Goal: Task Accomplishment & Management: Manage account settings

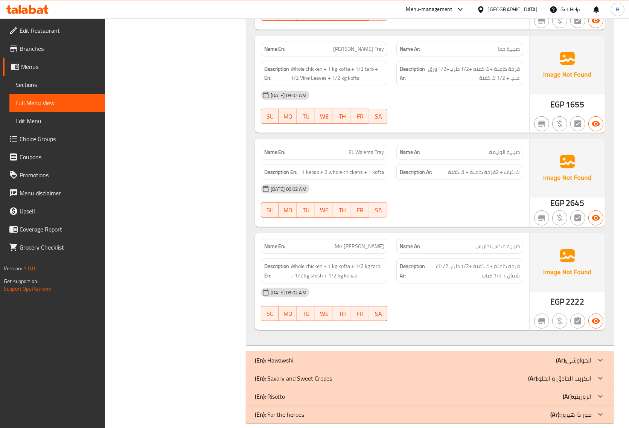
scroll to position [423, 0]
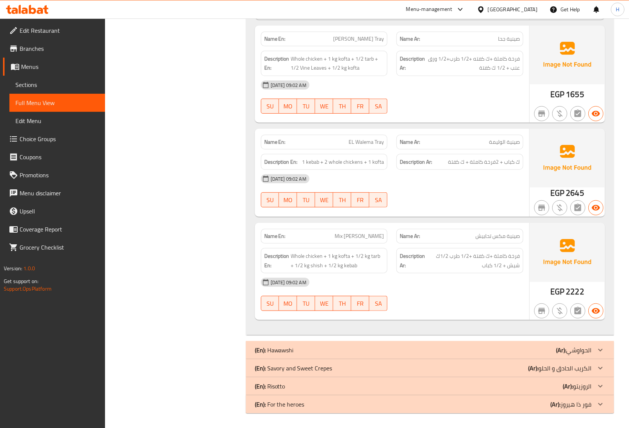
click at [363, 144] on span "EL Walema Tray" at bounding box center [366, 142] width 35 height 8
copy span "EL Walema Tray"
click at [348, 258] on span "Whole chicken + 1 kg kofta + 1/2 kg tarb + 1/2 kg shish + 1/2 kg kebab" at bounding box center [337, 260] width 93 height 18
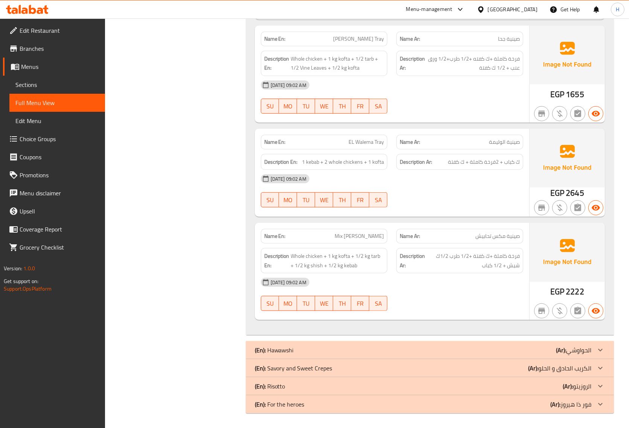
scroll to position [425, 0]
drag, startPoint x: 469, startPoint y: 384, endPoint x: 230, endPoint y: 6, distance: 446.6
click at [469, 384] on div "(En): Risotto (Ar): الروزيتو" at bounding box center [423, 385] width 336 height 9
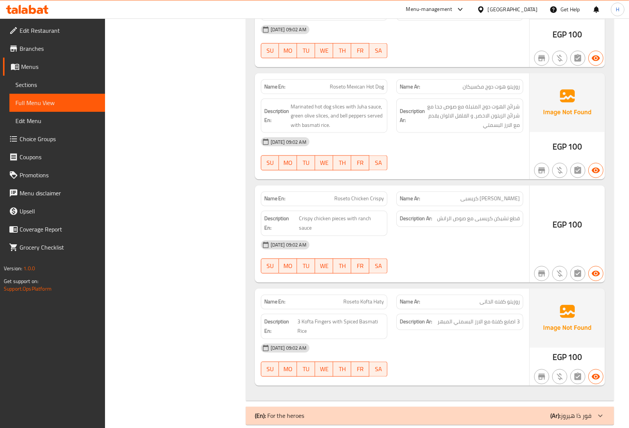
scroll to position [1104, 0]
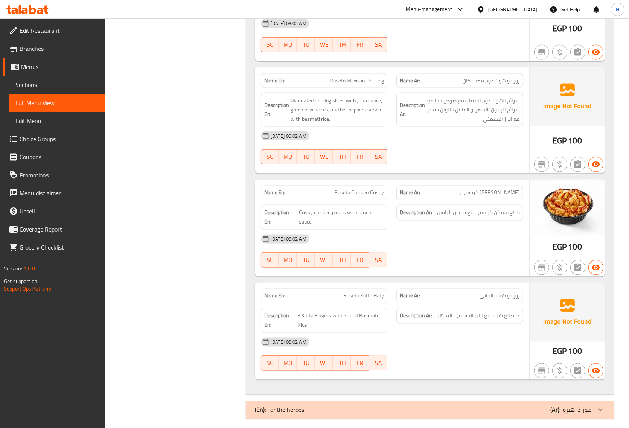
click at [514, 84] on span "روزيتو هوت دوج مكسيكان" at bounding box center [491, 81] width 57 height 8
copy span "روزيتو"
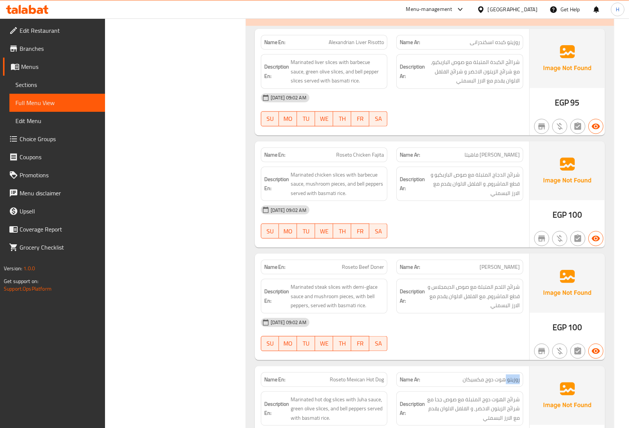
scroll to position [821, 0]
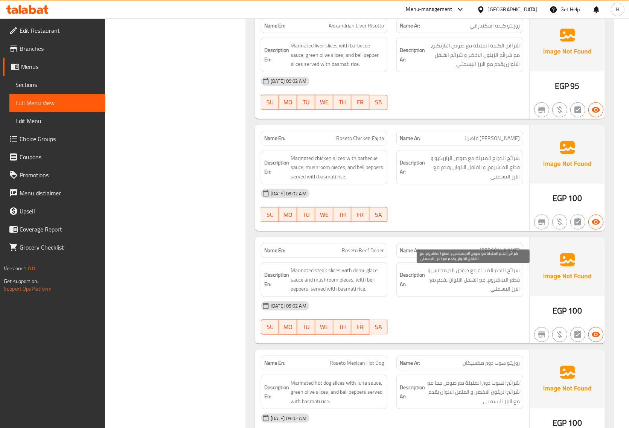
click at [488, 268] on span "شرائح اللحم المتبلة مع صوص الديمجلاس و قطع الماشروم, مع الفلفل الالوان يقدم مع …" at bounding box center [472, 280] width 93 height 28
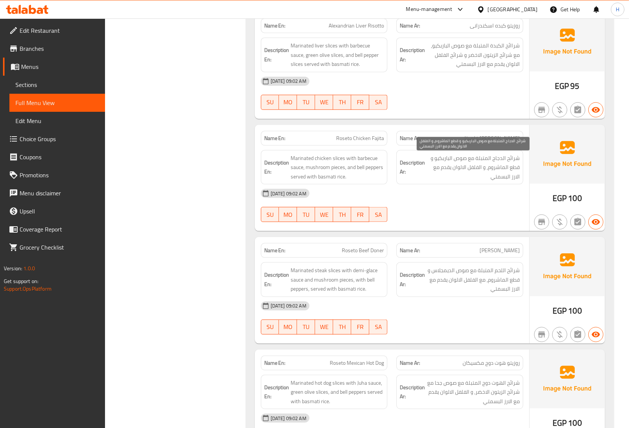
click at [516, 162] on span "شرائح الدجاج المتبلة مع صوص الباربكيو و قطع الماشروم, و الفلفل الالوان يقدم مع …" at bounding box center [472, 168] width 93 height 28
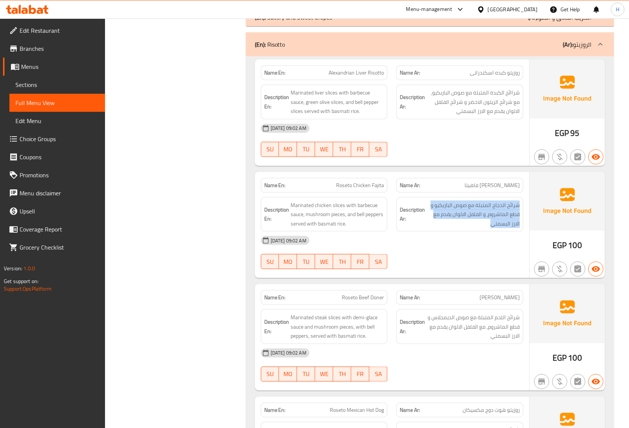
scroll to position [727, 0]
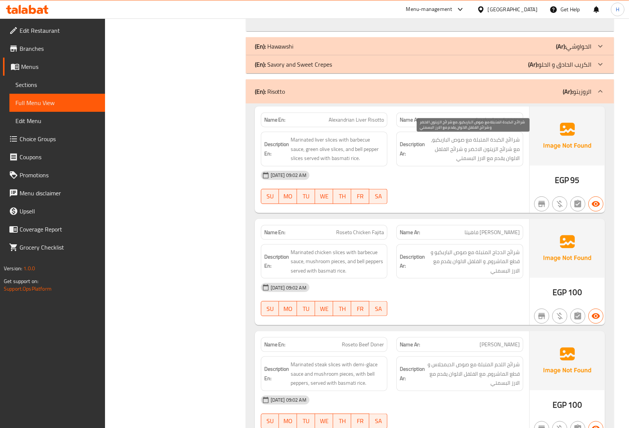
click at [478, 137] on span "شراائح الكبدة المتبلة مع صوص الباربكيو, مع شرائح الزيتون الاخضر و شرائح الفلفل …" at bounding box center [472, 149] width 93 height 28
click at [479, 137] on span "شراائح الكبدة المتبلة مع صوص الباربكيو, مع شرائح الزيتون الاخضر و شرائح الفلفل …" at bounding box center [472, 149] width 93 height 28
click at [143, 198] on div "Filter Branches Branches Popular filters Free items Branch specific items Has c…" at bounding box center [179, 85] width 126 height 1430
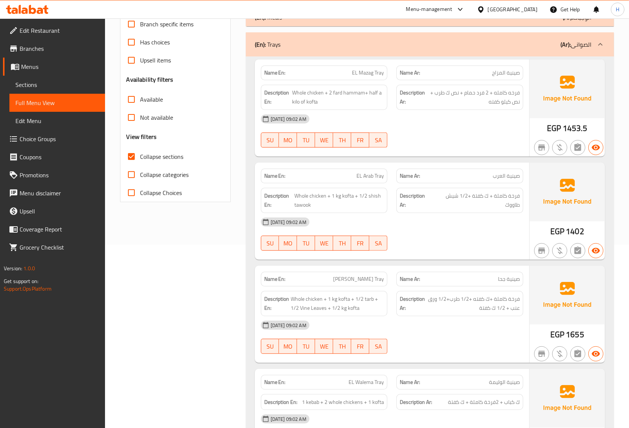
scroll to position [0, 0]
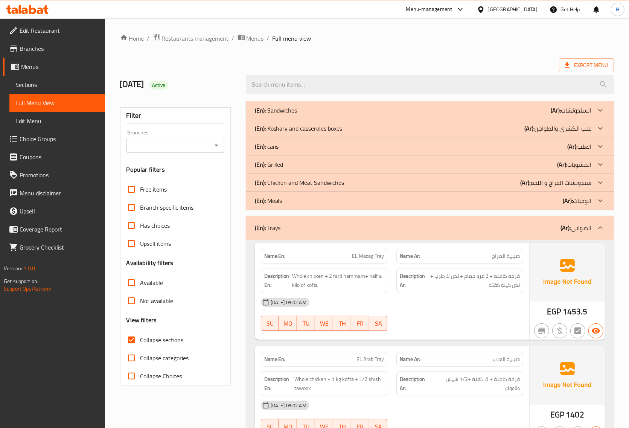
click at [367, 181] on div "(En): Chicken and Meat Sandwiches (Ar): سندوتشات الفراخ و اللحم" at bounding box center [423, 182] width 336 height 9
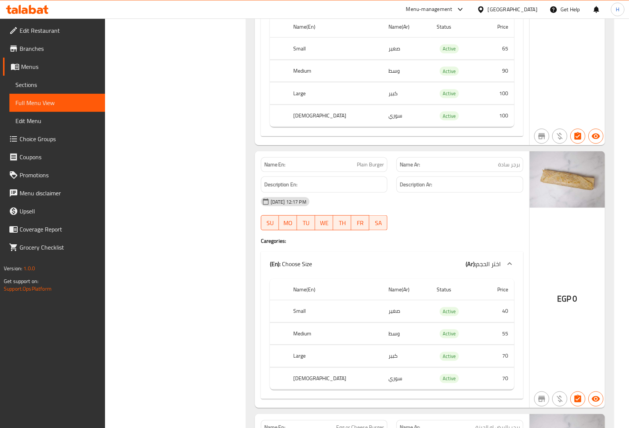
scroll to position [800, 0]
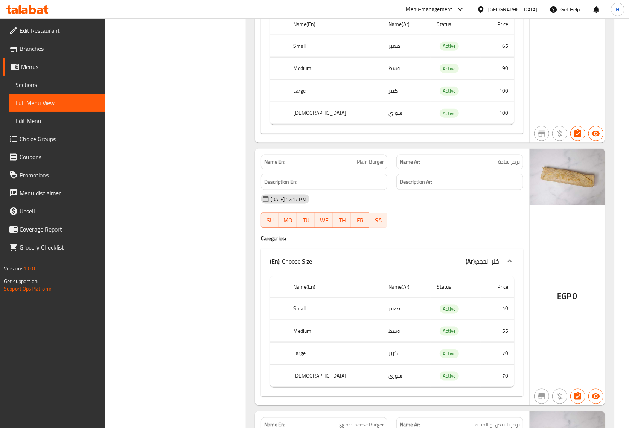
click at [524, 279] on div "Name En: Plain Burger Name Ar: برجر سادة Description En: Description Ar: 30-09-…" at bounding box center [392, 277] width 274 height 257
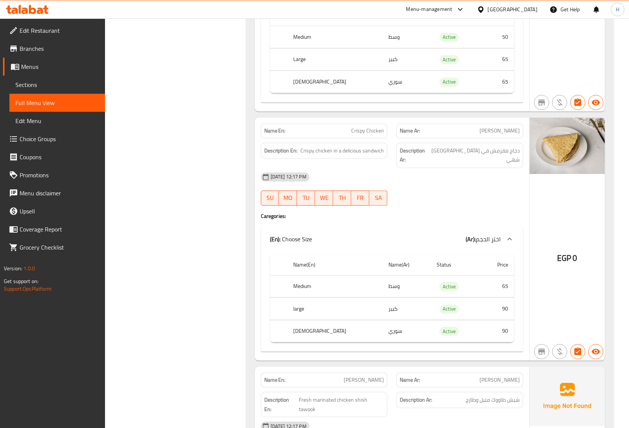
scroll to position [1976, 0]
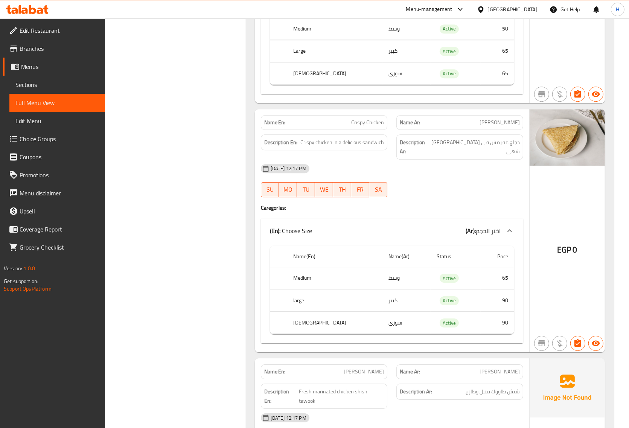
click at [376, 126] on span "Crispy Chicken" at bounding box center [367, 123] width 33 height 8
click at [375, 126] on span "Crispy Chicken" at bounding box center [367, 123] width 33 height 8
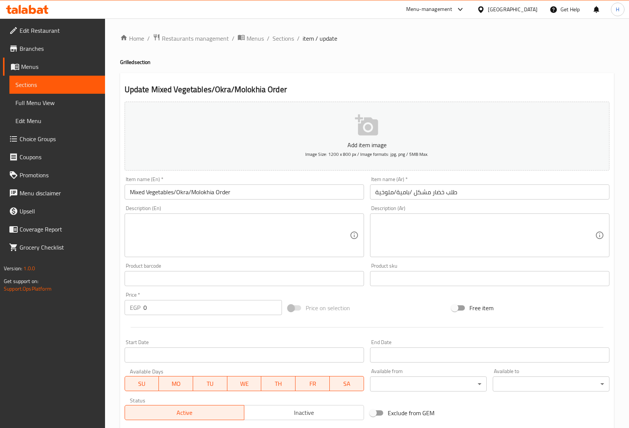
scroll to position [141, 0]
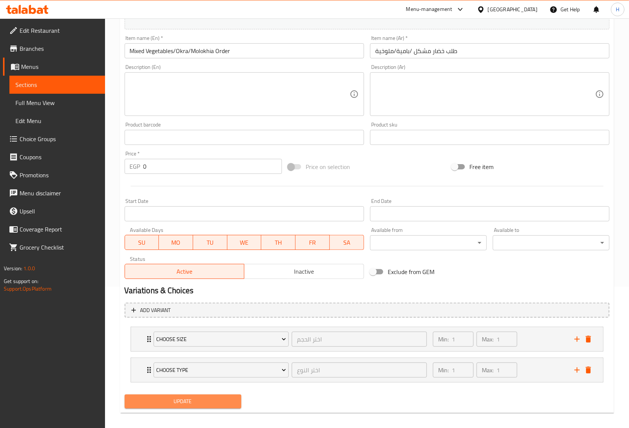
click at [221, 404] on span "Update" at bounding box center [183, 401] width 105 height 9
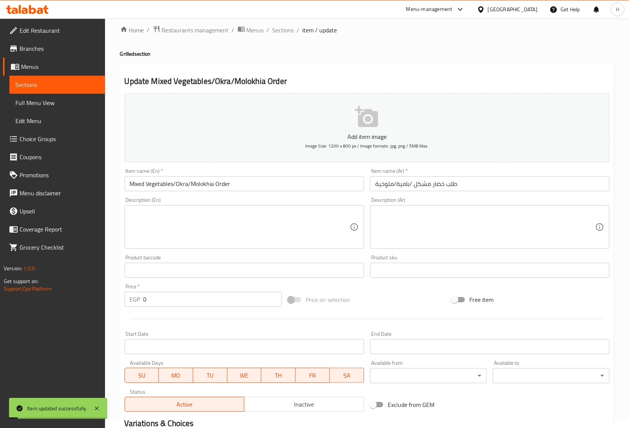
scroll to position [0, 0]
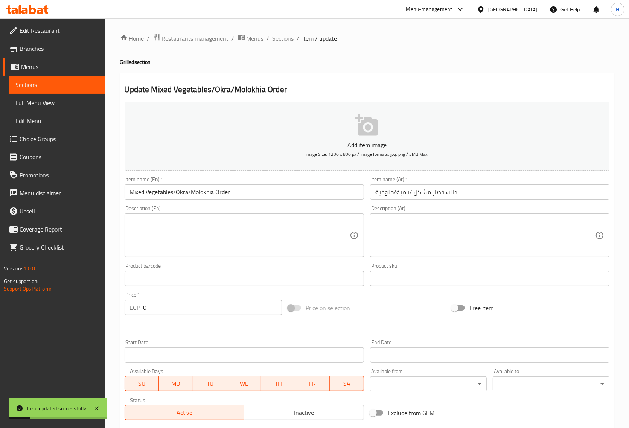
click at [277, 40] on span "Sections" at bounding box center [282, 38] width 21 height 9
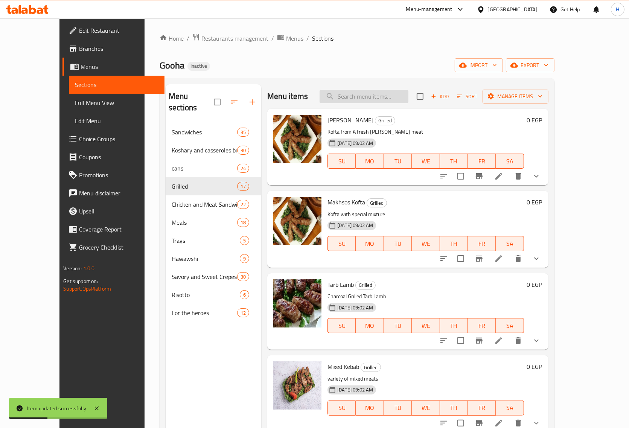
click at [393, 97] on input "search" at bounding box center [364, 96] width 89 height 13
paste input "EL Walema Tray"
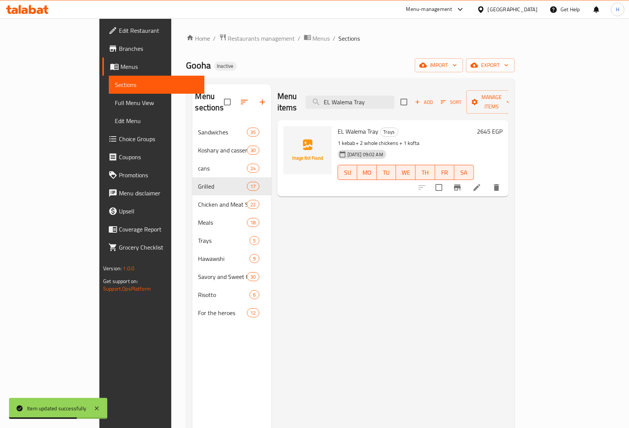
type input "EL Walema Tray"
click at [481, 183] on icon at bounding box center [476, 187] width 9 height 9
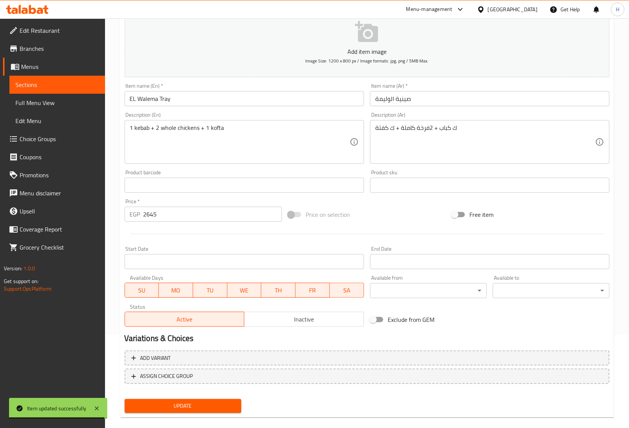
scroll to position [94, 0]
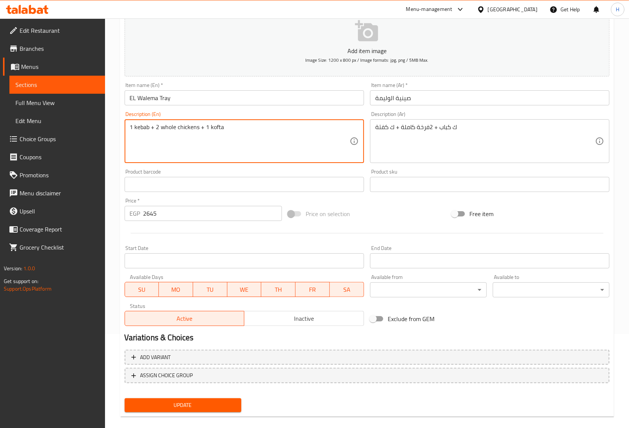
click at [132, 127] on textarea "1 kebab + 2 whole chickens + 1 kofta" at bounding box center [240, 141] width 220 height 36
drag, startPoint x: 149, startPoint y: 126, endPoint x: 128, endPoint y: 126, distance: 21.1
click at [128, 126] on div "1 kebab + 2 whole chickens + 1 kofta Description (En)" at bounding box center [244, 141] width 239 height 44
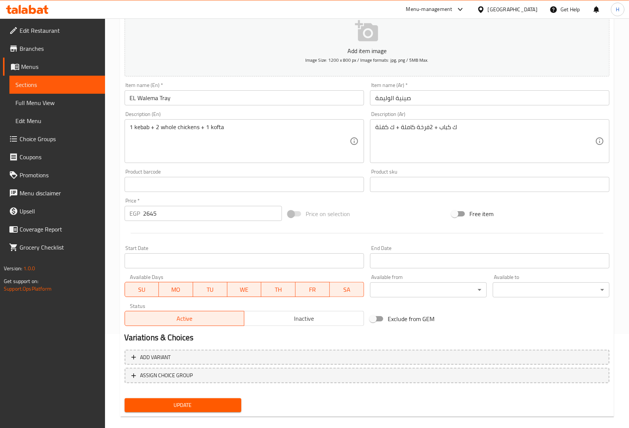
click at [291, 141] on textarea "1 kebab + 2 whole chickens + 1 kofta" at bounding box center [240, 141] width 220 height 36
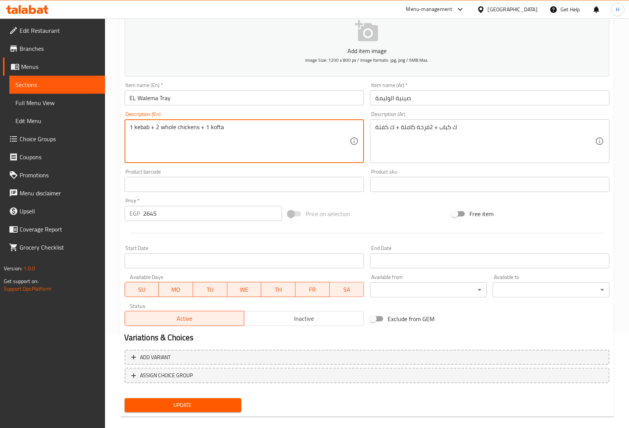
drag, startPoint x: 134, startPoint y: 126, endPoint x: 122, endPoint y: 129, distance: 12.3
click at [122, 129] on div "Description (En) 1 kebab + 2 whole chickens + 1 kofta Description (En)" at bounding box center [244, 137] width 245 height 58
paste textarea "Kilo"
click at [260, 125] on textarea "Kilo kebab + 2 whole chickens + 1 kofta" at bounding box center [240, 141] width 220 height 36
drag, startPoint x: 212, startPoint y: 127, endPoint x: 263, endPoint y: 119, distance: 51.4
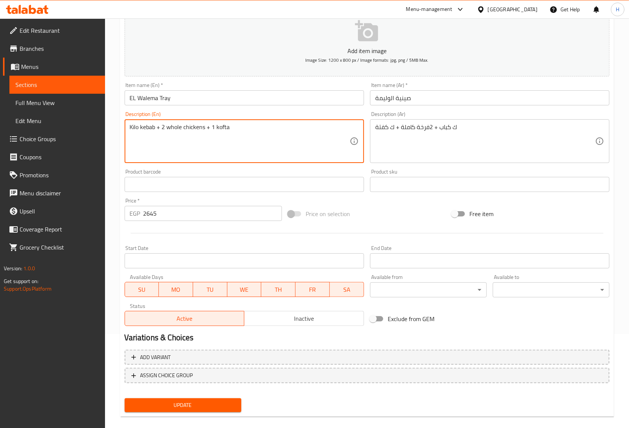
click at [263, 119] on div "Kilo kebab + 2 whole chickens + 1 kofta Description (En)" at bounding box center [244, 141] width 239 height 44
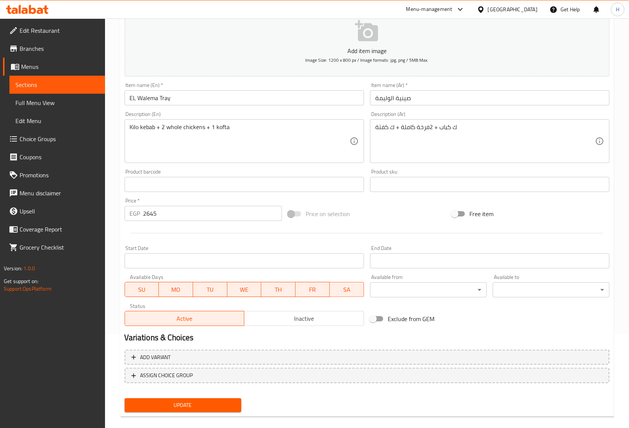
click at [268, 149] on textarea "Kilo kebab + 2 whole chickens + 1 kofta" at bounding box center [240, 141] width 220 height 36
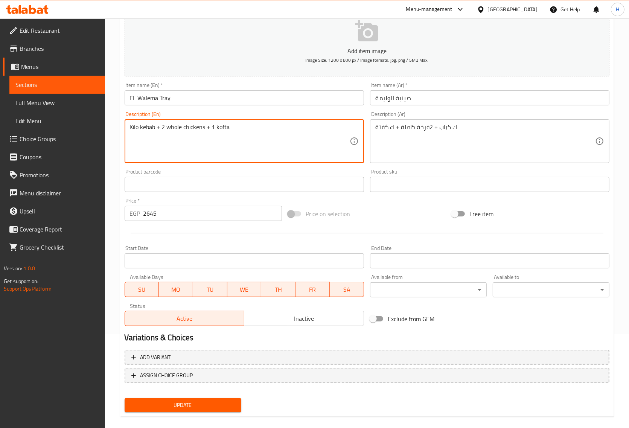
drag, startPoint x: 213, startPoint y: 128, endPoint x: 208, endPoint y: 129, distance: 4.6
click at [208, 129] on textarea "Kilo kebab + 2 whole chickens + 1 kofta" at bounding box center [240, 141] width 220 height 36
paste textarea "kilo"
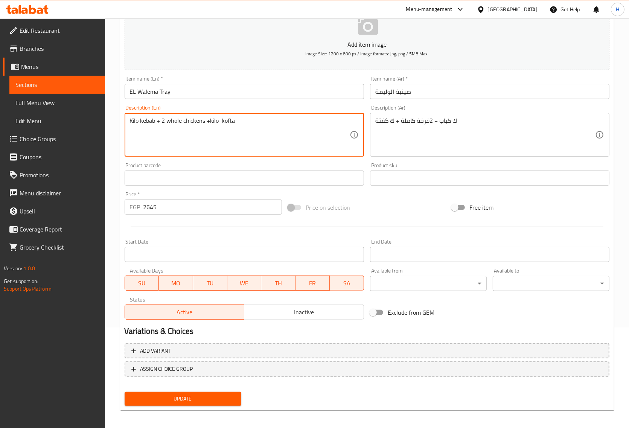
scroll to position [102, 0]
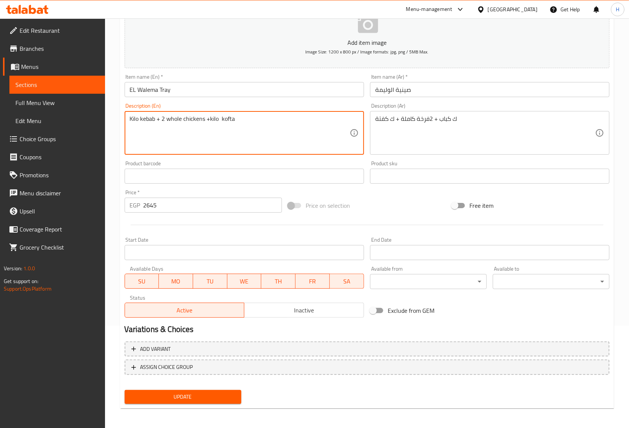
type textarea "Kilo kebab + 2 whole chickens +kilo kofta"
click at [151, 394] on span "Update" at bounding box center [183, 396] width 105 height 9
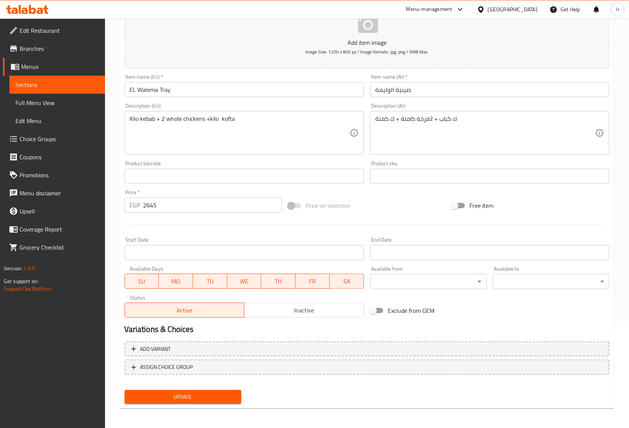
click at [163, 394] on span "Update" at bounding box center [183, 396] width 105 height 9
click at [36, 49] on span "Branches" at bounding box center [59, 48] width 79 height 9
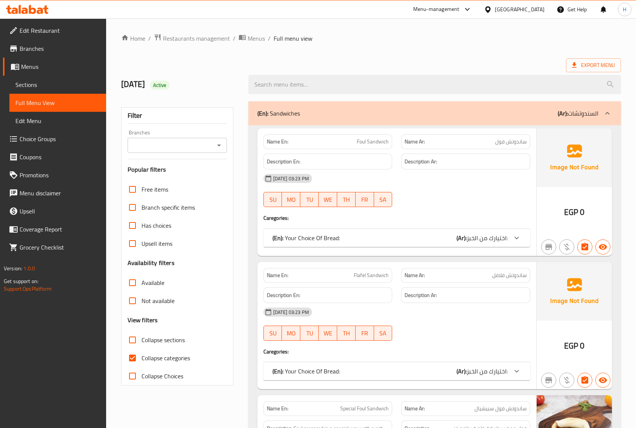
click at [42, 87] on span "Sections" at bounding box center [57, 84] width 85 height 9
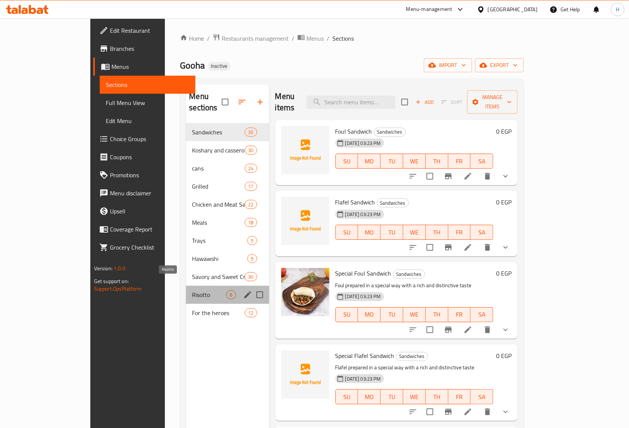
click at [192, 290] on span "Risotto" at bounding box center [209, 294] width 34 height 9
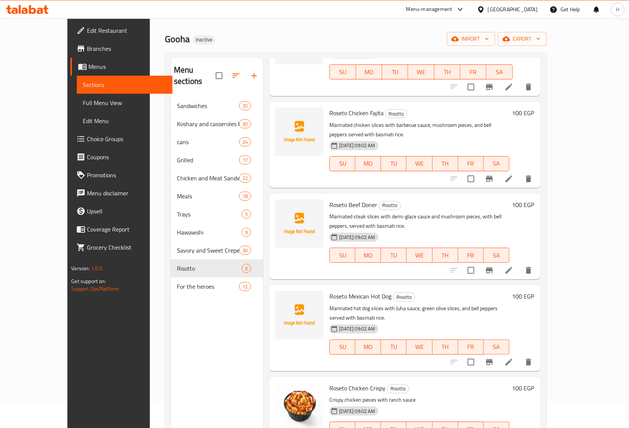
scroll to position [47, 0]
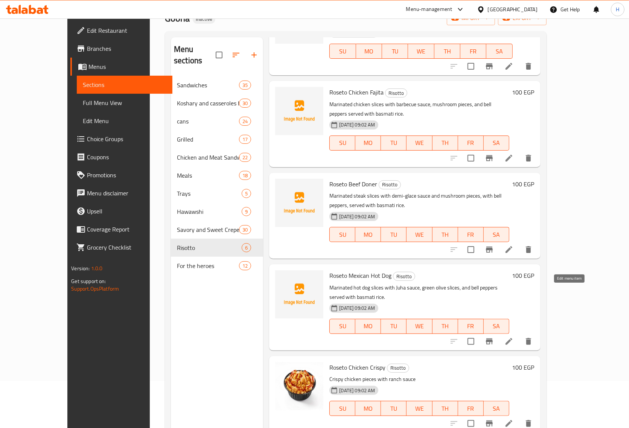
click at [513, 337] on icon at bounding box center [508, 341] width 9 height 9
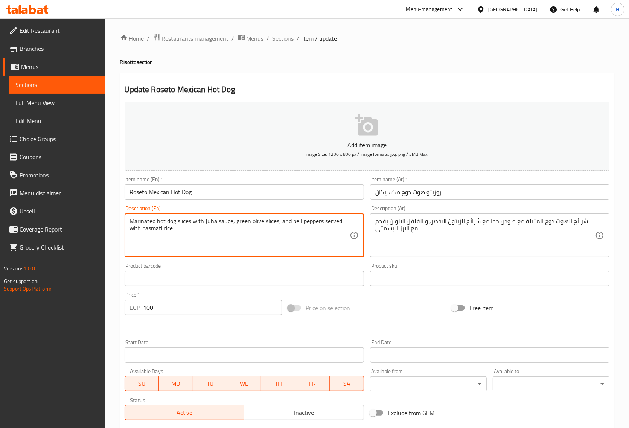
click at [209, 226] on textarea "Marinated hot dog slices with Juha sauce, green olive slices, and bell peppers …" at bounding box center [240, 236] width 220 height 36
paste textarea "Gooha"
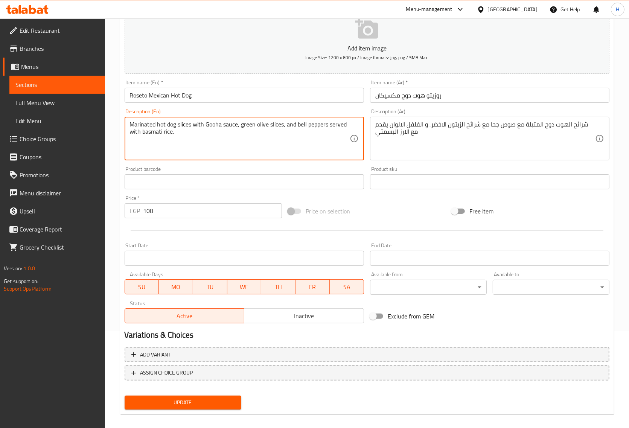
scroll to position [102, 0]
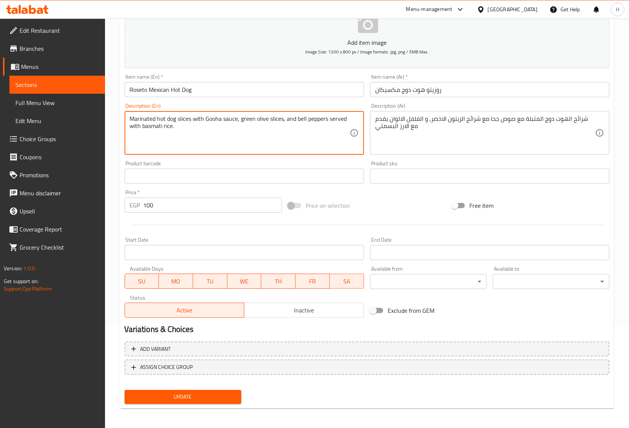
type textarea "Marinated hot dog slices with Gooha sauce, green olive slices, and bell peppers…"
click at [212, 394] on span "Update" at bounding box center [183, 396] width 105 height 9
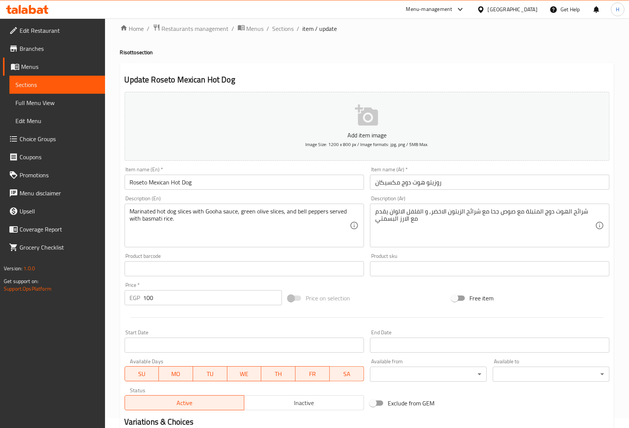
scroll to position [0, 0]
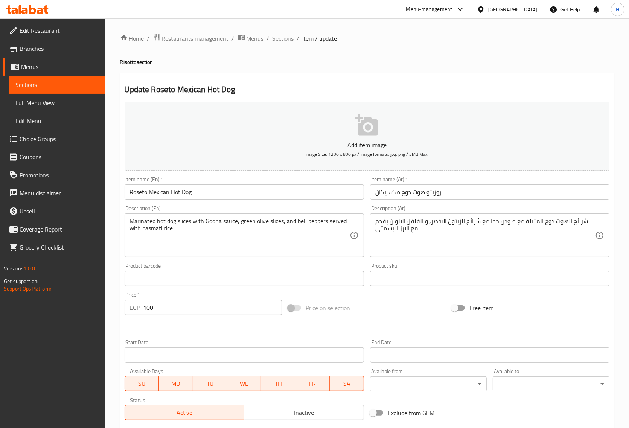
click at [275, 42] on span "Sections" at bounding box center [282, 38] width 21 height 9
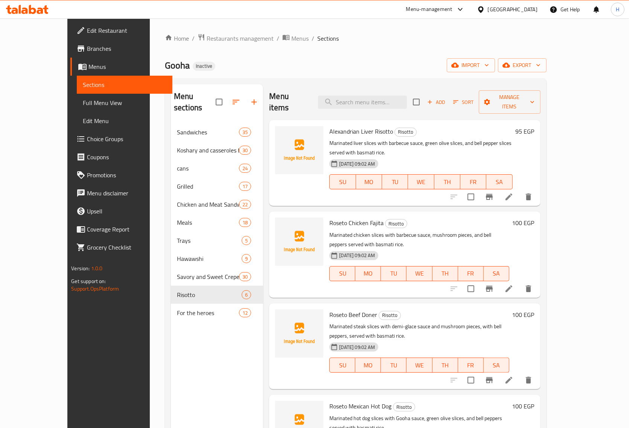
click at [378, 65] on div "Gooha Inactive import export" at bounding box center [356, 65] width 382 height 14
click at [386, 96] on input "search" at bounding box center [362, 102] width 89 height 13
paste input "سوبر فاهيتا مكسيكان"
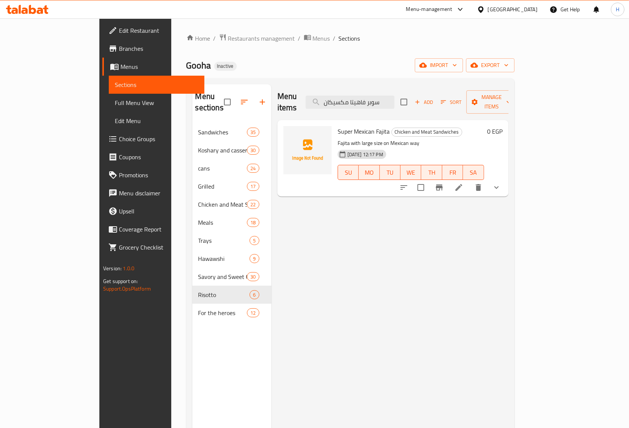
click at [295, 335] on div "Menu items سوبر فاهيتا مكسيكان Add Sort Manage items Super Mexican Fajita Chick…" at bounding box center [389, 298] width 237 height 428
click at [386, 97] on input "سوبر فاهيتا مكسيكان" at bounding box center [350, 102] width 89 height 13
paste input "Crispy Chicken"
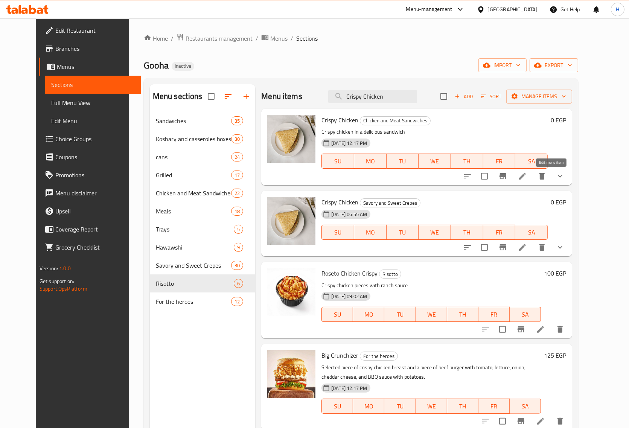
type input "Crispy Chicken"
click at [527, 174] on icon at bounding box center [522, 176] width 9 height 9
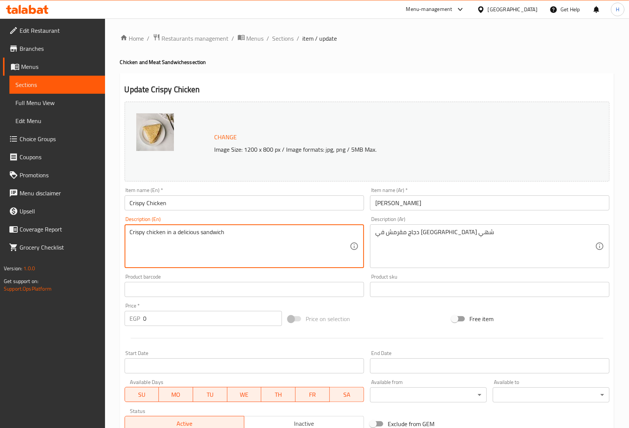
click at [234, 233] on textarea "Crispy chicken in a delicious sandwich" at bounding box center [240, 246] width 220 height 36
click at [454, 228] on div "دجاج مقرمش في ساندوتش شهي Description (Ar)" at bounding box center [489, 246] width 239 height 44
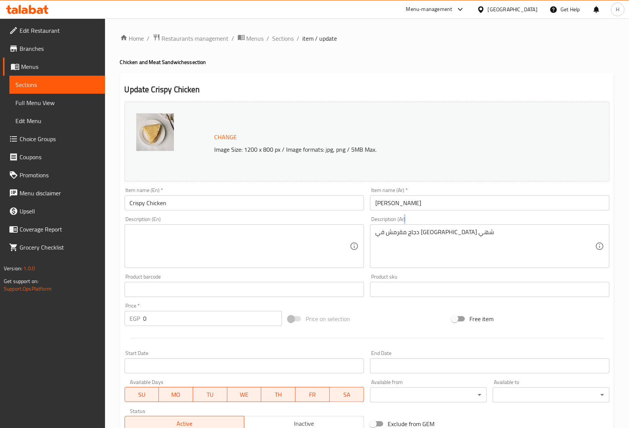
click at [454, 228] on div "دجاج مقرمش في ساندوتش شهي Description (Ar)" at bounding box center [489, 246] width 239 height 44
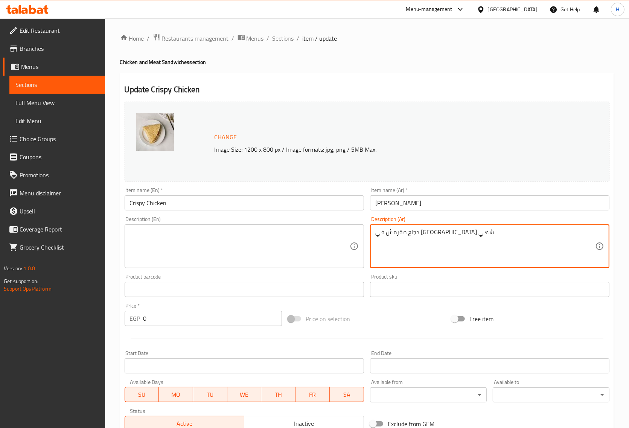
click at [445, 239] on textarea "دجاج مقرمش في ساندوتش شهي" at bounding box center [485, 246] width 220 height 36
click at [178, 206] on input "Crispy Chicken" at bounding box center [244, 202] width 239 height 15
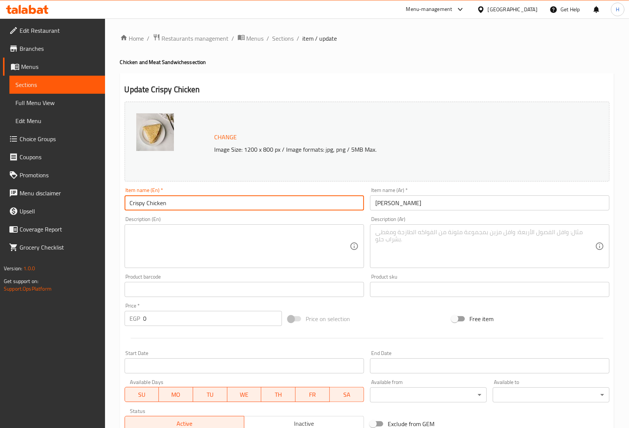
click at [178, 206] on input "Crispy Chicken" at bounding box center [244, 202] width 239 height 15
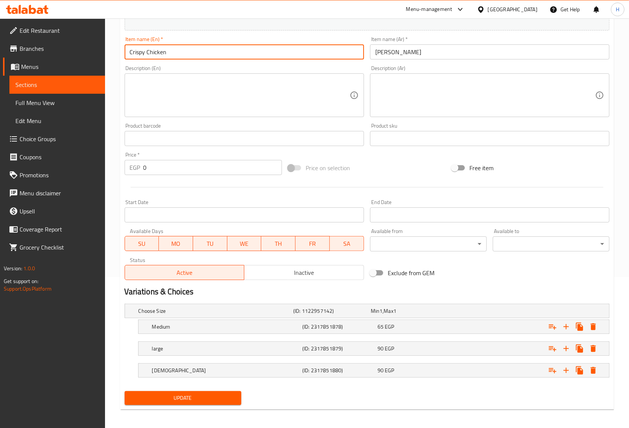
scroll to position [154, 0]
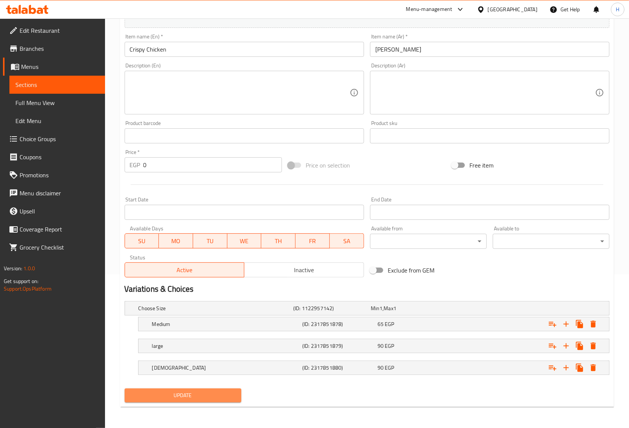
click at [233, 394] on span "Update" at bounding box center [183, 395] width 105 height 9
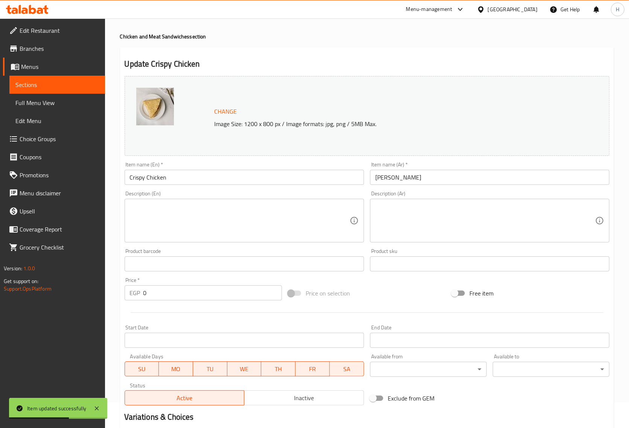
scroll to position [0, 0]
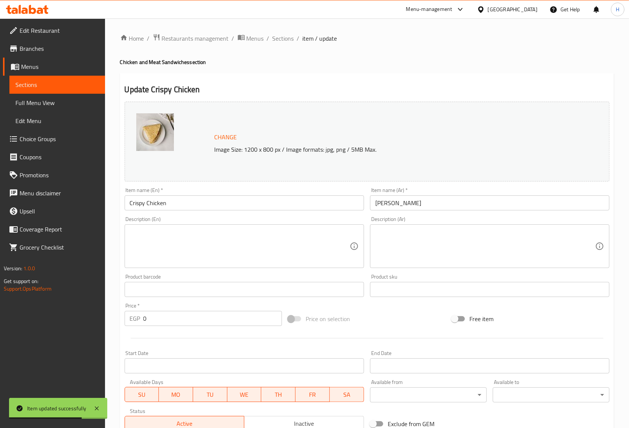
click at [285, 41] on span "Sections" at bounding box center [282, 38] width 21 height 9
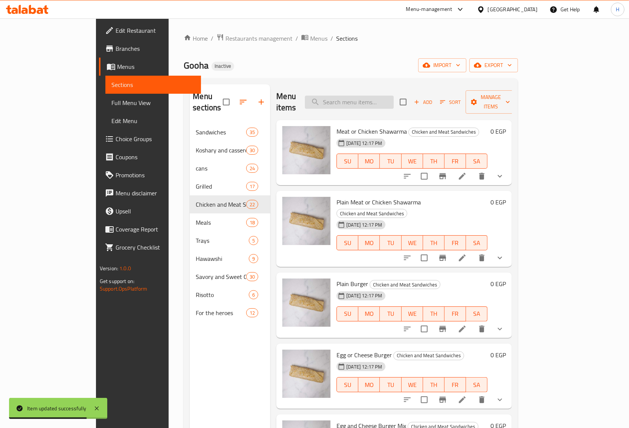
click at [365, 98] on input "search" at bounding box center [349, 102] width 89 height 13
paste input "meat or Chicken Fajita"
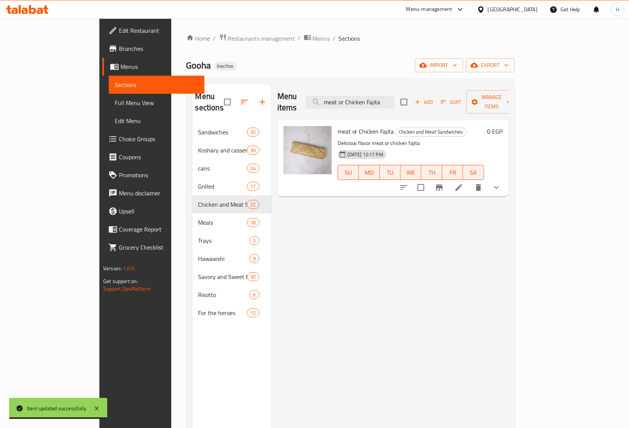
type input "meat or Chicken Fajita"
click at [469, 181] on li at bounding box center [458, 188] width 21 height 14
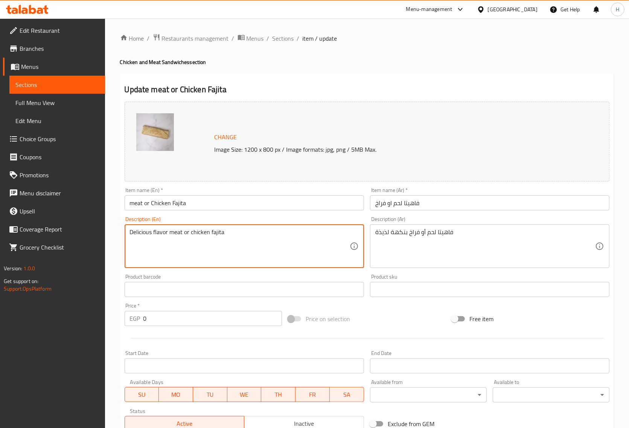
click at [190, 231] on textarea "Delicious flavor meat or chicken fajita" at bounding box center [240, 246] width 220 height 36
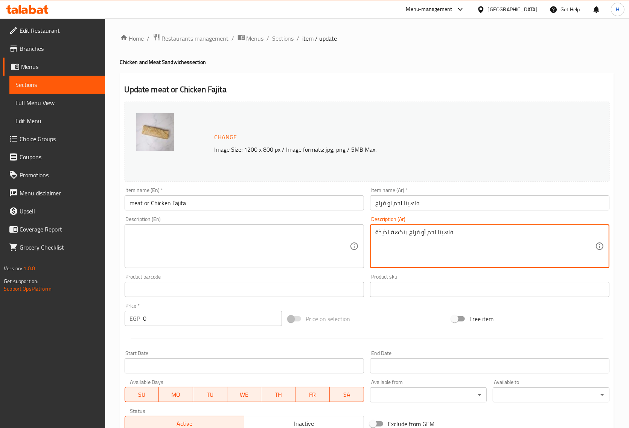
click at [428, 237] on textarea "فاهيتا لحم أو فراخ بنكهة لذيذة" at bounding box center [485, 246] width 220 height 36
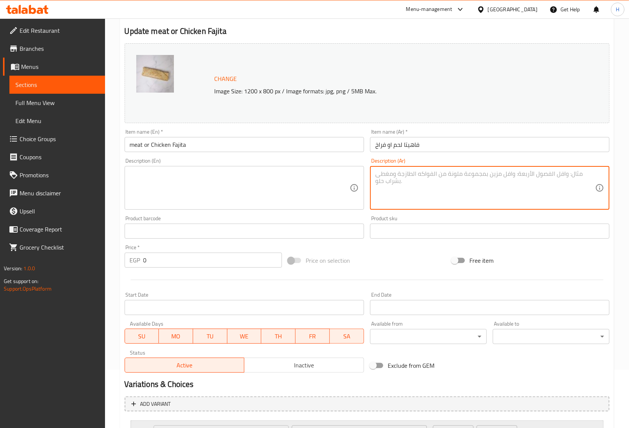
scroll to position [158, 0]
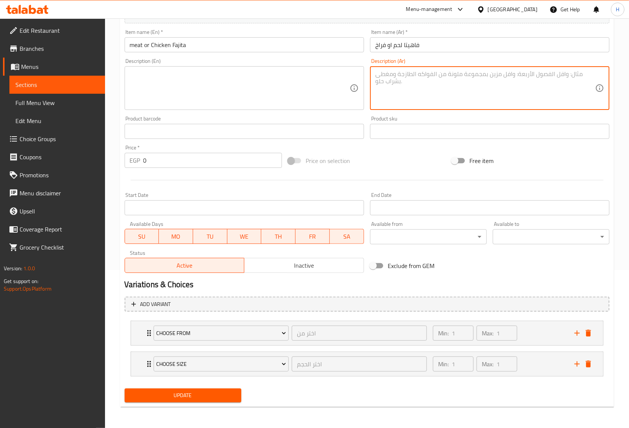
click at [149, 397] on span "Update" at bounding box center [183, 395] width 105 height 9
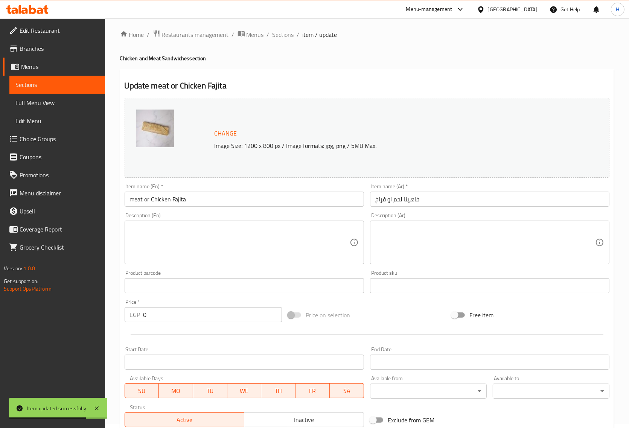
scroll to position [0, 0]
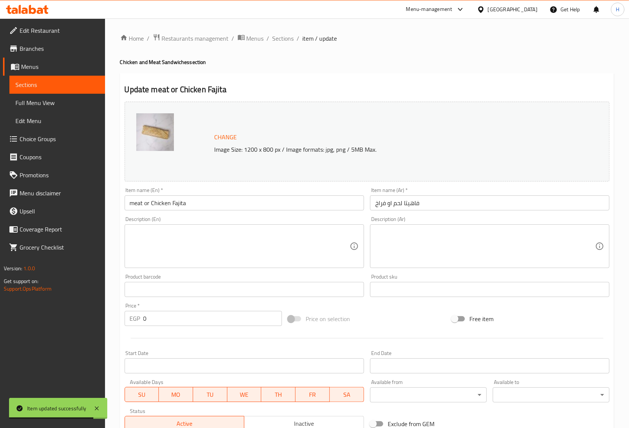
click at [281, 44] on div "Home / Restaurants management / Menus / Sections / item / update Chicken and Me…" at bounding box center [367, 301] width 494 height 537
click at [281, 40] on span "Sections" at bounding box center [282, 38] width 21 height 9
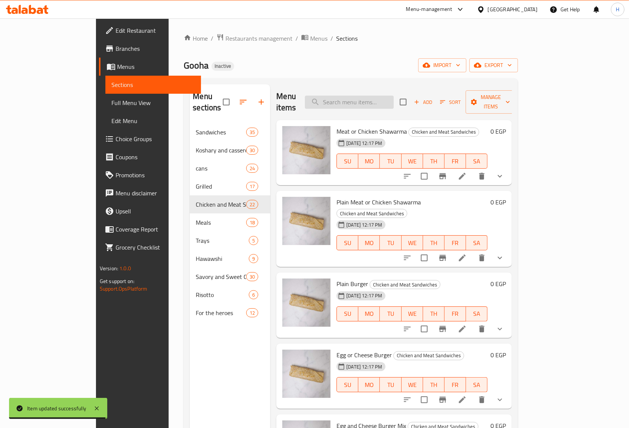
click at [393, 96] on input "search" at bounding box center [349, 102] width 89 height 13
paste input "Hawawshi konbela Chicken and Meat Sandwiches"
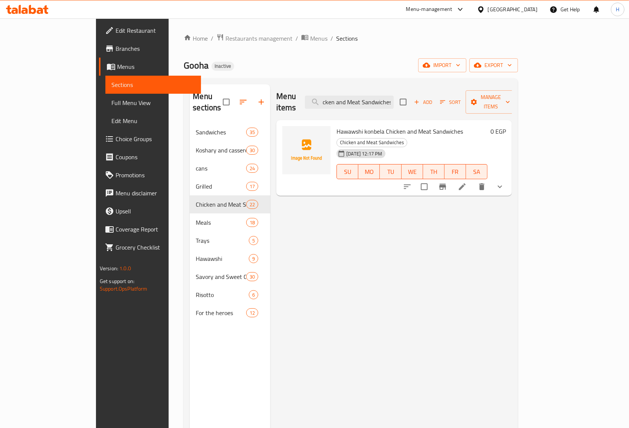
type input "Hawawshi konbela Chicken and Meat Sandwiches"
click at [467, 182] on icon at bounding box center [462, 186] width 9 height 9
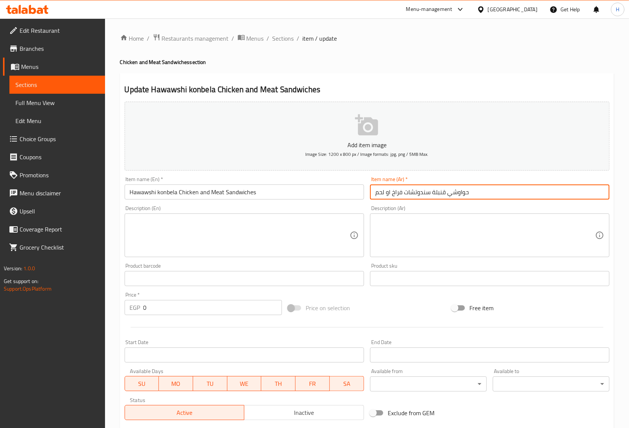
drag, startPoint x: 387, startPoint y: 194, endPoint x: 392, endPoint y: 195, distance: 5.3
click at [392, 195] on input "حواوشي قنبلة سندوتشات فراخ او لحم" at bounding box center [489, 191] width 239 height 15
drag, startPoint x: 390, startPoint y: 193, endPoint x: 403, endPoint y: 207, distance: 19.7
click at [390, 194] on input "حواوشي قنبلة سندوتشات فراخ او لحم" at bounding box center [489, 191] width 239 height 15
click at [388, 191] on input "حواوشي قنبلة سندوتشات فراخ او لحم" at bounding box center [489, 191] width 239 height 15
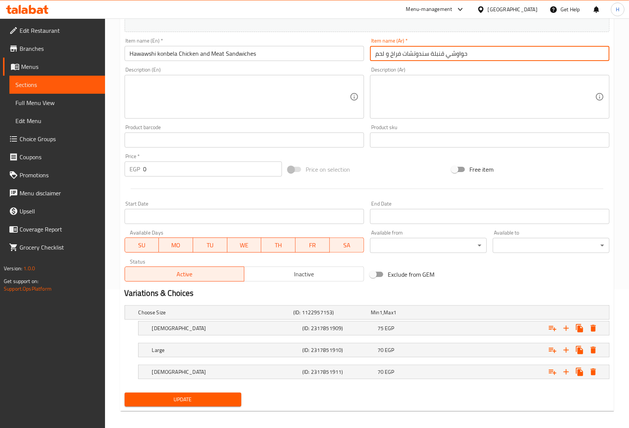
scroll to position [143, 0]
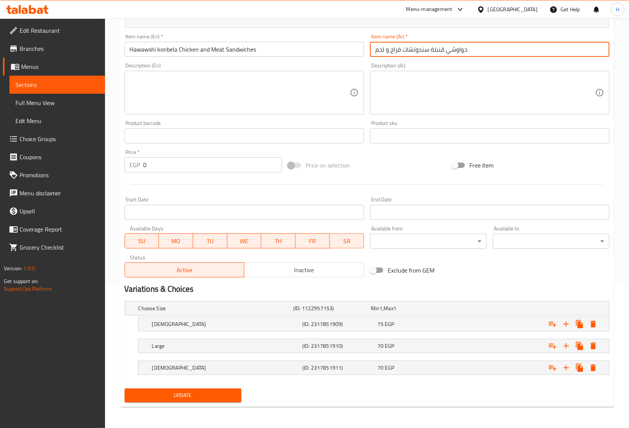
type input "حواوشي قنبلة سندوتشات فراخ و لحم"
drag, startPoint x: 191, startPoint y: 391, endPoint x: 315, endPoint y: 59, distance: 354.9
click at [191, 392] on span "Update" at bounding box center [183, 395] width 105 height 9
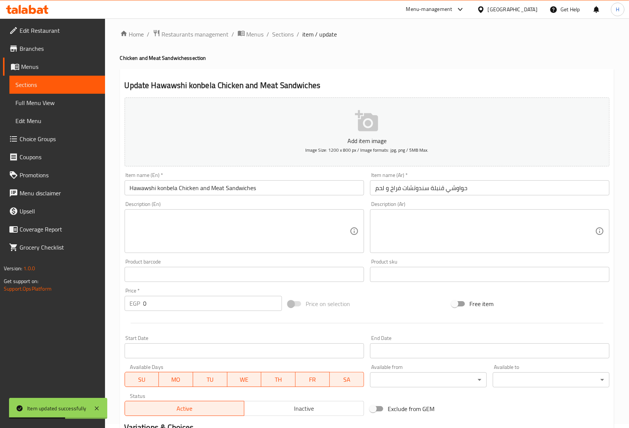
scroll to position [0, 0]
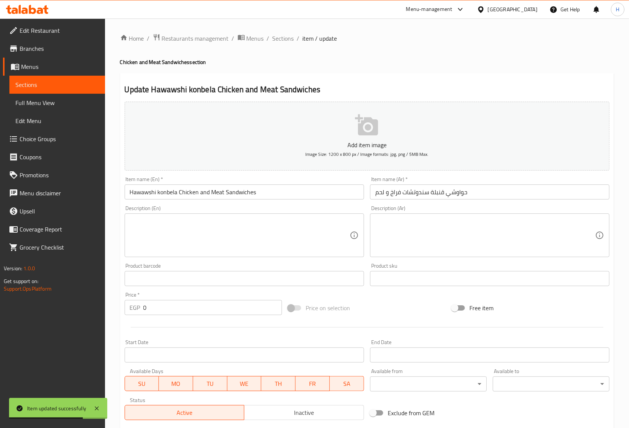
click at [144, 193] on input "Hawawshi konbela Chicken and Meat Sandwiches" at bounding box center [244, 191] width 239 height 15
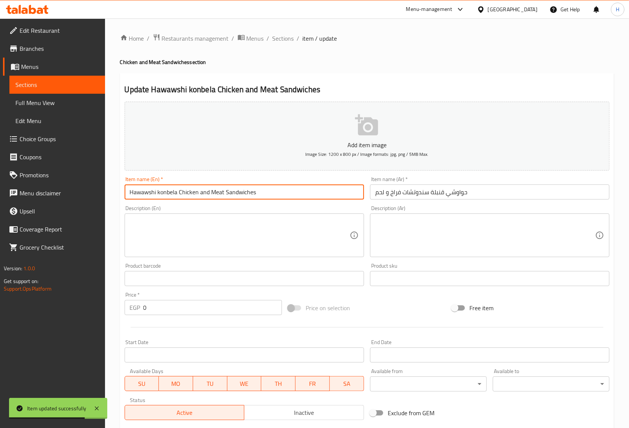
click at [144, 193] on input "Hawawshi konbela Chicken and Meat Sandwiches" at bounding box center [244, 191] width 239 height 15
click at [277, 36] on span "Sections" at bounding box center [282, 38] width 21 height 9
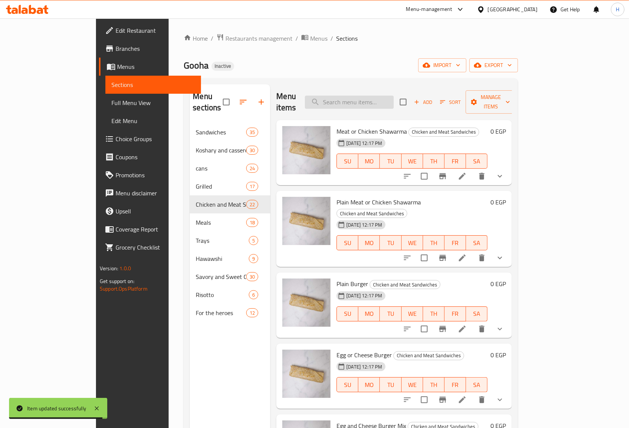
click at [376, 96] on input "search" at bounding box center [349, 102] width 89 height 13
paste input "Hawawshi"
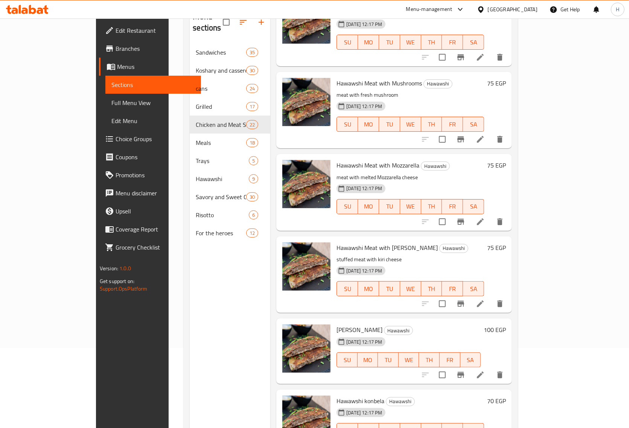
scroll to position [106, 0]
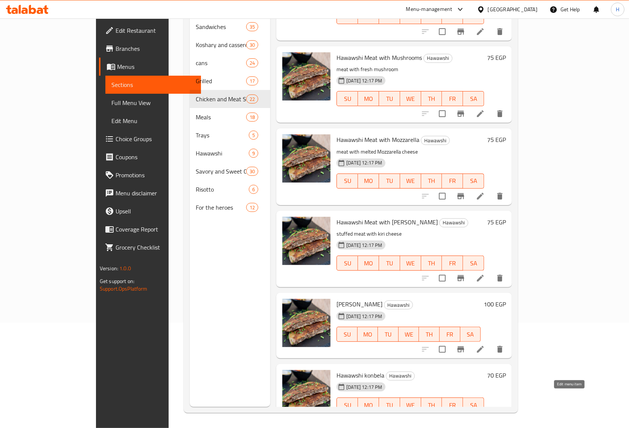
type input "Hawawshi"
click at [485, 416] on icon at bounding box center [480, 420] width 9 height 9
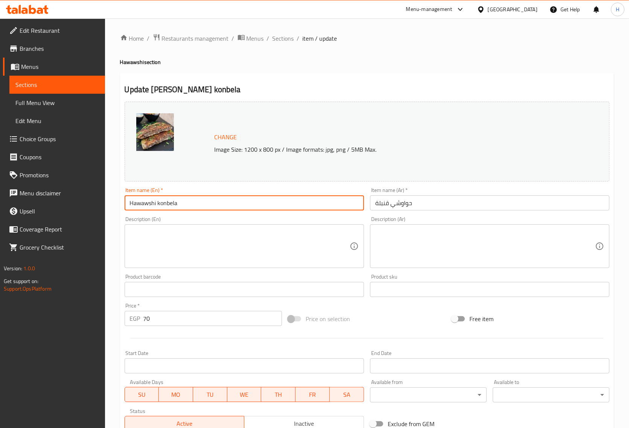
click at [318, 206] on input "Hawawshi konbela" at bounding box center [244, 202] width 239 height 15
click at [288, 207] on input "Hawawshi konbela" at bounding box center [244, 202] width 239 height 15
click at [284, 38] on span "Sections" at bounding box center [282, 38] width 21 height 9
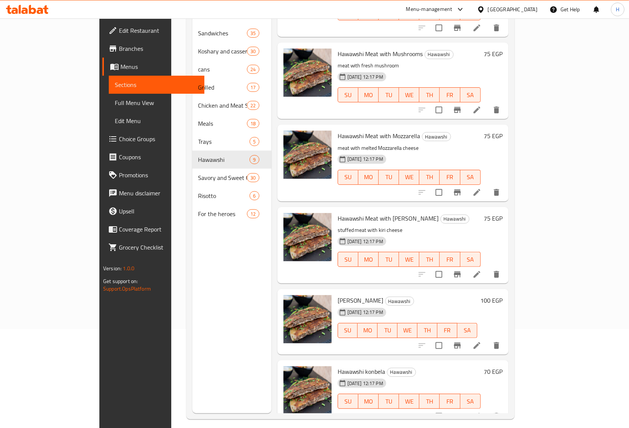
scroll to position [106, 0]
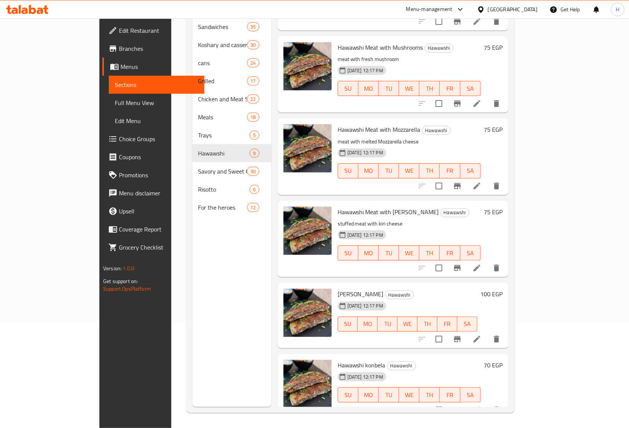
click at [347, 359] on span "Hawawshi konbela" at bounding box center [362, 364] width 48 height 11
copy h6 "Hawawshi konbela"
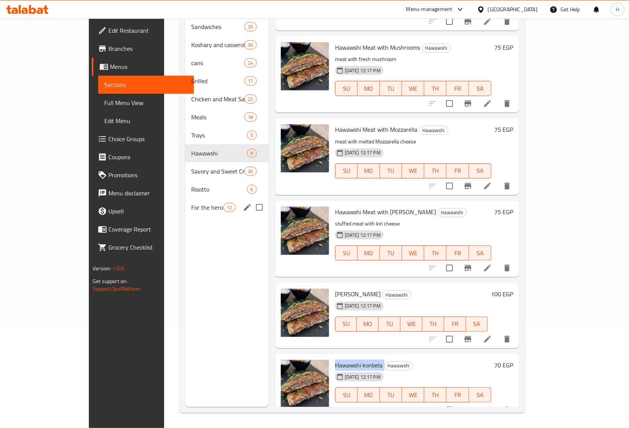
click at [251, 199] on input "Menu sections" at bounding box center [259, 207] width 16 height 16
checkbox input "true"
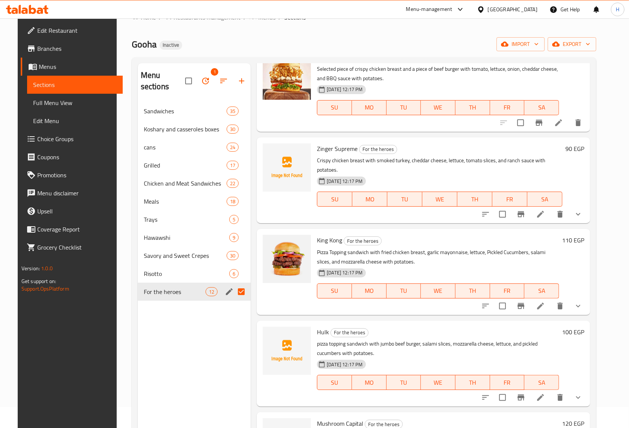
scroll to position [12, 0]
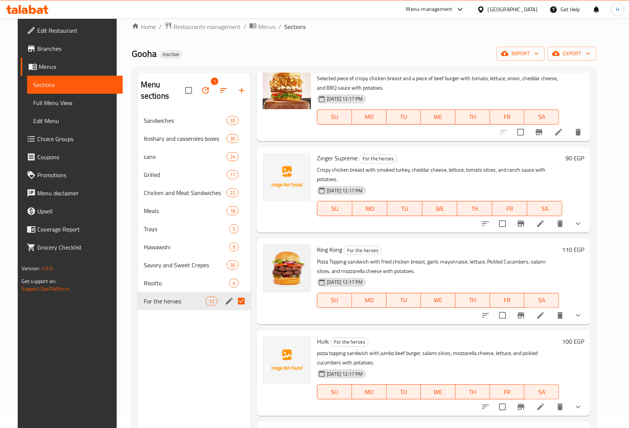
click at [231, 388] on div "Menu sections 1 Sandwiches 35 Koshary and casseroles boxes 30 cans 24 Grilled 1…" at bounding box center [194, 287] width 113 height 428
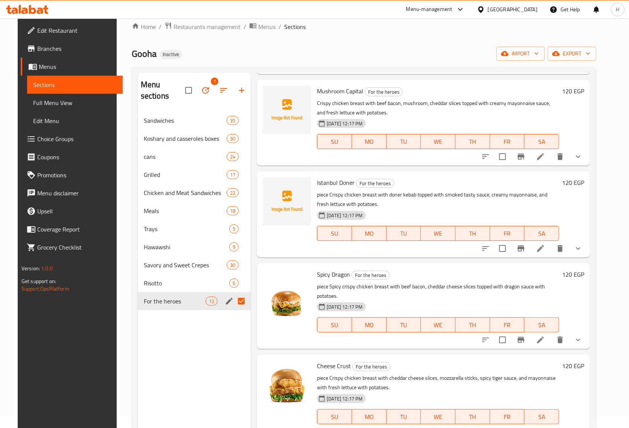
scroll to position [652, 0]
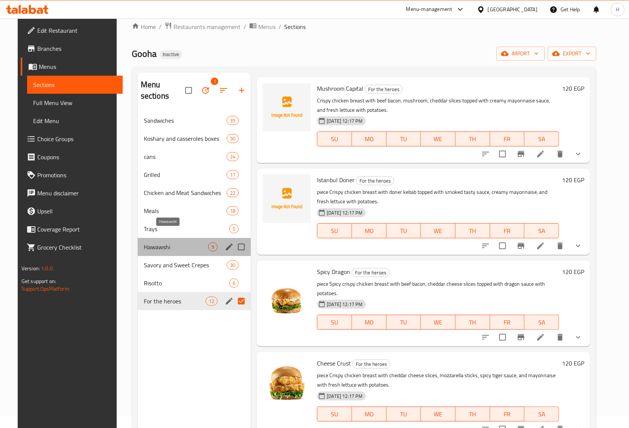
click at [158, 242] on span "Hawawshi" at bounding box center [176, 246] width 64 height 9
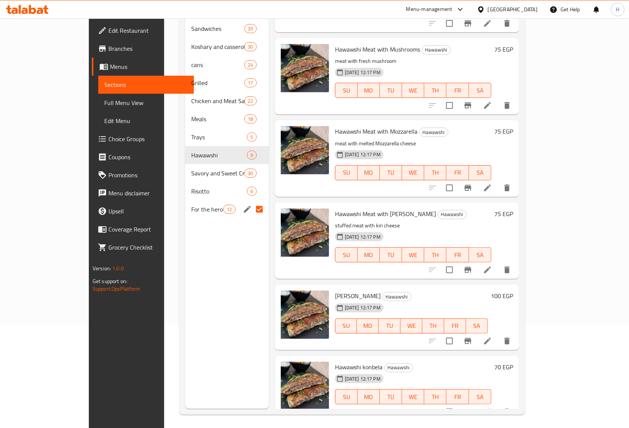
scroll to position [106, 0]
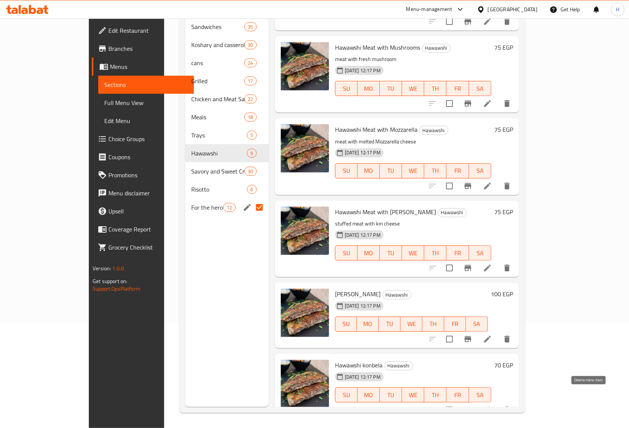
click at [512, 405] on icon "delete" at bounding box center [506, 409] width 9 height 9
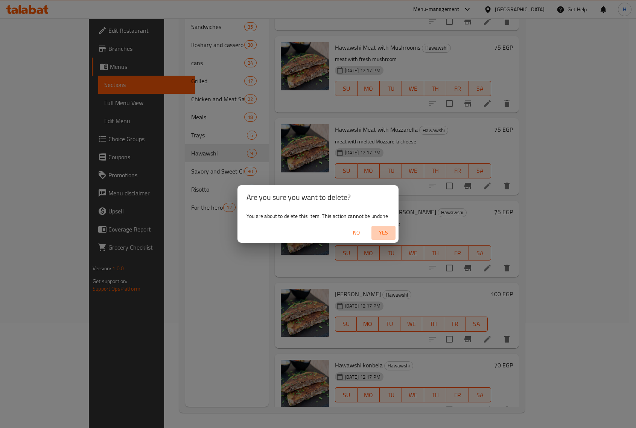
click at [381, 233] on span "Yes" at bounding box center [383, 232] width 18 height 9
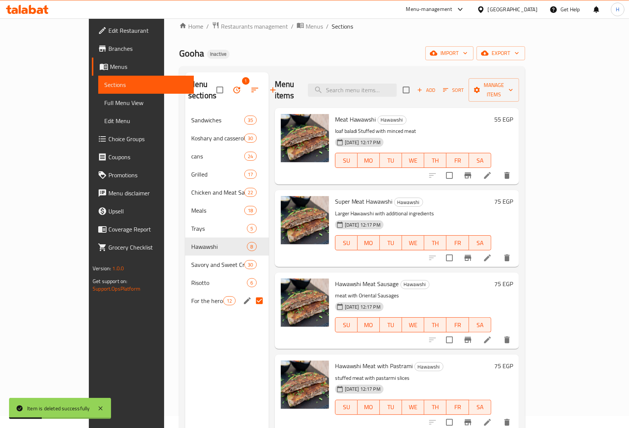
scroll to position [0, 0]
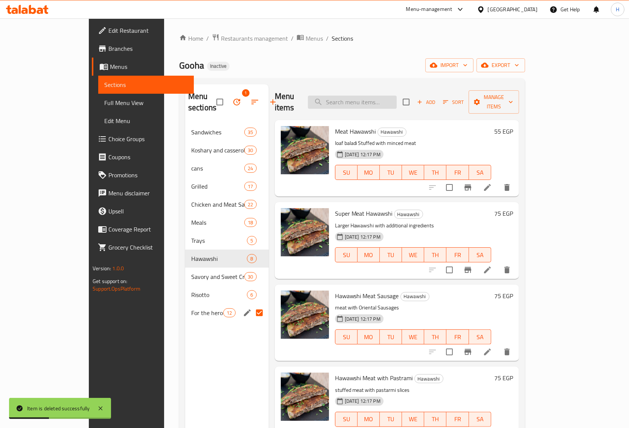
click at [387, 98] on input "search" at bounding box center [352, 102] width 89 height 13
paste input "Hawawshi konbela Chicken and Meat Sandwiches"
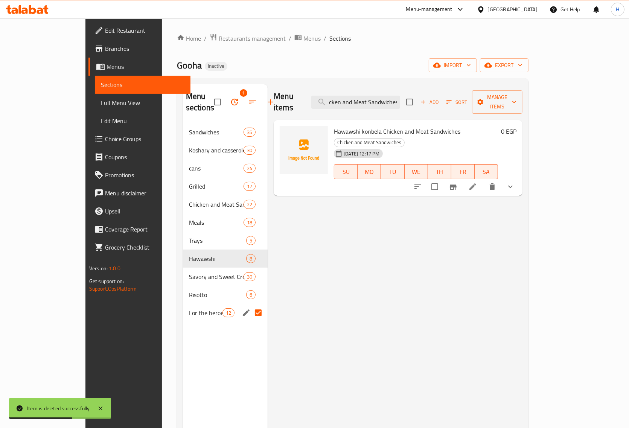
type input "Hawawshi konbela Chicken and Meat Sandwiches"
click at [483, 180] on li at bounding box center [472, 187] width 21 height 14
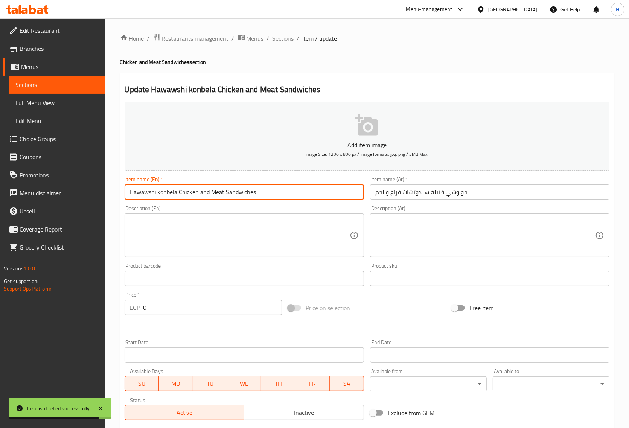
drag, startPoint x: 179, startPoint y: 192, endPoint x: 295, endPoint y: 196, distance: 116.7
click at [295, 196] on input "Hawawshi konbela Chicken and Meat Sandwiches" at bounding box center [244, 191] width 239 height 15
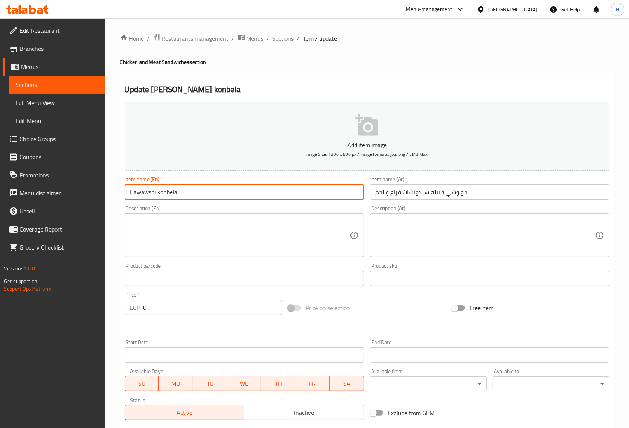
type input "Hawawshi konbela"
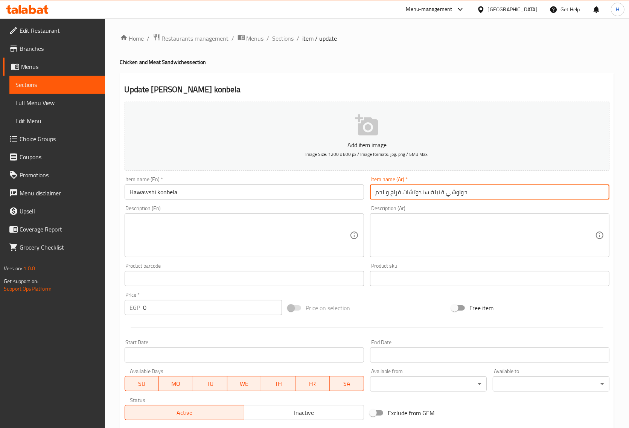
drag, startPoint x: 428, startPoint y: 192, endPoint x: 365, endPoint y: 199, distance: 63.6
click at [365, 199] on div "Add item image Image Size: 1200 x 800 px / Image formats: jpg, png / 5MB Max. I…" at bounding box center [367, 261] width 491 height 324
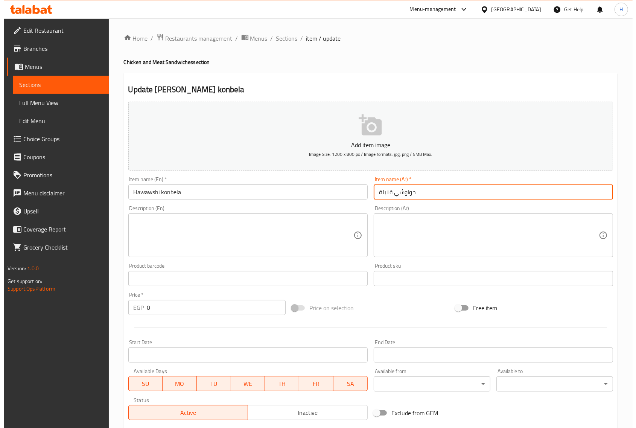
scroll to position [143, 0]
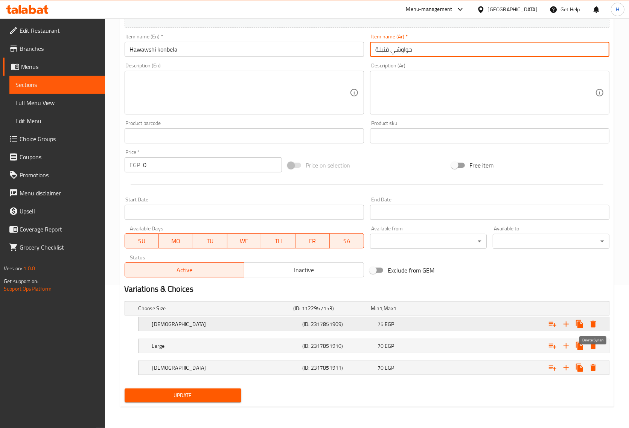
type input "حواوشي قنبلة"
click at [591, 325] on icon "Expand" at bounding box center [593, 324] width 5 height 7
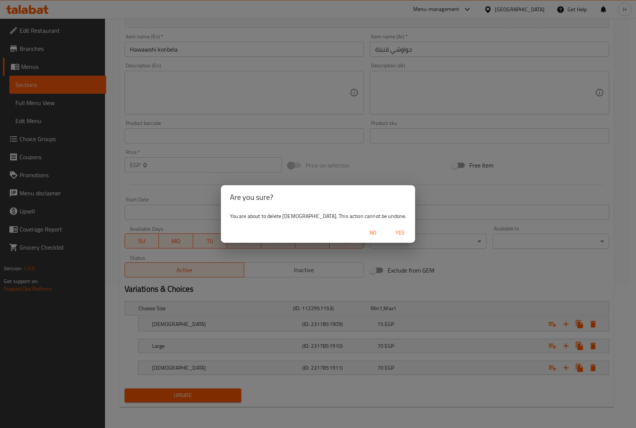
click at [391, 235] on span "Yes" at bounding box center [400, 232] width 18 height 9
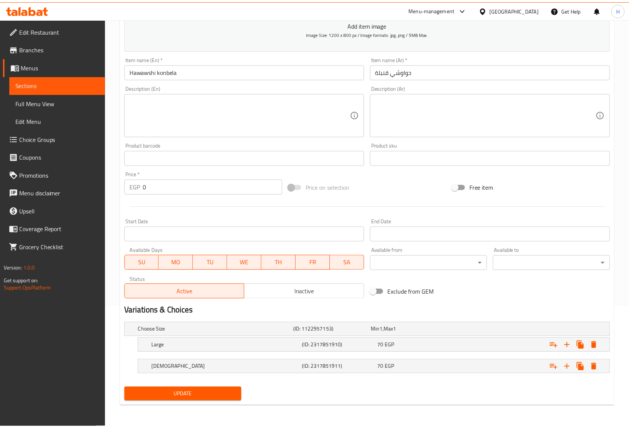
scroll to position [121, 0]
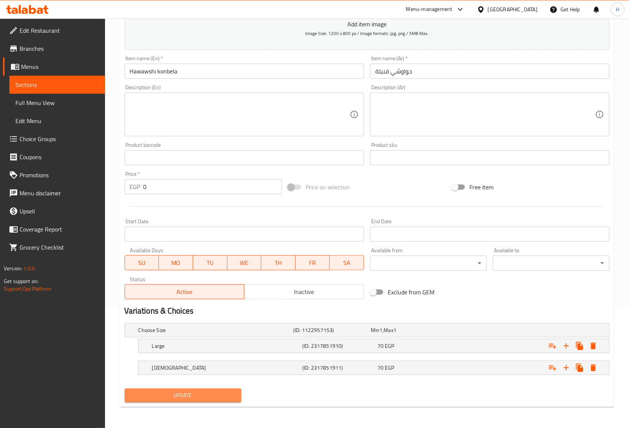
click at [217, 393] on span "Update" at bounding box center [183, 395] width 105 height 9
click at [403, 195] on div "Price on selection" at bounding box center [367, 187] width 164 height 20
click at [228, 395] on span "Update" at bounding box center [183, 395] width 105 height 9
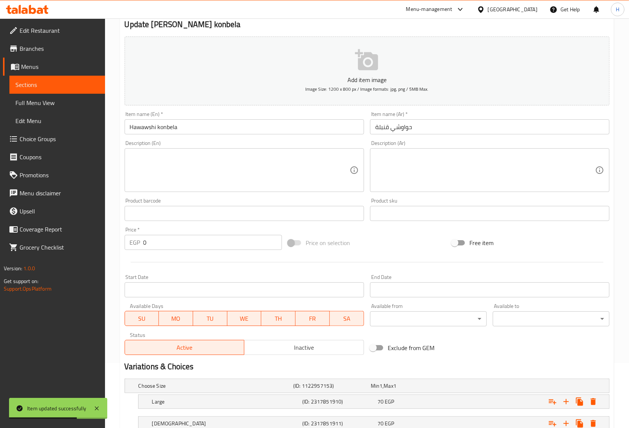
scroll to position [0, 0]
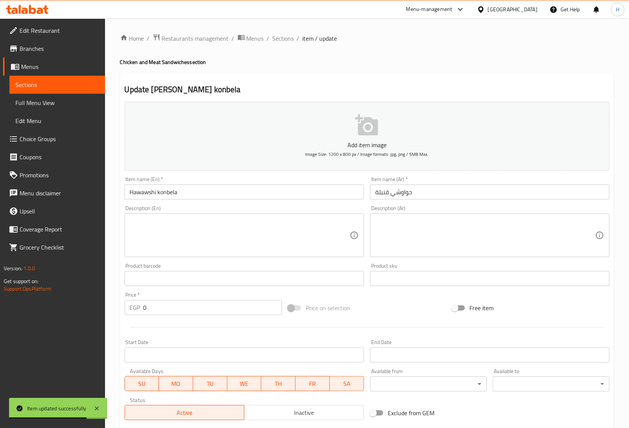
drag, startPoint x: 283, startPoint y: 39, endPoint x: 635, endPoint y: 86, distance: 354.7
click at [283, 39] on span "Sections" at bounding box center [282, 38] width 21 height 9
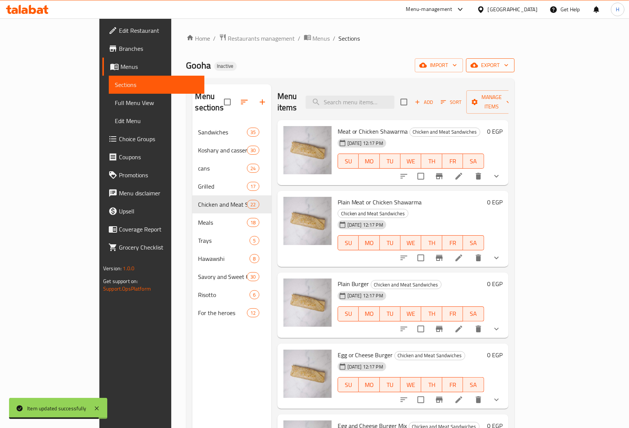
click at [508, 65] on span "export" at bounding box center [490, 65] width 37 height 9
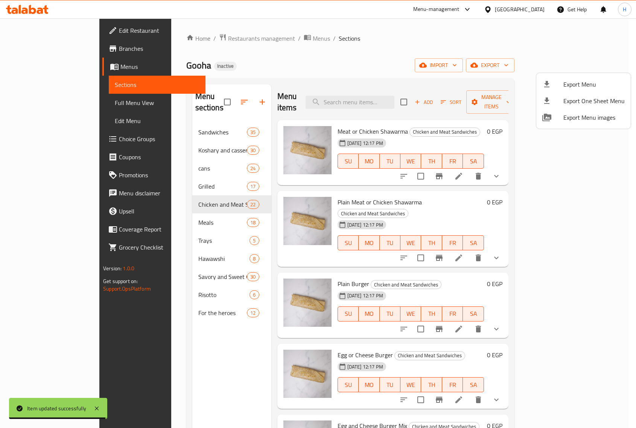
click at [572, 83] on span "Export Menu" at bounding box center [593, 84] width 61 height 9
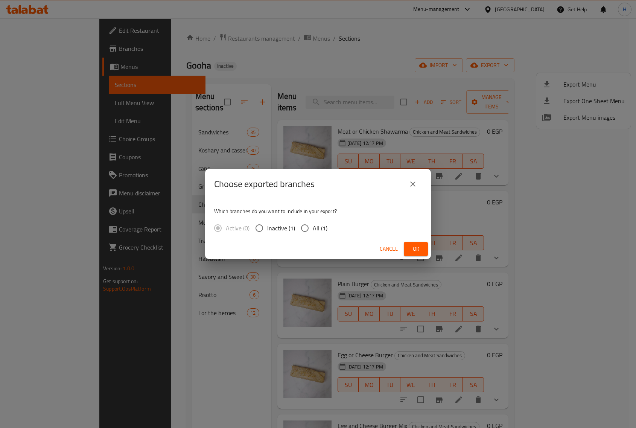
click at [306, 229] on input "All (1)" at bounding box center [305, 228] width 16 height 16
radio input "true"
click at [411, 251] on span "Ok" at bounding box center [416, 248] width 12 height 9
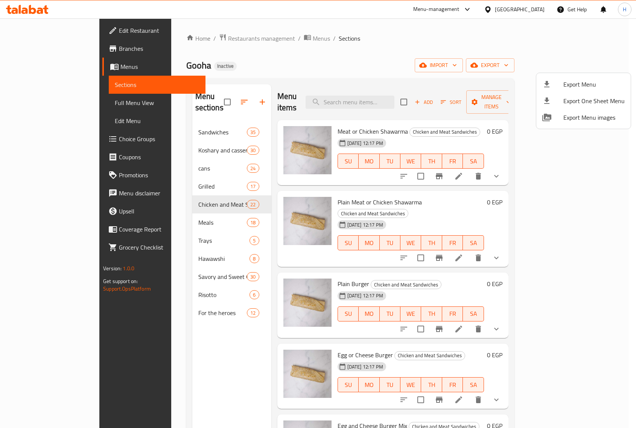
click at [366, 98] on div at bounding box center [318, 214] width 636 height 428
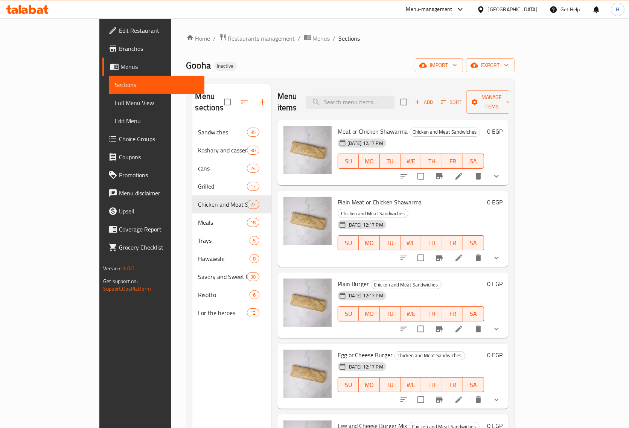
click at [366, 98] on input "search" at bounding box center [350, 102] width 89 height 13
paste input "Oriental Sausage"
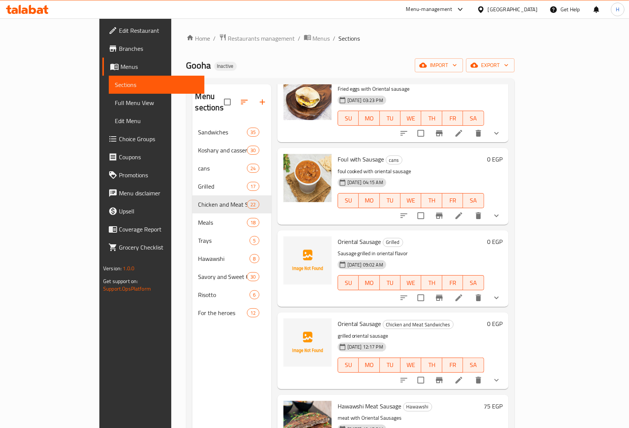
scroll to position [235, 0]
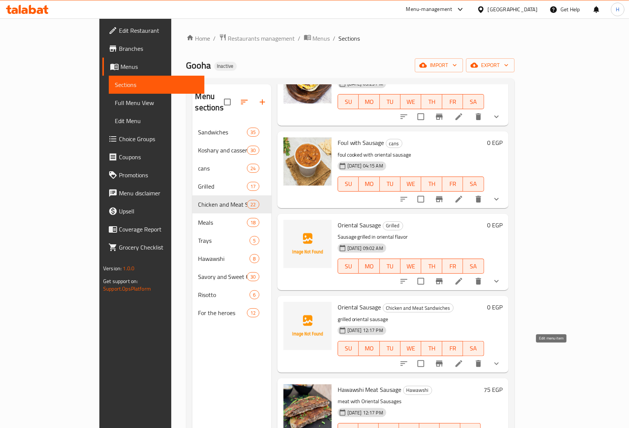
type input "Oriental Sausage"
click at [463, 359] on icon at bounding box center [458, 363] width 9 height 9
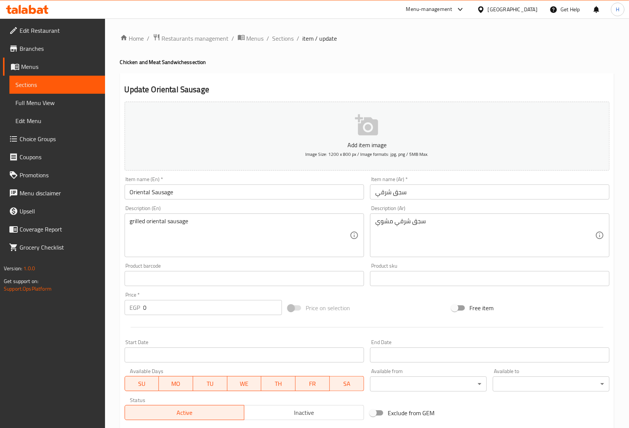
click at [180, 192] on input "Oriental Sausage" at bounding box center [244, 191] width 239 height 15
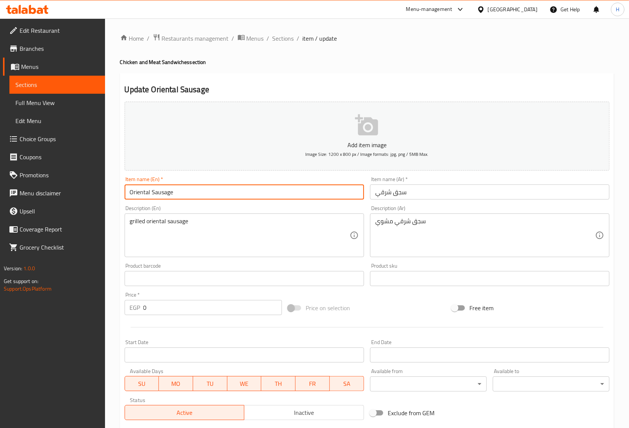
type input "Oriental Sausage"
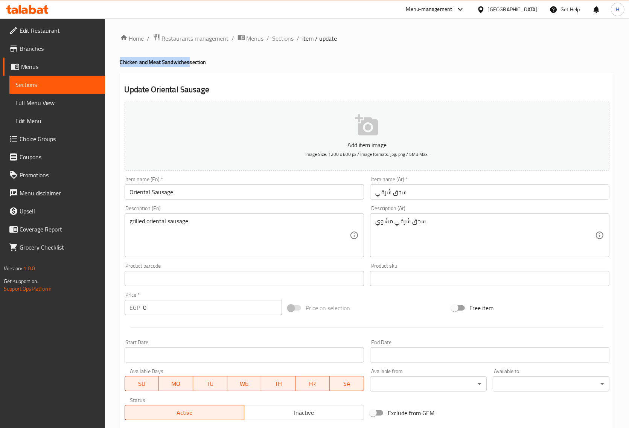
drag, startPoint x: 117, startPoint y: 63, endPoint x: 187, endPoint y: 61, distance: 70.8
click at [187, 61] on div "Home / Restaurants management / Menus / Sections / item / update Chicken and Me…" at bounding box center [367, 294] width 524 height 552
copy h4 "Chicken and Meat Sandwiches"
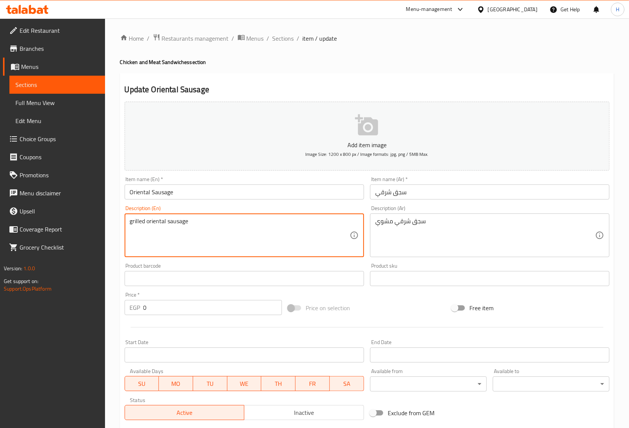
paste textarea "Chicken and Meat Sandwiches"
click at [223, 196] on input "Oriental Sausage" at bounding box center [244, 191] width 239 height 15
type textarea "grilled oriental sausage"
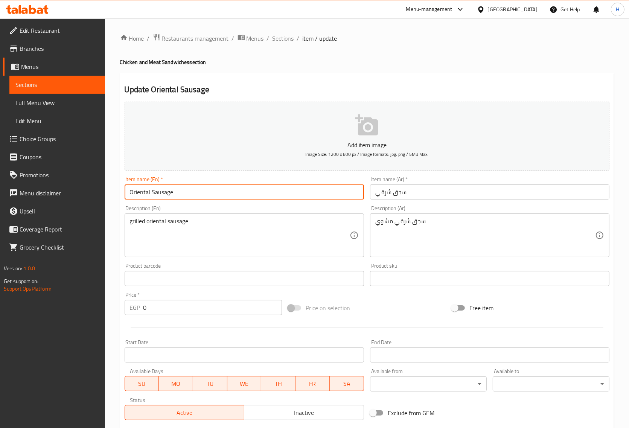
click at [222, 195] on input "Oriental Sausage" at bounding box center [244, 191] width 239 height 15
paste input "Chicken and Meat Sandwiches"
type input "Oriental Sausage Chicken and Meat Sandwiches"
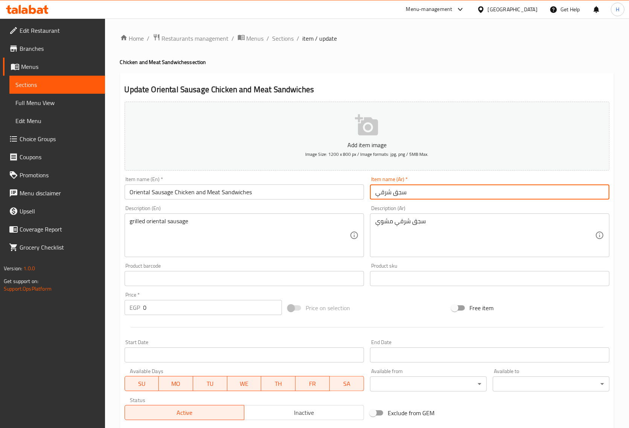
click at [425, 196] on input "سجق شرقي" at bounding box center [489, 191] width 239 height 15
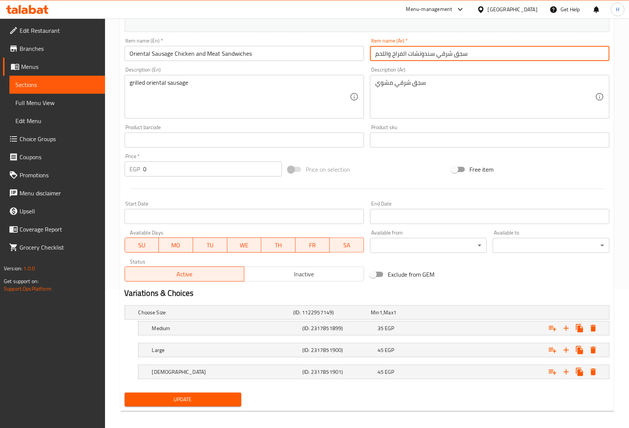
scroll to position [143, 0]
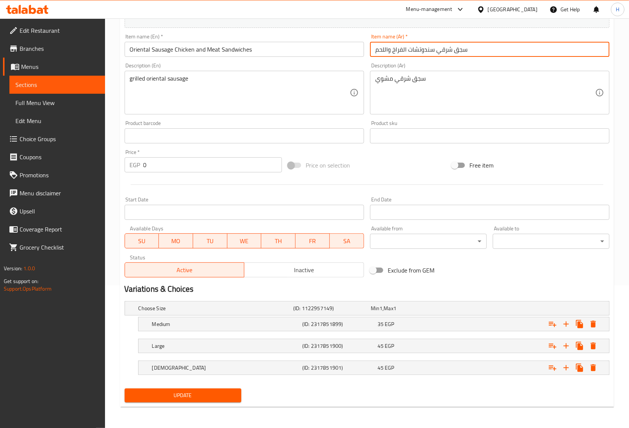
type input "سجق شرقي سندوتشات الفراخ واللحم"
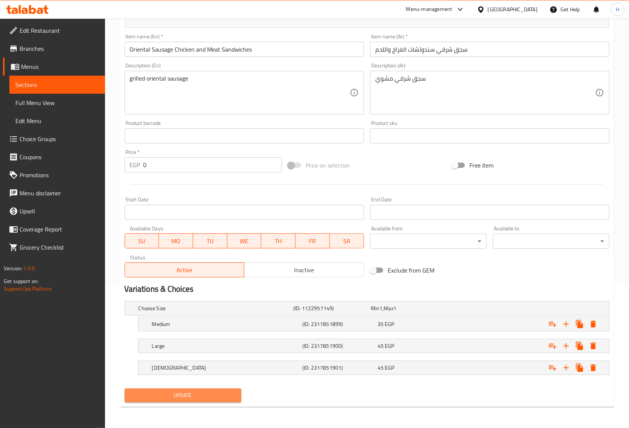
click at [238, 399] on button "Update" at bounding box center [183, 395] width 117 height 14
click at [212, 402] on button "Update" at bounding box center [183, 395] width 117 height 14
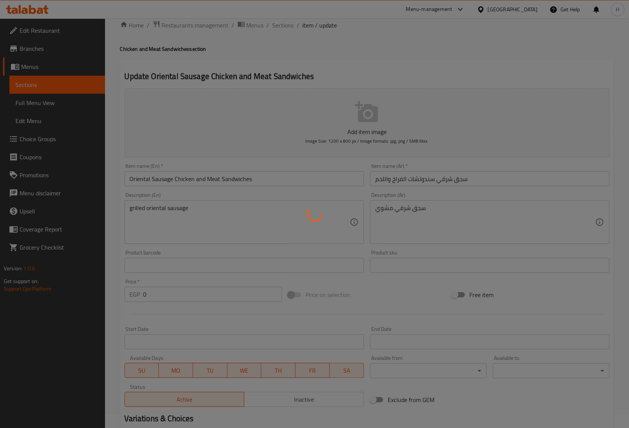
scroll to position [0, 0]
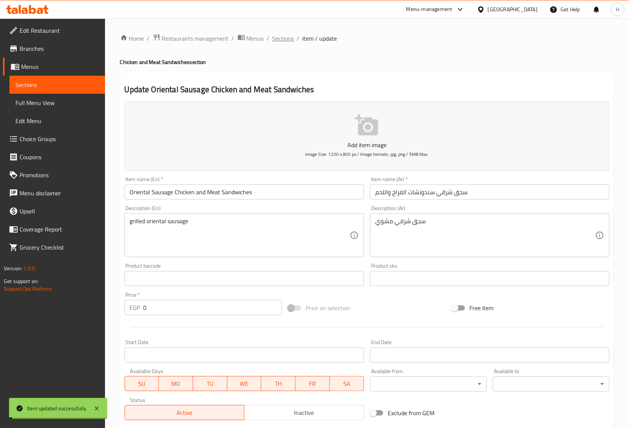
click at [281, 38] on span "Sections" at bounding box center [282, 38] width 21 height 9
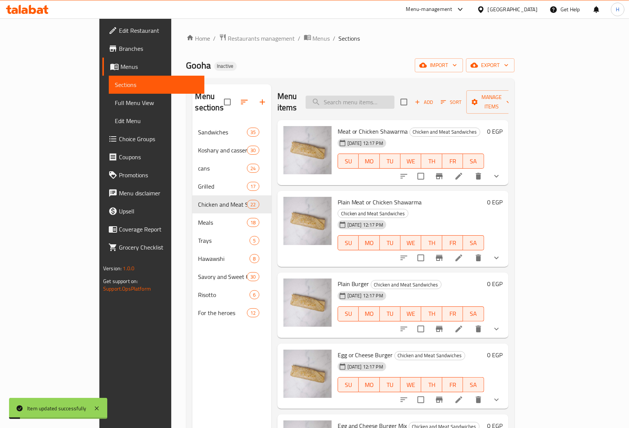
click at [394, 96] on input "search" at bounding box center [350, 102] width 89 height 13
paste input "Meat or Chicken Shawarma"
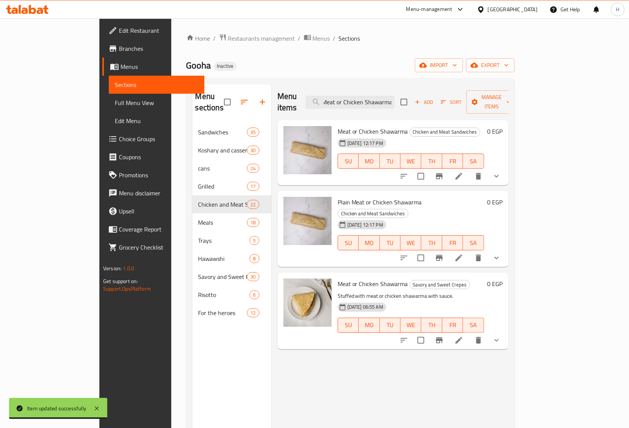
type input "Meat or Chicken Shawarma"
click at [469, 333] on li at bounding box center [458, 340] width 21 height 14
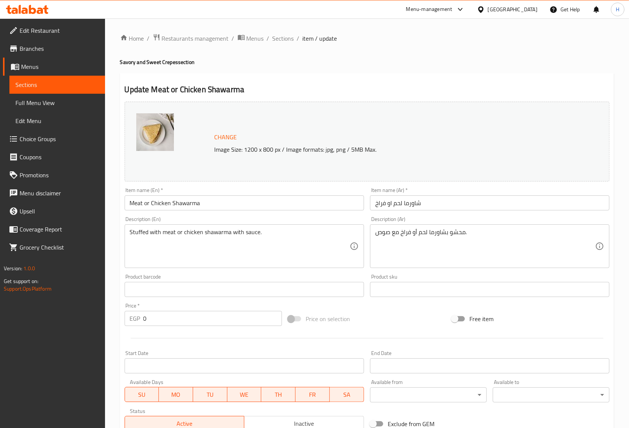
click at [215, 206] on input "Meat or Chicken Shawarma" at bounding box center [244, 202] width 239 height 15
type input "Meat or Chicken Shawarma"
click at [483, 204] on input "شاورما لحم او فراخ" at bounding box center [489, 202] width 239 height 15
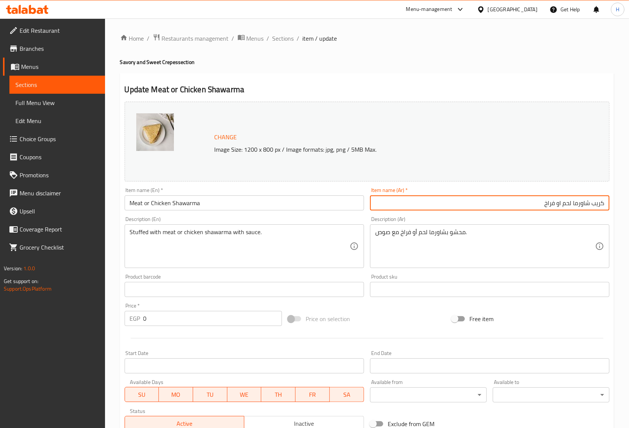
type input "كريب شاورما لحم او فراخ"
click at [215, 206] on input "Meat or Chicken Shawarma" at bounding box center [244, 202] width 239 height 15
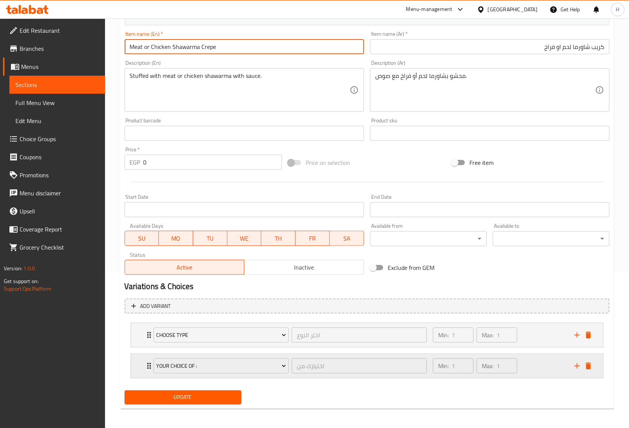
scroll to position [158, 0]
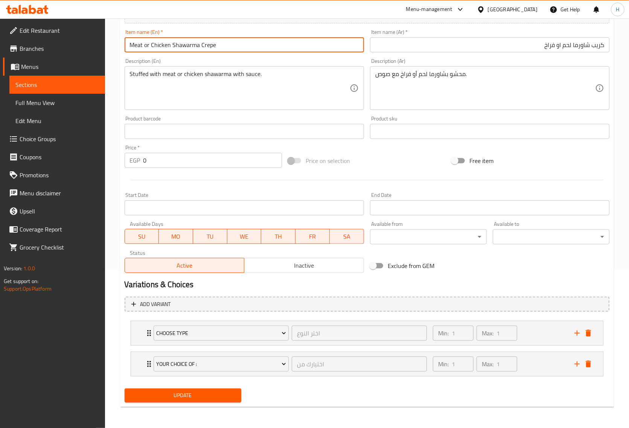
type input "Meat or Chicken Shawarma Crepe"
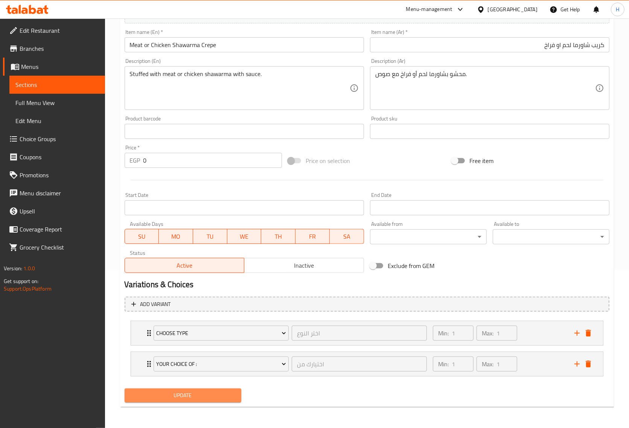
click at [198, 394] on span "Update" at bounding box center [183, 395] width 105 height 9
click at [212, 398] on span "Update" at bounding box center [183, 395] width 105 height 9
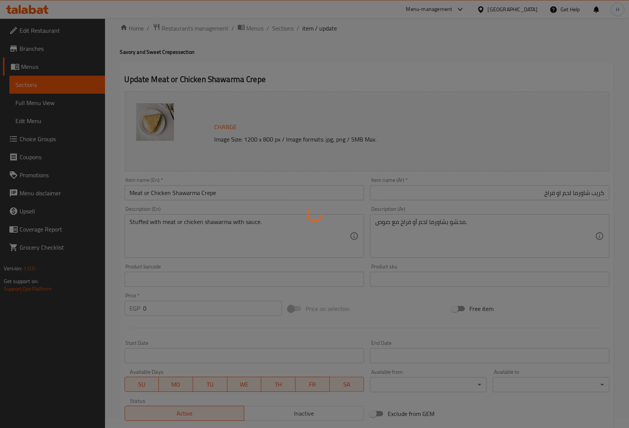
scroll to position [0, 0]
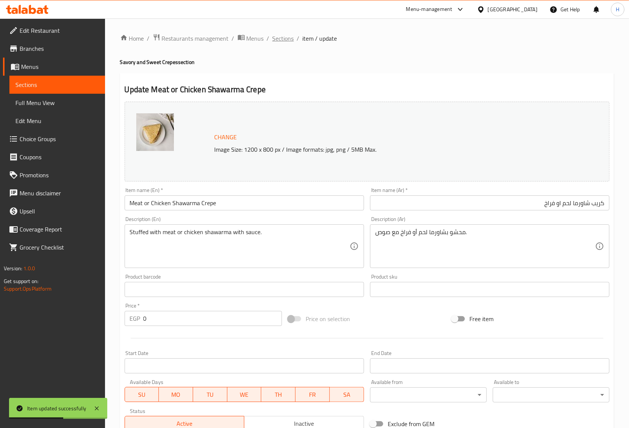
click at [279, 40] on span "Sections" at bounding box center [282, 38] width 21 height 9
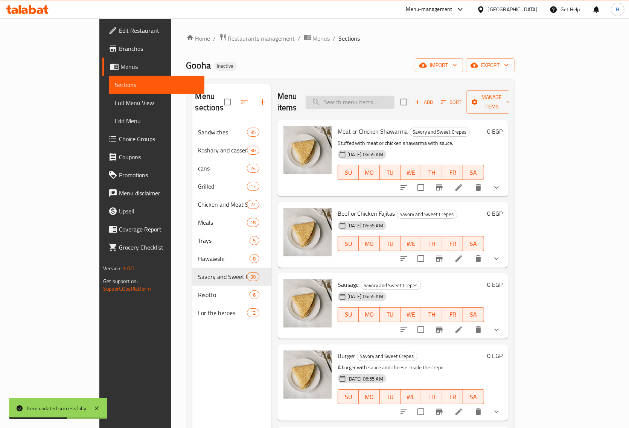
click at [384, 98] on input "search" at bounding box center [350, 102] width 89 height 13
paste input "Sausage"
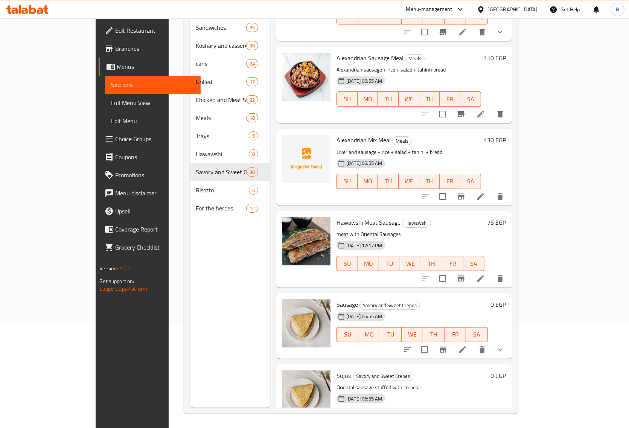
scroll to position [106, 0]
type input "Sausage"
click at [467, 344] on icon at bounding box center [462, 348] width 9 height 9
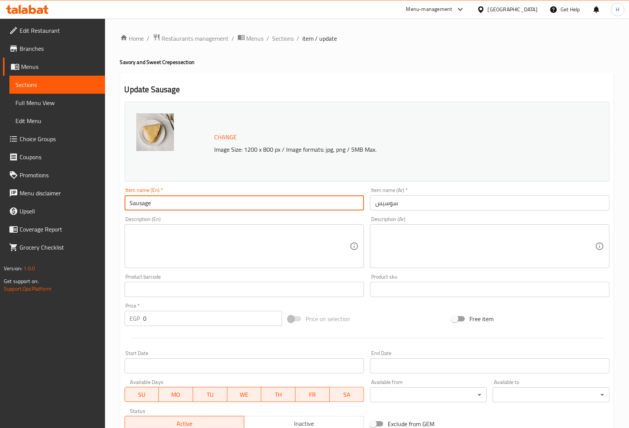
click at [222, 206] on input "Sausage" at bounding box center [244, 202] width 239 height 15
click at [168, 62] on h4 "Savory and Sweet Crepes section" at bounding box center [367, 62] width 494 height 8
drag, startPoint x: 168, startPoint y: 62, endPoint x: 182, endPoint y: 75, distance: 18.6
click at [168, 62] on h4 "Savory and Sweet Crepes section" at bounding box center [367, 62] width 494 height 8
copy h4 "Crepes"
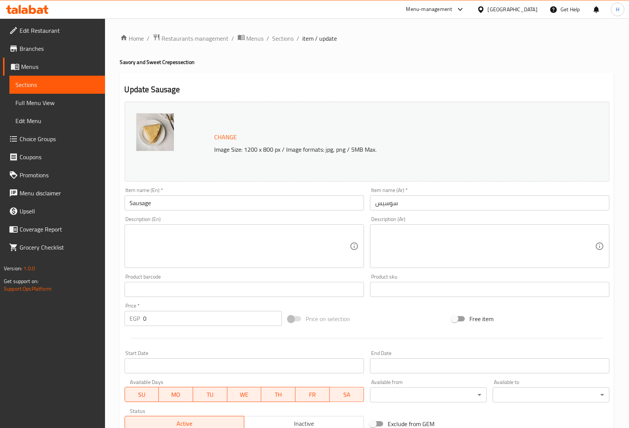
click at [159, 204] on input "Sausage" at bounding box center [244, 202] width 239 height 15
paste input "Crepes"
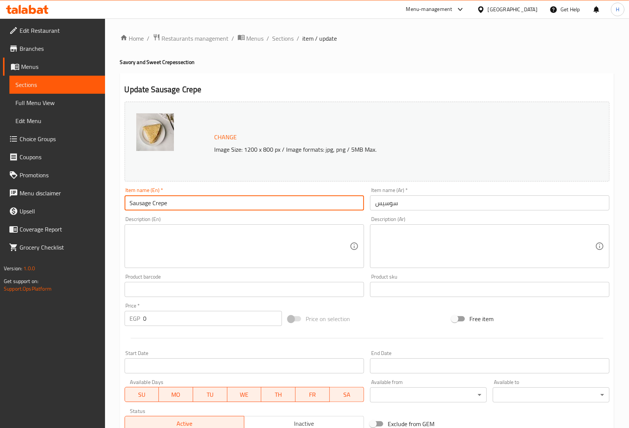
type input "Sausage Crepe"
click at [405, 206] on input "سوسيس" at bounding box center [489, 202] width 239 height 15
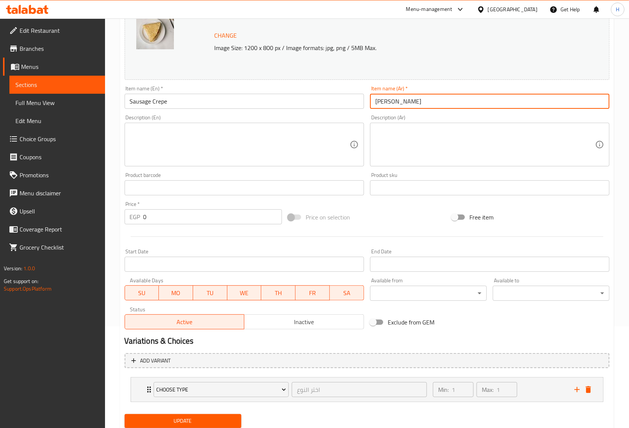
scroll to position [127, 0]
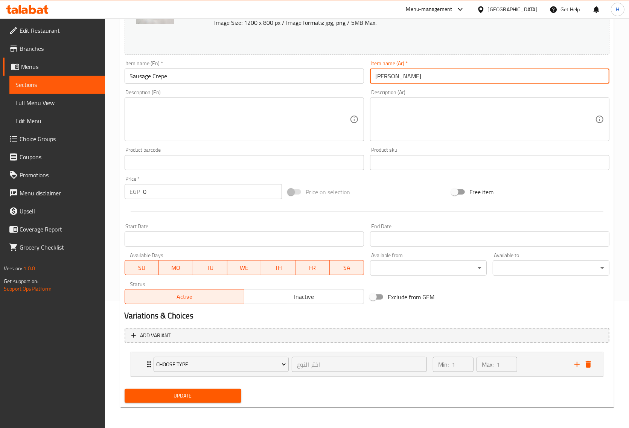
type input "[PERSON_NAME]"
drag, startPoint x: 140, startPoint y: 394, endPoint x: 8, endPoint y: 298, distance: 163.3
click at [140, 395] on span "Update" at bounding box center [183, 395] width 105 height 9
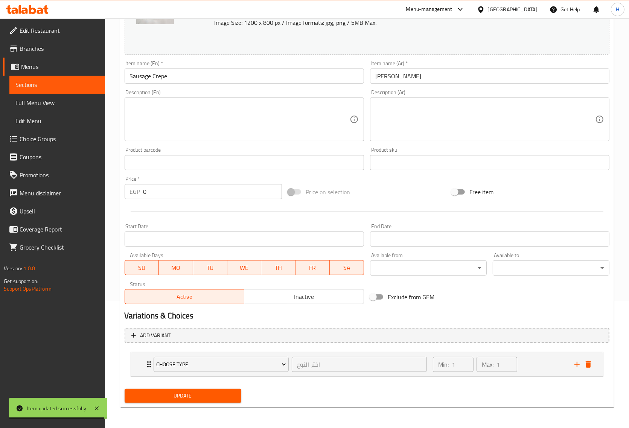
click at [401, 312] on h2 "Variations & Choices" at bounding box center [367, 315] width 485 height 11
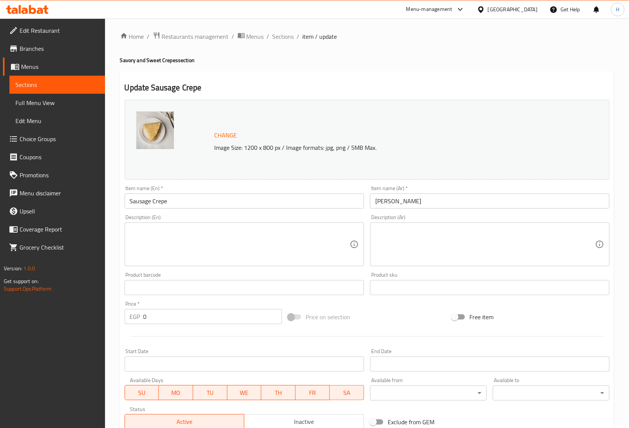
scroll to position [0, 0]
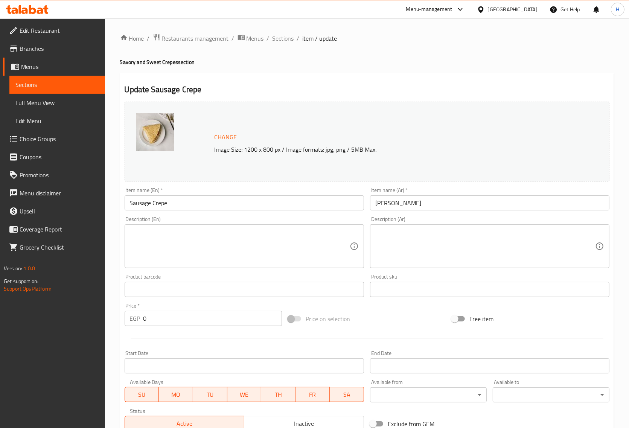
click at [275, 44] on div "Home / Restaurants management / Menus / Sections / item / update Savory and Swe…" at bounding box center [367, 286] width 494 height 507
click at [277, 41] on span "Sections" at bounding box center [282, 38] width 21 height 9
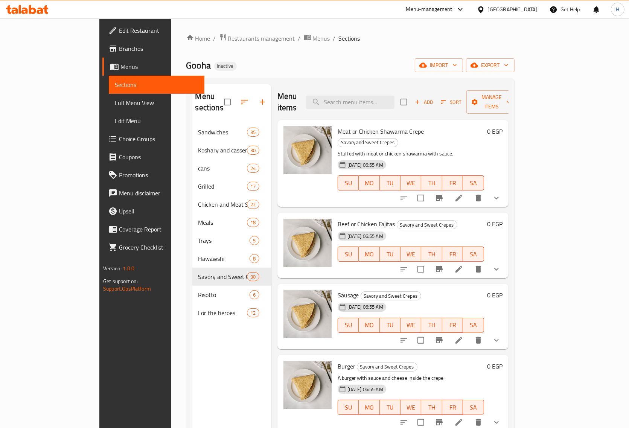
click at [371, 97] on input "search" at bounding box center [350, 102] width 89 height 13
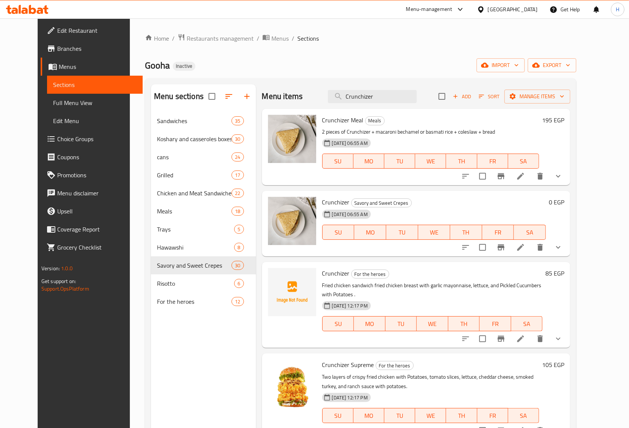
type input "Crunchizer"
click at [531, 249] on li at bounding box center [520, 248] width 21 height 14
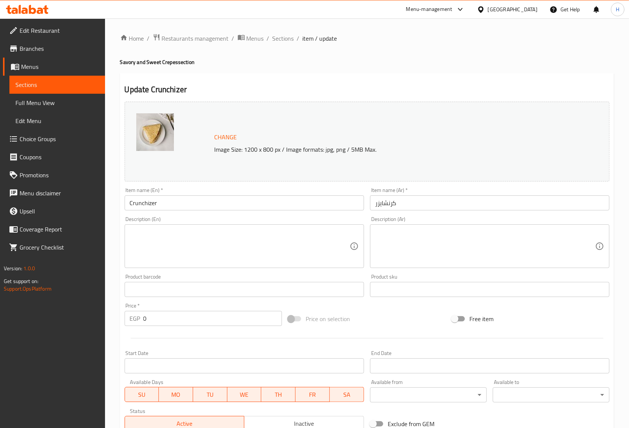
click at [239, 202] on input "Crunchizer" at bounding box center [244, 202] width 239 height 15
click at [168, 64] on h4 "Savory and Sweet Crepes section" at bounding box center [367, 62] width 494 height 8
copy h4 "Crepes"
click at [191, 211] on div "Item name (En)   * Crunchizer Item name (En) *" at bounding box center [244, 198] width 245 height 29
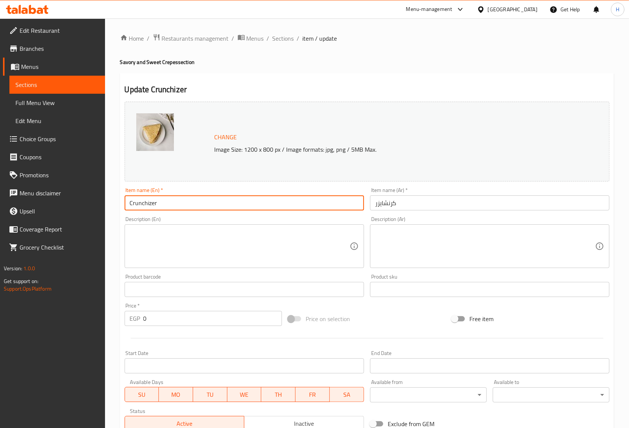
click at [189, 202] on input "Crunchizer" at bounding box center [244, 202] width 239 height 15
paste input "Crepes"
type input "Crunchizer Crepe"
click at [436, 204] on input "كرنشايزر" at bounding box center [489, 202] width 239 height 15
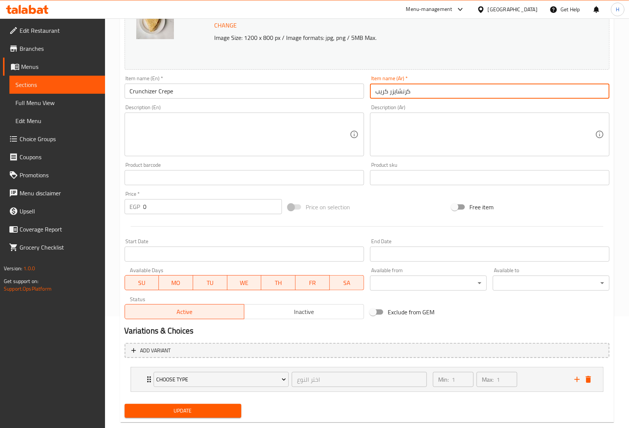
scroll to position [127, 0]
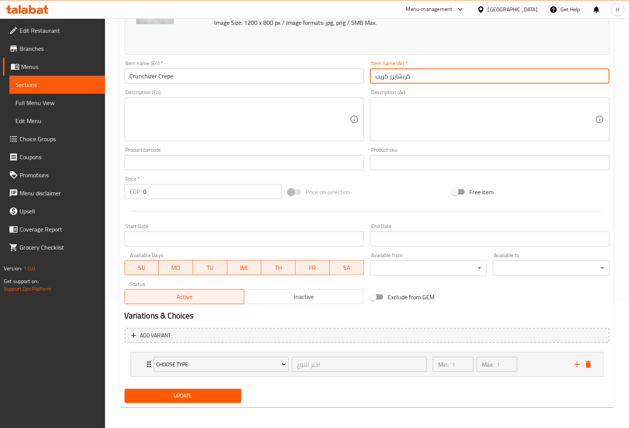
type input "كرنشايزر كريب"
click at [220, 396] on span "Update" at bounding box center [183, 395] width 105 height 9
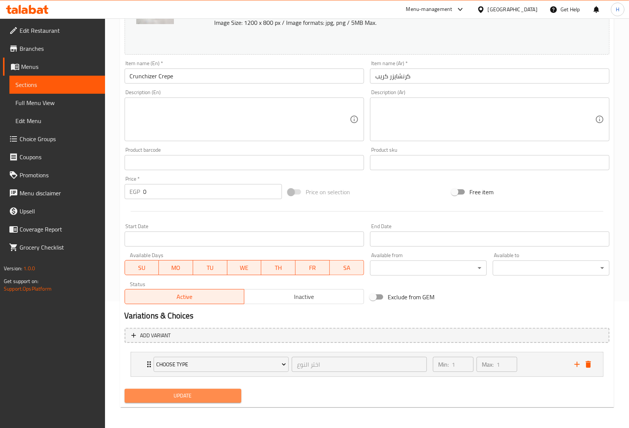
click at [230, 398] on span "Update" at bounding box center [183, 395] width 105 height 9
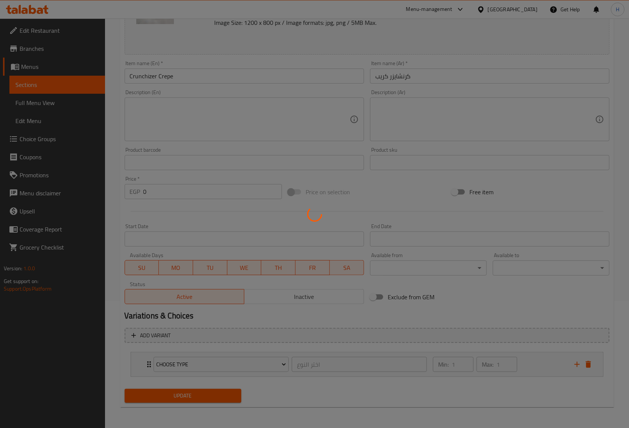
scroll to position [0, 0]
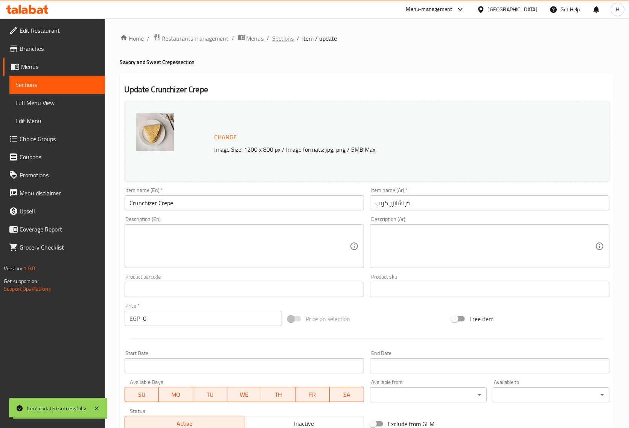
click at [283, 37] on span "Sections" at bounding box center [282, 38] width 21 height 9
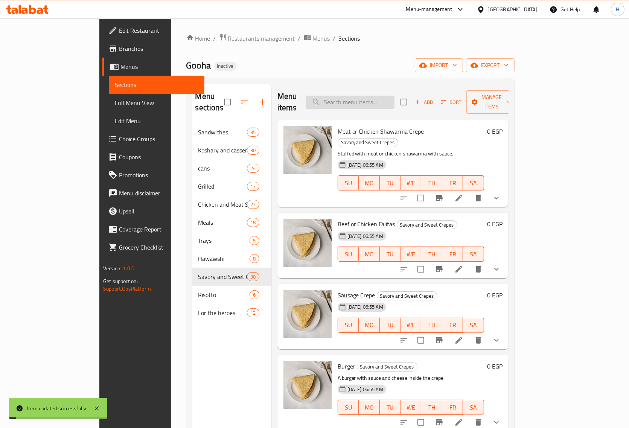
click at [363, 98] on input "search" at bounding box center [350, 102] width 89 height 13
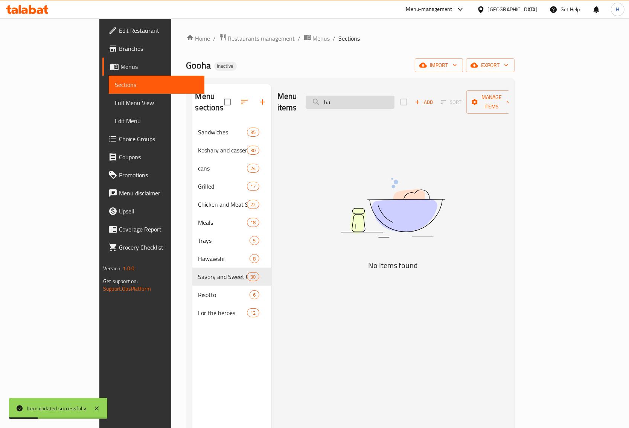
type input "س"
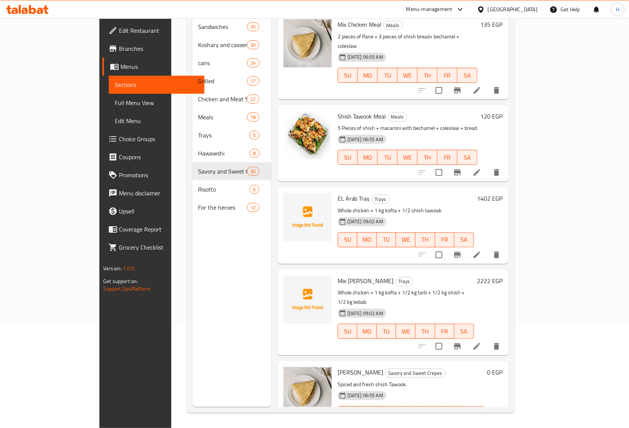
scroll to position [106, 0]
type input "shish"
click at [463, 424] on icon at bounding box center [458, 428] width 9 height 9
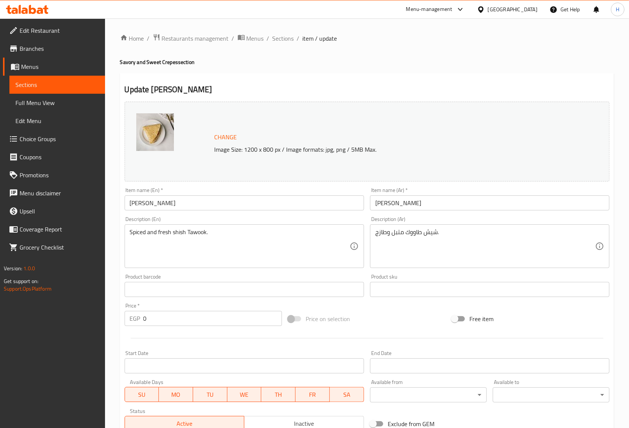
click at [172, 64] on h4 "Savory and Sweet Crepes section" at bounding box center [367, 62] width 494 height 8
copy h4 "Crepes"
click at [177, 202] on input "[PERSON_NAME]" at bounding box center [244, 202] width 239 height 15
paste input "Crepes"
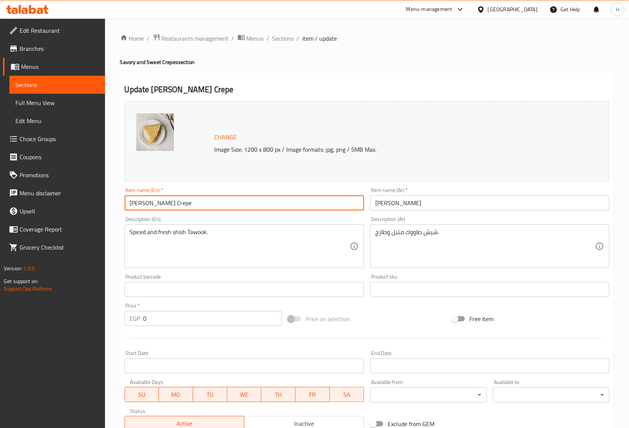
type input "Shish Tawouk Crepe"
click at [415, 206] on input "[PERSON_NAME]" at bounding box center [489, 202] width 239 height 15
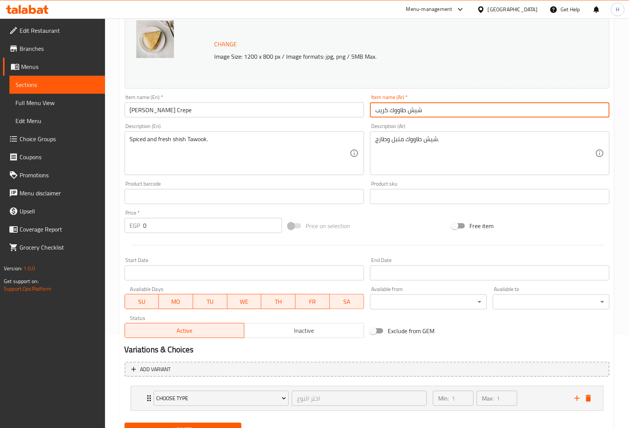
scroll to position [127, 0]
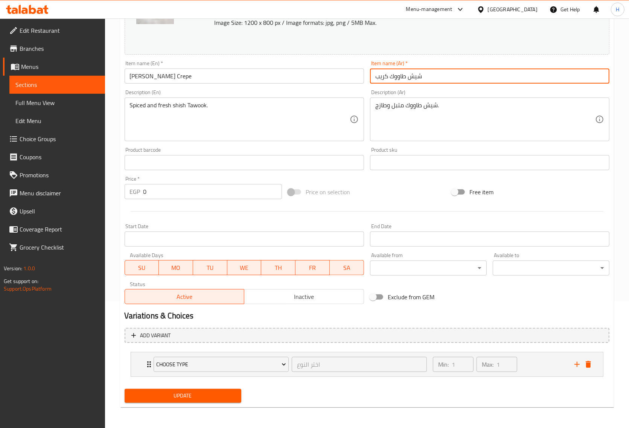
type input "شيش طاووك كريب"
click at [206, 403] on div "Update" at bounding box center [183, 396] width 123 height 20
click at [176, 400] on span "Update" at bounding box center [183, 395] width 105 height 9
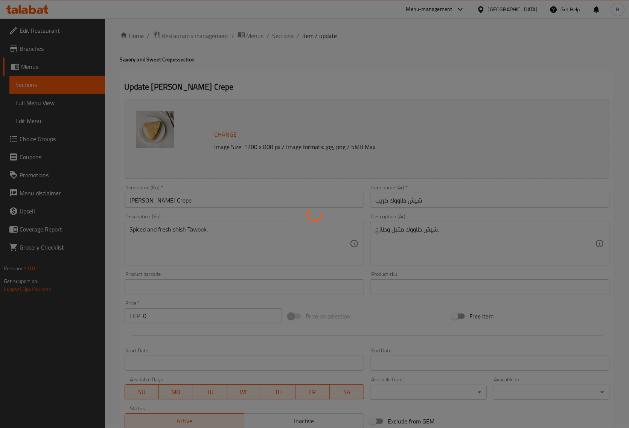
scroll to position [0, 0]
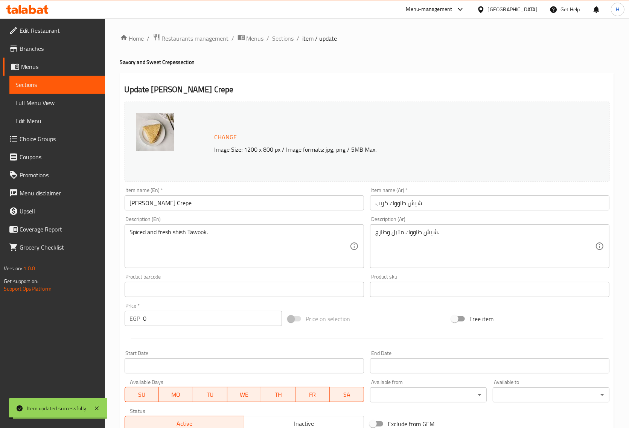
drag, startPoint x: 282, startPoint y: 41, endPoint x: 315, endPoint y: 57, distance: 37.4
click at [282, 41] on span "Sections" at bounding box center [282, 38] width 21 height 9
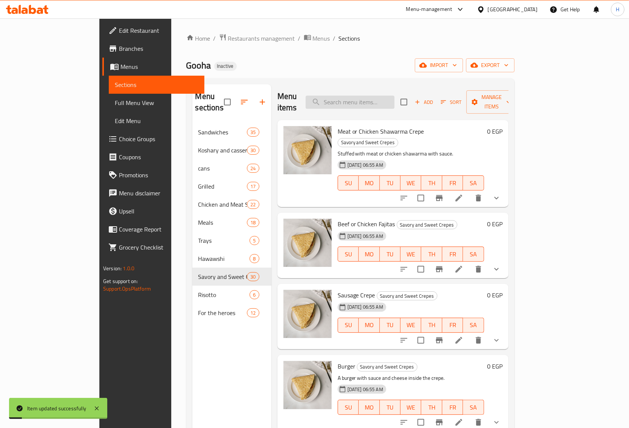
click at [361, 96] on input "search" at bounding box center [350, 102] width 89 height 13
paste input "فاهيتا لحم او فراخ"
type input "فاهيتا لحم او فراخ"
click at [463, 265] on icon at bounding box center [458, 269] width 9 height 9
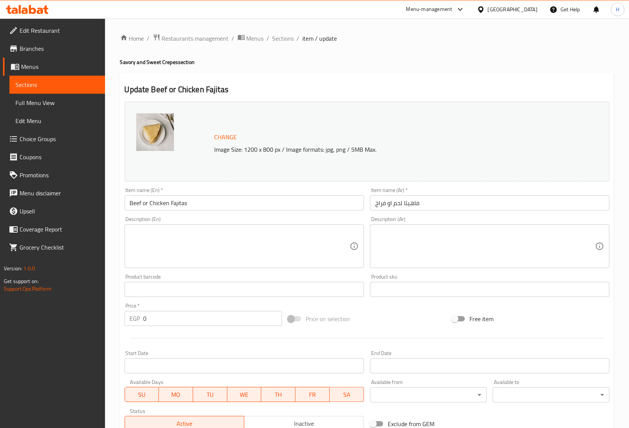
click at [172, 62] on h4 "Savory and Sweet Crepes section" at bounding box center [367, 62] width 494 height 8
copy h4 "Crepes"
click at [204, 200] on input "Beef or Chicken Fajitas" at bounding box center [244, 202] width 239 height 15
paste input "Crepes"
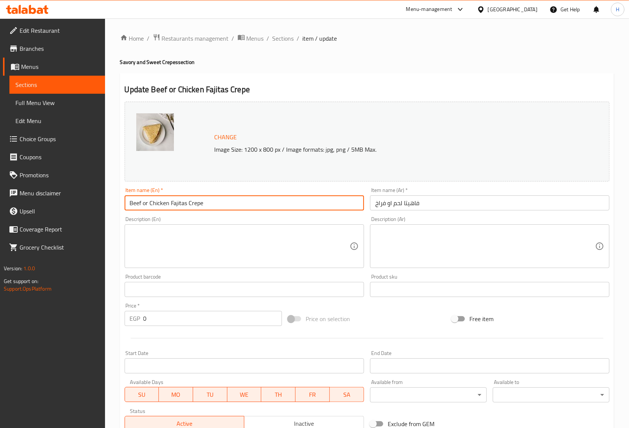
type input "Beef or Chicken Fajitas Crepe"
click at [446, 206] on input "فاهيتا لحم او فراخ" at bounding box center [489, 202] width 239 height 15
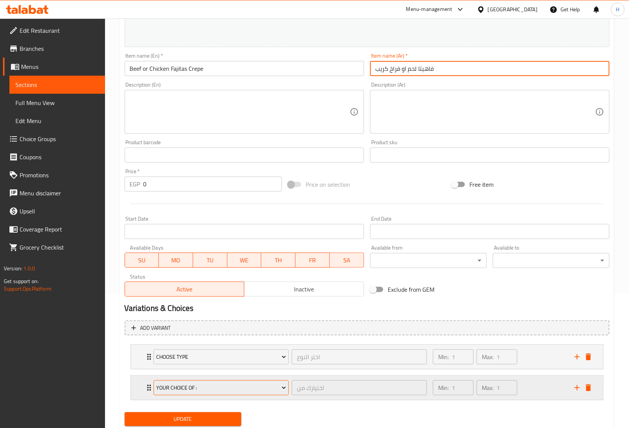
scroll to position [158, 0]
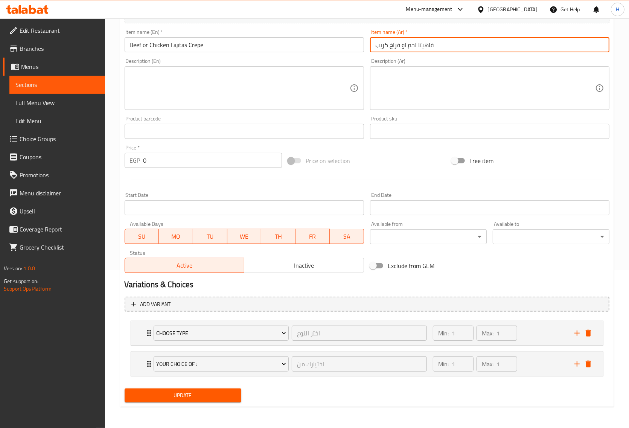
type input "فاهيتا لحم او فراخ كريب"
click at [200, 396] on span "Update" at bounding box center [183, 395] width 105 height 9
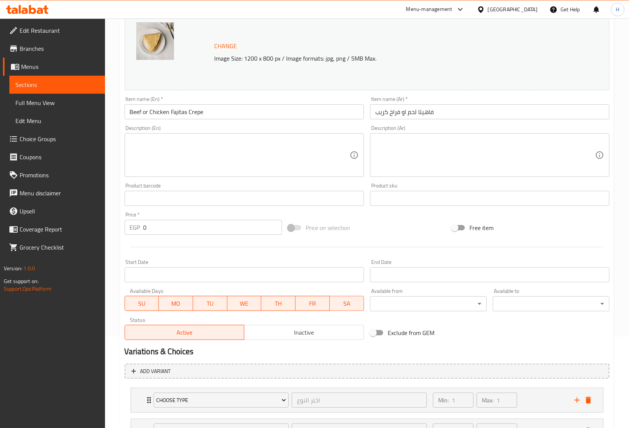
scroll to position [0, 0]
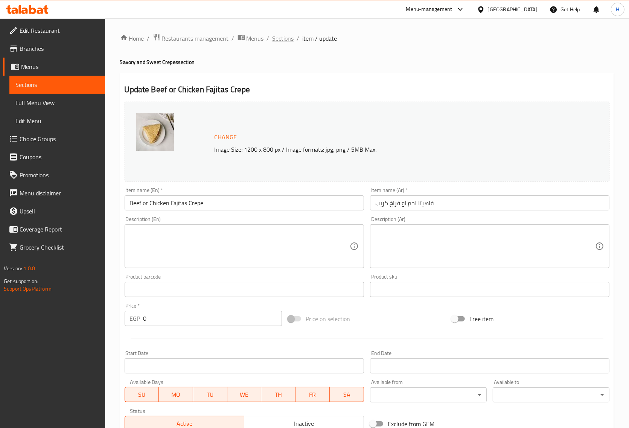
click at [284, 35] on span "Sections" at bounding box center [282, 38] width 21 height 9
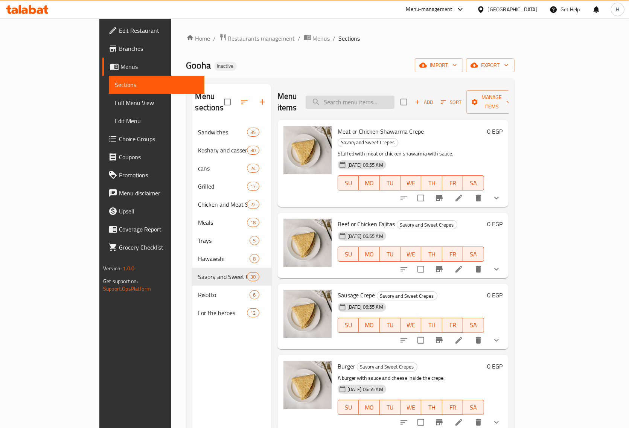
click at [377, 96] on input "search" at bounding box center [350, 102] width 89 height 13
paste input "Iskandrani Liver"
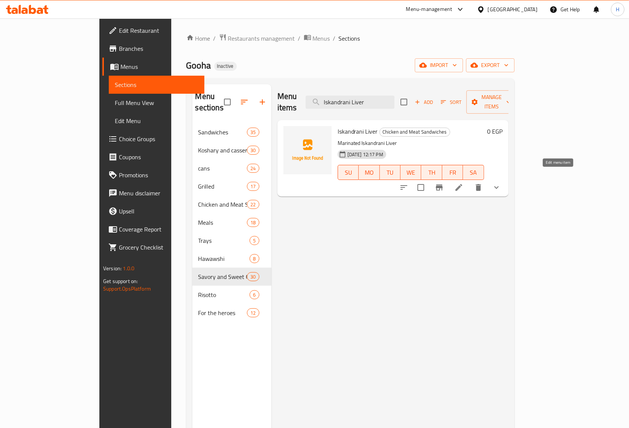
type input "Iskandrani Liver"
click at [463, 183] on icon at bounding box center [458, 187] width 9 height 9
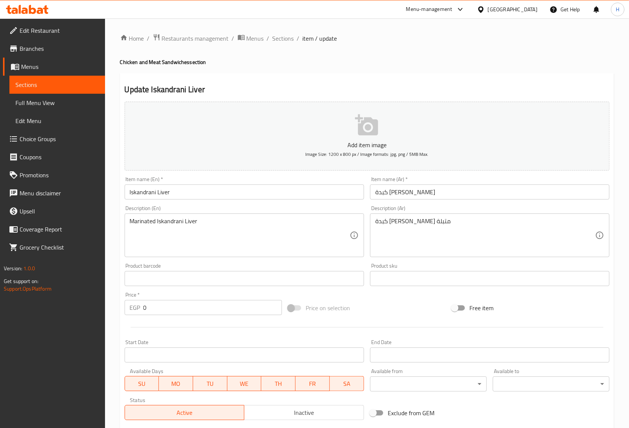
click at [169, 64] on h4 "Chicken and Meat Sandwiches section" at bounding box center [367, 62] width 494 height 8
copy h4 "Sandwiches"
click at [186, 191] on input "Iskandrani Liver" at bounding box center [244, 191] width 239 height 15
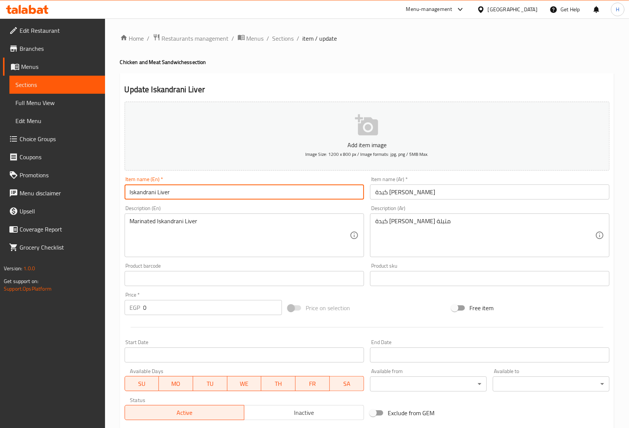
paste input "Sandwiches"
type input "Iskandrani Liver Sandwich"
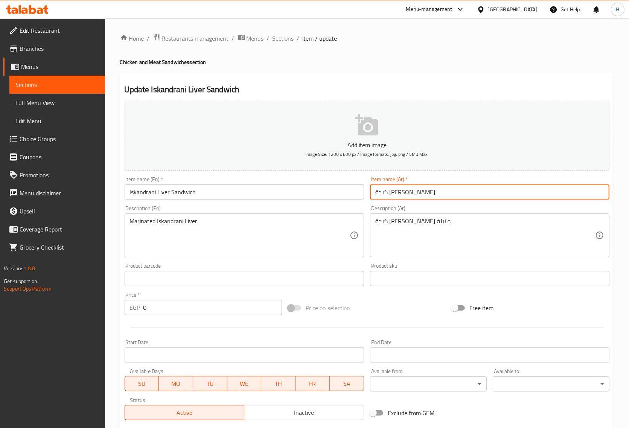
click at [430, 196] on input "كبدة [PERSON_NAME]" at bounding box center [489, 191] width 239 height 15
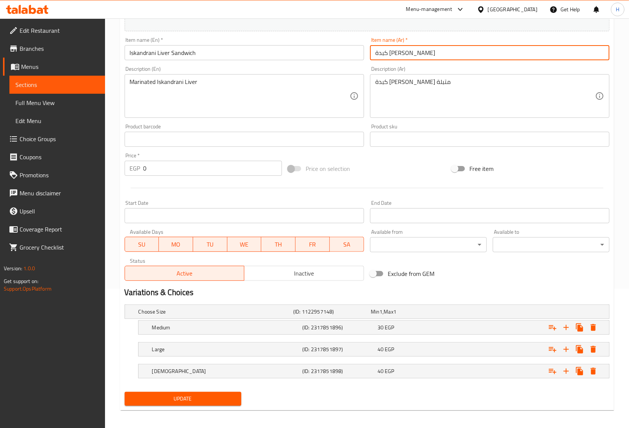
scroll to position [143, 0]
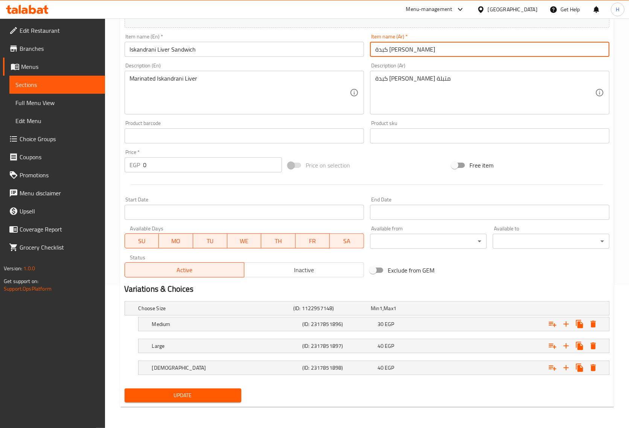
type input "كبدة اسكندراني ساندوتش"
click at [183, 396] on span "Update" at bounding box center [183, 395] width 105 height 9
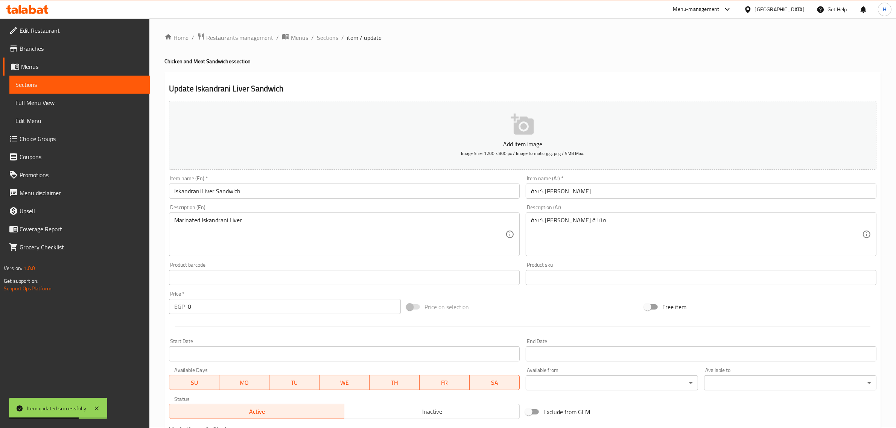
scroll to position [0, 0]
click at [329, 42] on span "Sections" at bounding box center [327, 38] width 21 height 9
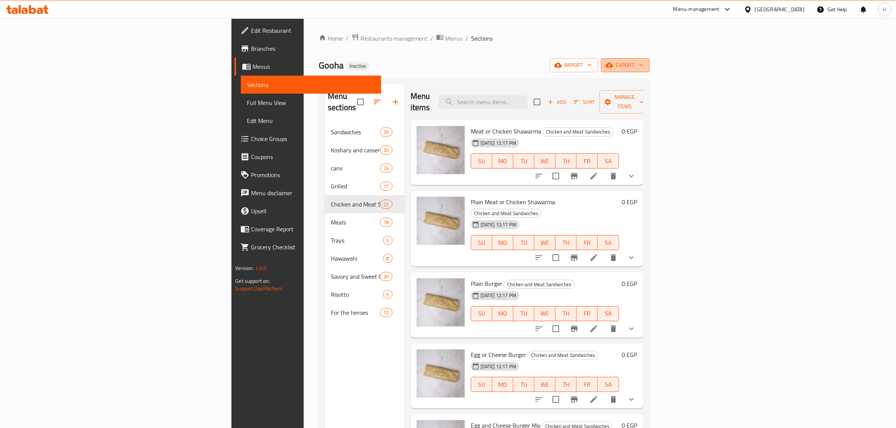
click at [636, 63] on span "export" at bounding box center [625, 65] width 37 height 9
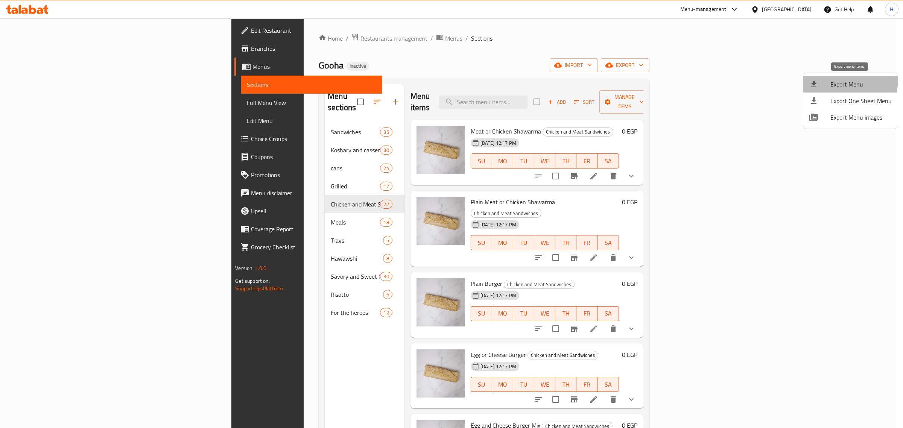
click at [636, 80] on span "Export Menu" at bounding box center [861, 84] width 61 height 9
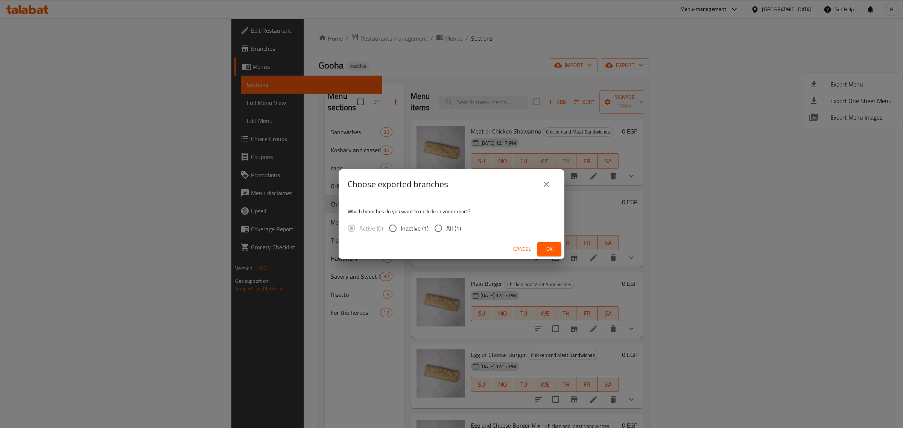
click at [440, 230] on input "All (1)" at bounding box center [439, 229] width 16 height 16
radio input "true"
click at [555, 250] on span "Ok" at bounding box center [549, 249] width 12 height 9
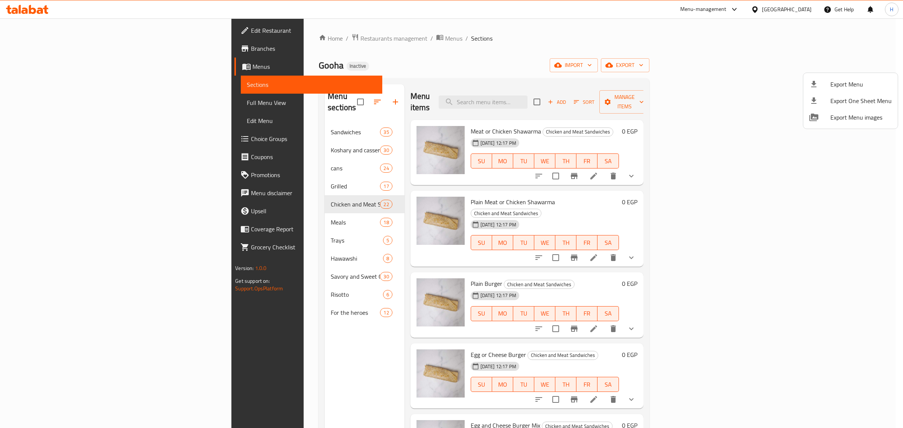
click at [298, 65] on div at bounding box center [451, 214] width 903 height 428
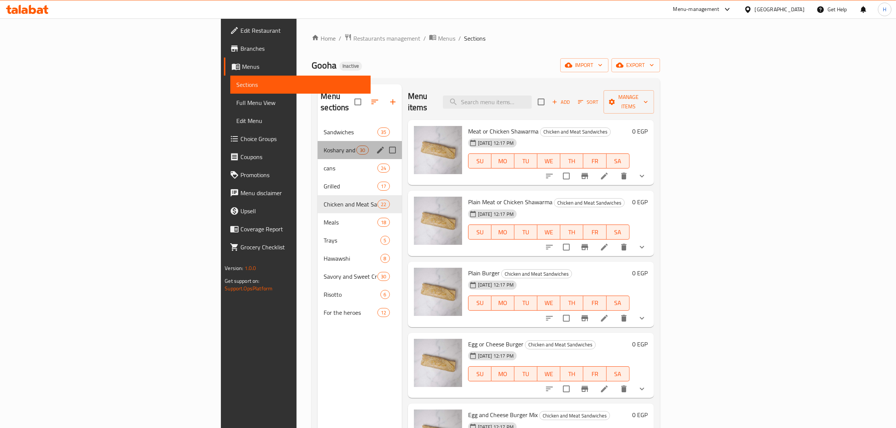
click at [318, 141] on div "Koshary and casseroles boxes 30" at bounding box center [360, 150] width 84 height 18
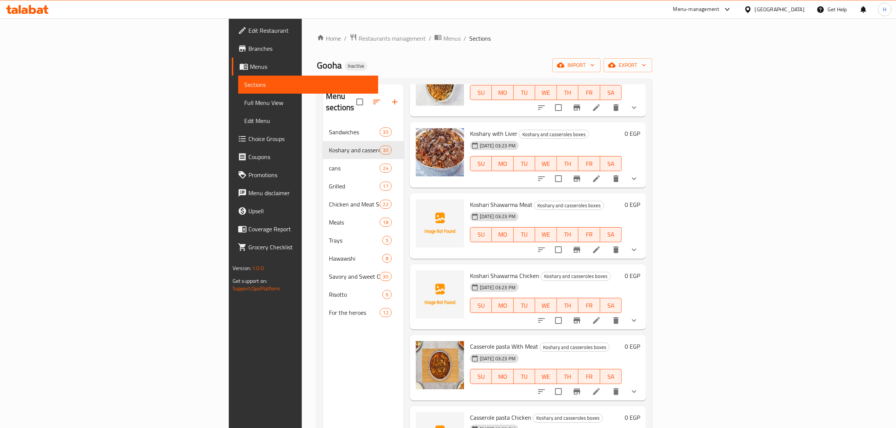
scroll to position [470, 0]
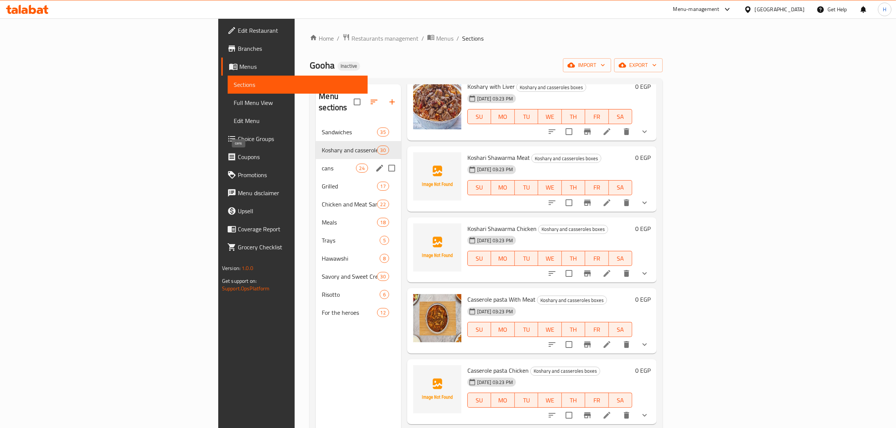
click at [322, 164] on span "cans" at bounding box center [339, 168] width 34 height 9
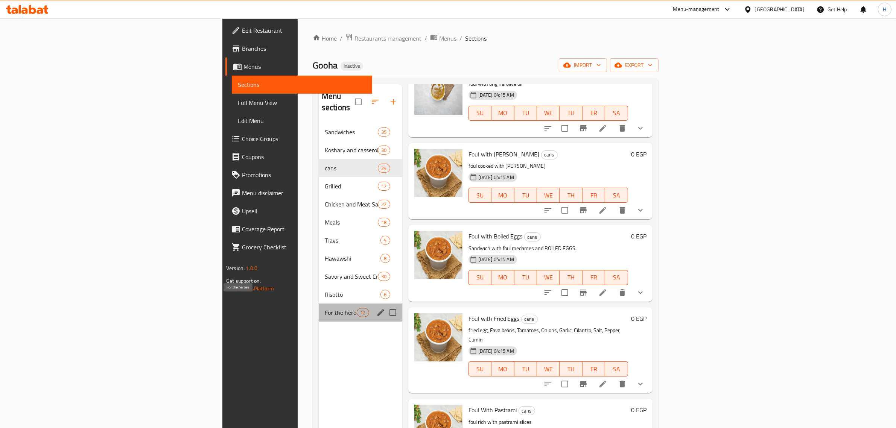
click at [325, 308] on span "For the heroes" at bounding box center [341, 312] width 32 height 9
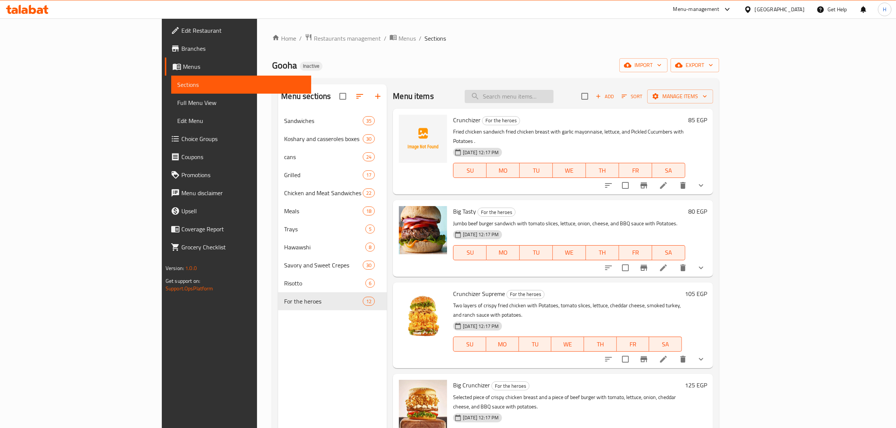
click at [554, 99] on input "search" at bounding box center [509, 96] width 89 height 13
paste input "Foul Sandwich"
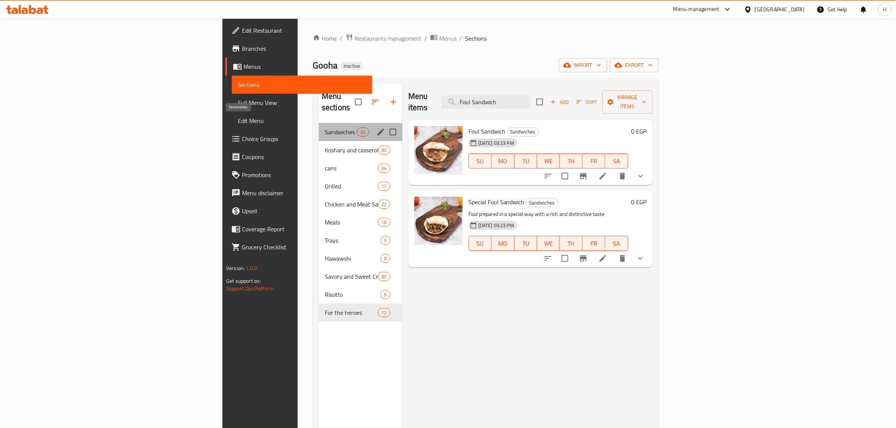
click at [325, 128] on span "Sandwiches" at bounding box center [341, 132] width 32 height 9
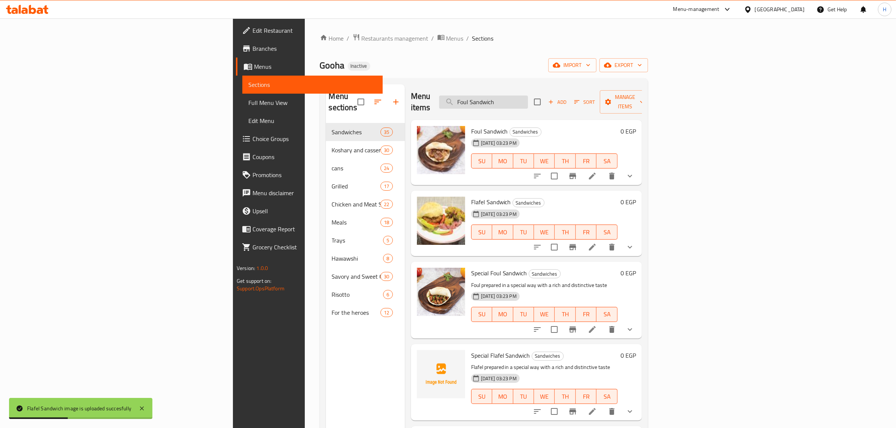
click at [528, 98] on input "Foul Sandwich" at bounding box center [483, 102] width 89 height 13
paste input "Apache"
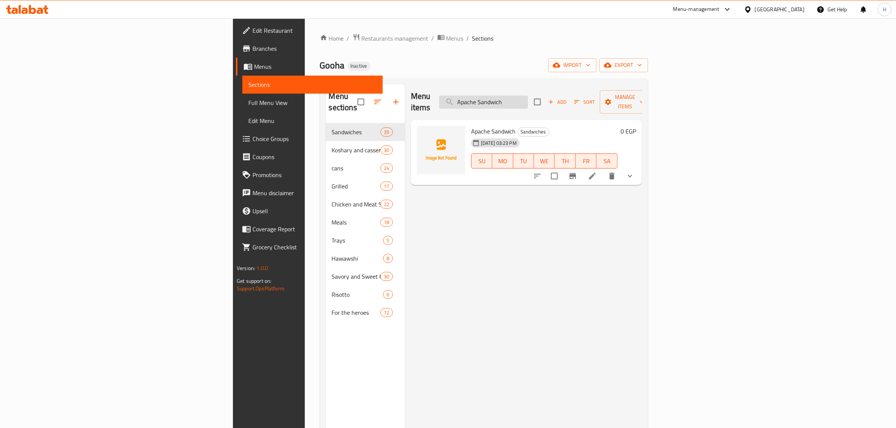
click at [528, 97] on input "Apache Sandwich" at bounding box center [483, 102] width 89 height 13
paste input "dd Lentil"
click at [528, 100] on input "Add Lentil" at bounding box center [483, 102] width 89 height 13
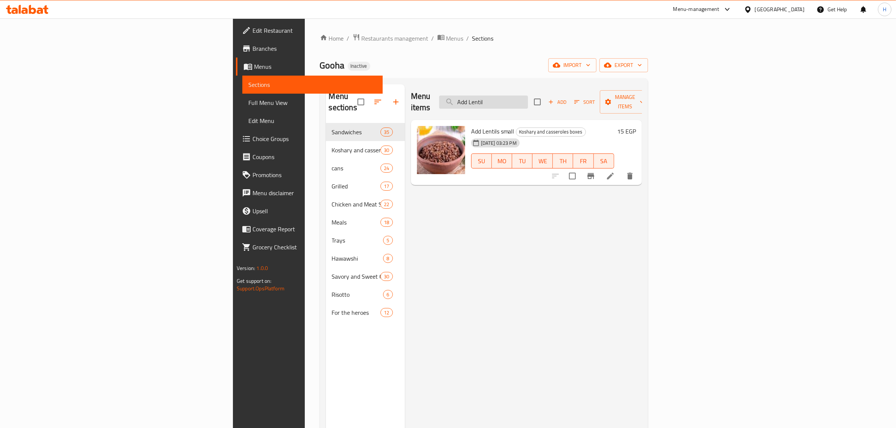
click at [528, 100] on input "Add Lentil" at bounding box center [483, 102] width 89 height 13
paste input "https://images.deliveryhero.io/image/talabat/Menuitems/حمص638517234375191191.jpg"
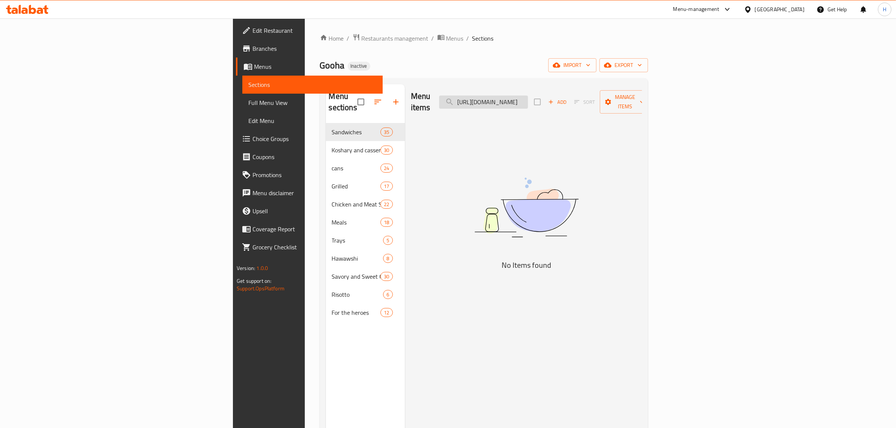
click at [528, 97] on input "https://images.deliveryhero.io/image/talabat/Menuitems/حمص638517234375191191.jpg" at bounding box center [483, 102] width 89 height 13
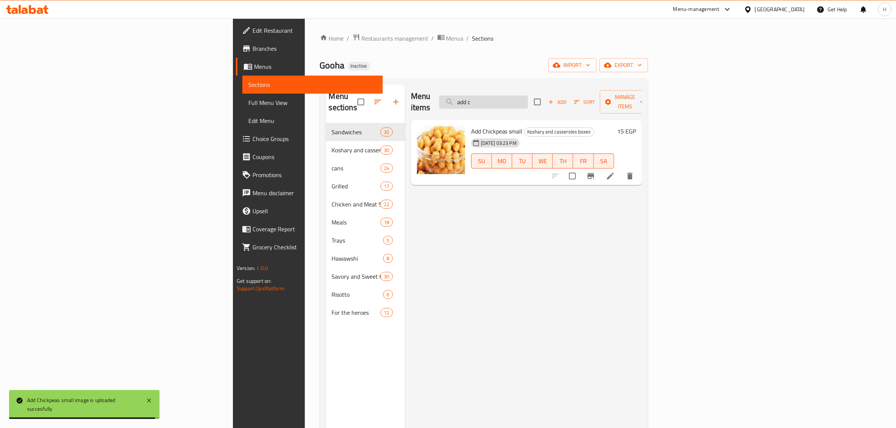
click at [528, 99] on input "add c" at bounding box center [483, 102] width 89 height 13
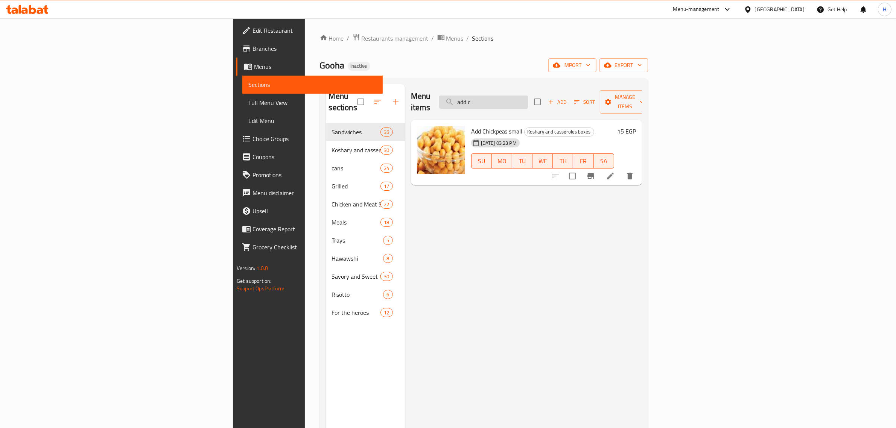
click at [528, 99] on input "add c" at bounding box center [483, 102] width 89 height 13
paste input "https://images.deliveryhero.io/image/talabat/Menuitems/صلصة638517246958256707.j…"
click at [528, 96] on input "add c" at bounding box center [483, 102] width 89 height 13
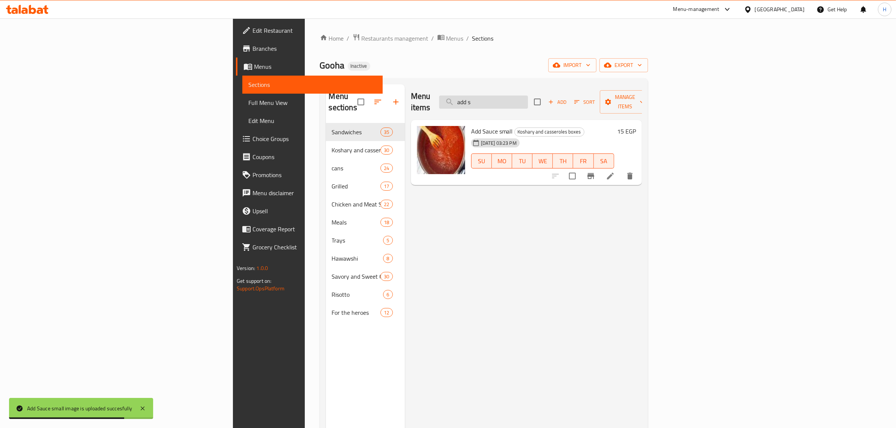
click at [528, 96] on input "add s" at bounding box center [483, 102] width 89 height 13
paste input "Cabbage Mahshi"
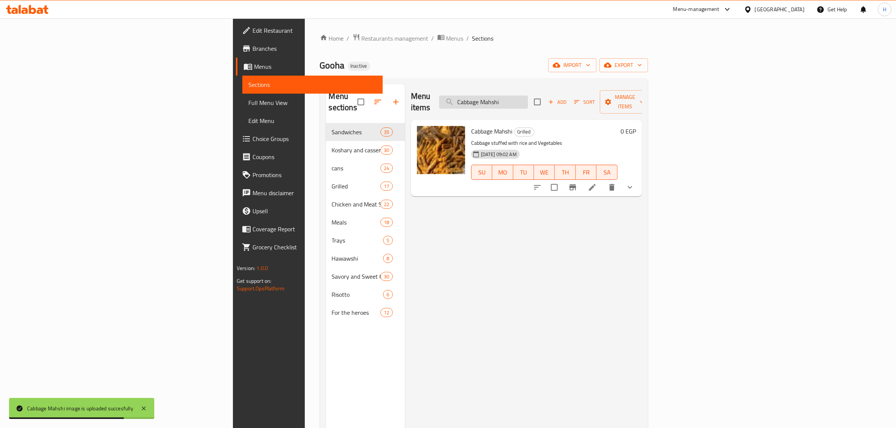
click at [528, 101] on input "Cabbage Mahshi" at bounding box center [483, 102] width 89 height 13
paste input "https://images.deliveryhero.io/image/talabat/Menuitems/شيش_طاووق_مشوي_علي_الفحم…"
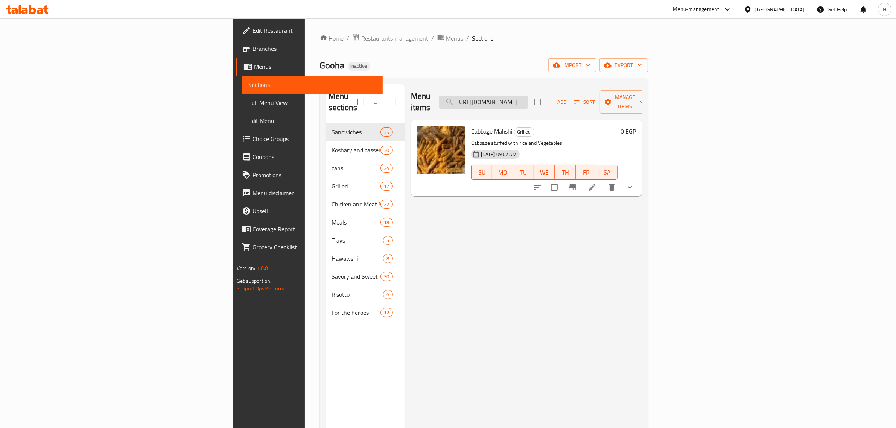
scroll to position [0, 238]
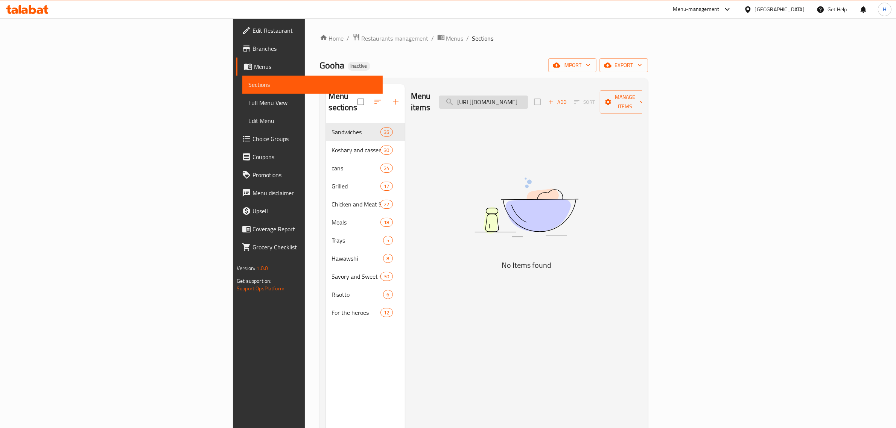
click at [528, 98] on input "https://images.deliveryhero.io/image/talabat/Menuitems/شيش_طاووق_مشوي_علي_الفحم…" at bounding box center [483, 102] width 89 height 13
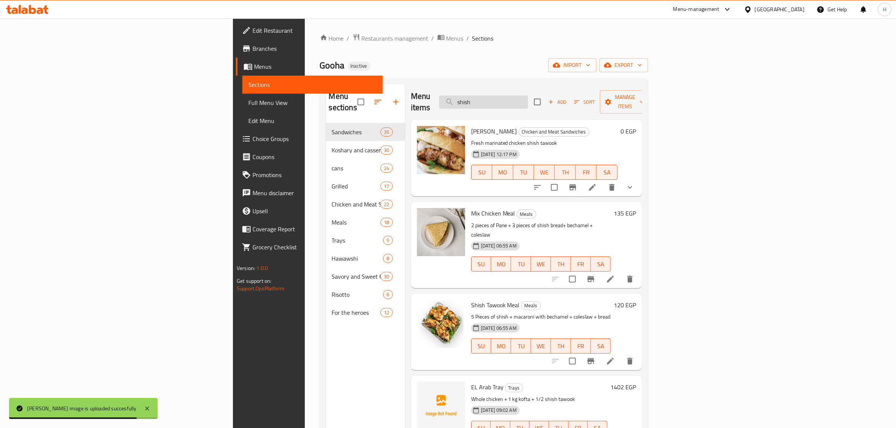
click at [528, 100] on input "shish" at bounding box center [483, 102] width 89 height 13
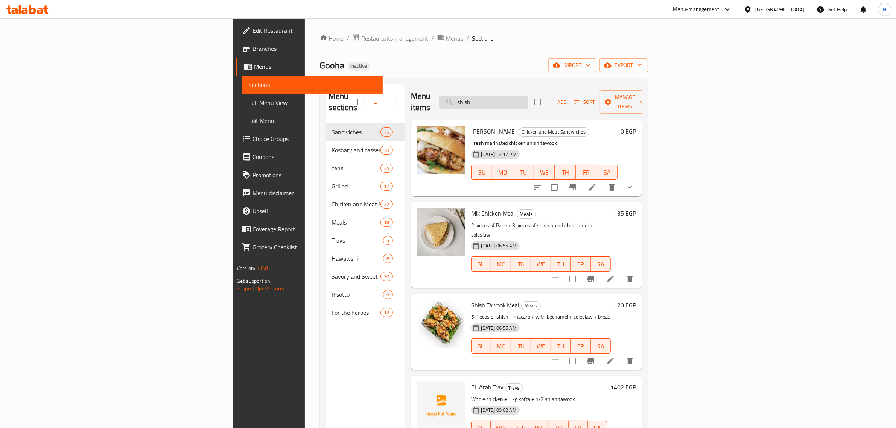
paste input "Oriental Sausage"
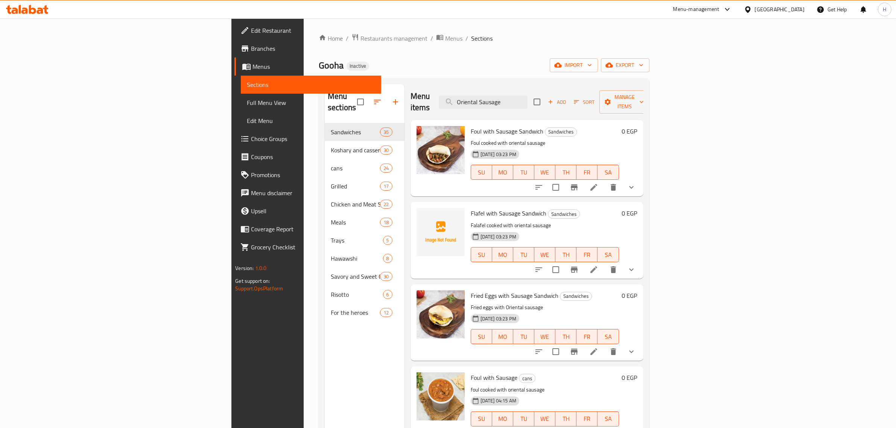
drag, startPoint x: 562, startPoint y: 100, endPoint x: 508, endPoint y: 115, distance: 56.0
click at [508, 115] on div "Menu items Oriental Sausage Add Sort Manage items Foul with Sausage Sandwich Sa…" at bounding box center [524, 298] width 239 height 428
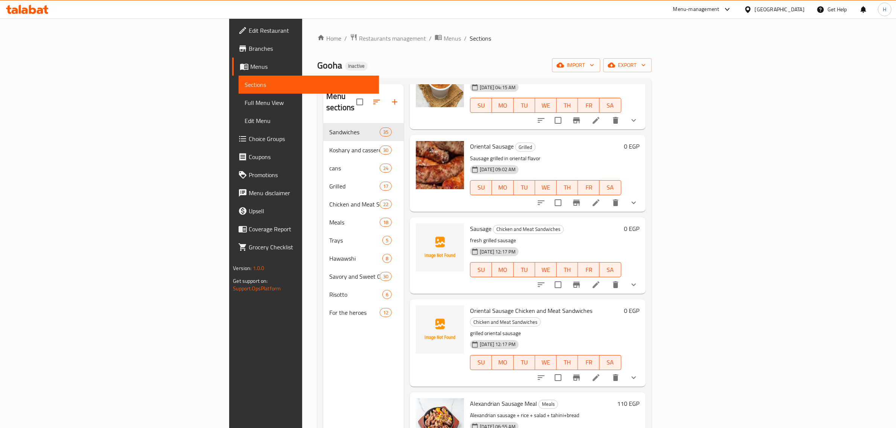
scroll to position [423, 0]
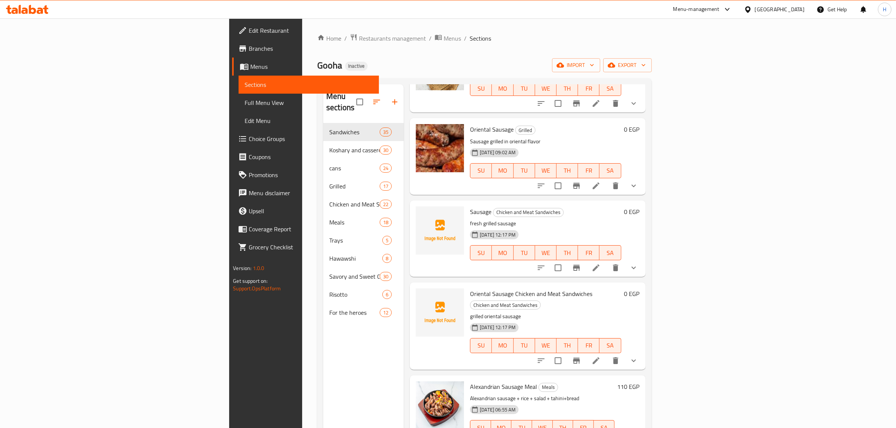
type input "Sausage"
click at [470, 206] on span "Sausage" at bounding box center [480, 211] width 21 height 11
copy h6 "Sausage"
click at [607, 261] on li at bounding box center [596, 268] width 21 height 14
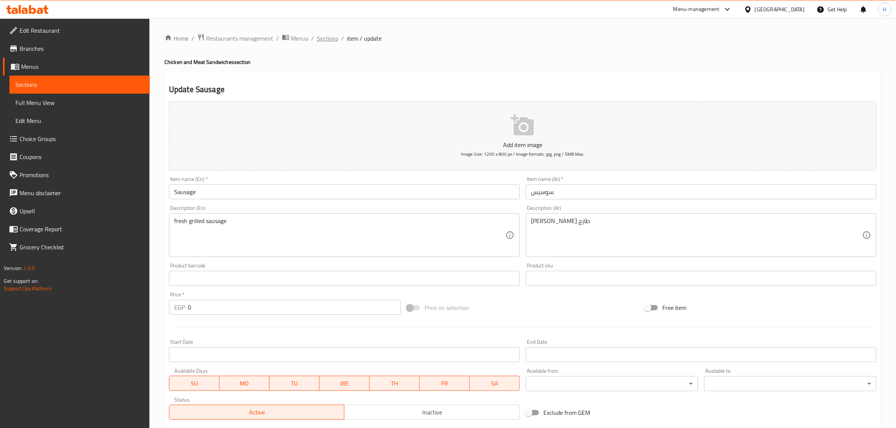
click at [326, 42] on span "Sections" at bounding box center [327, 38] width 21 height 9
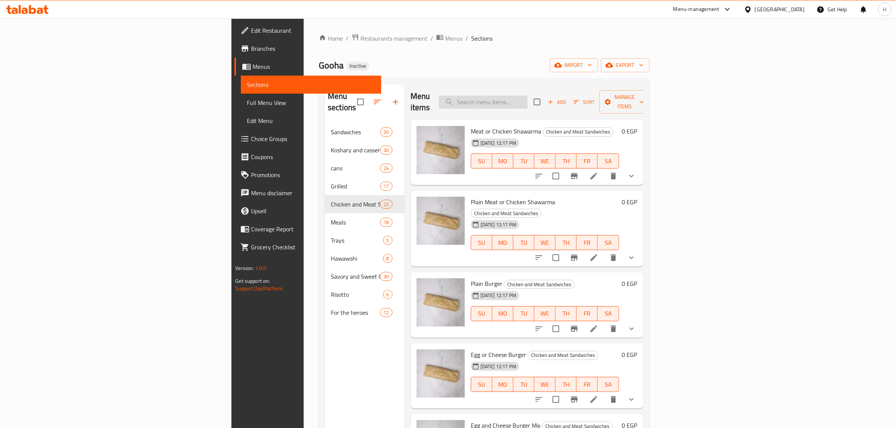
click at [528, 96] on input "search" at bounding box center [483, 102] width 89 height 13
paste input "Sausage"
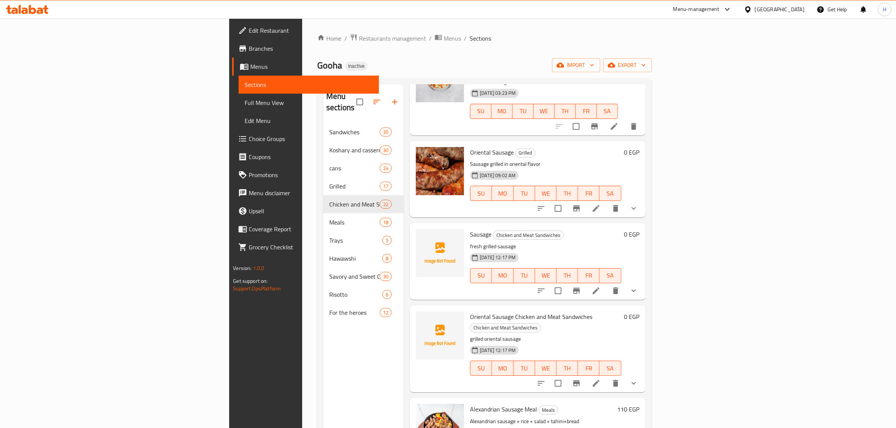
scroll to position [376, 0]
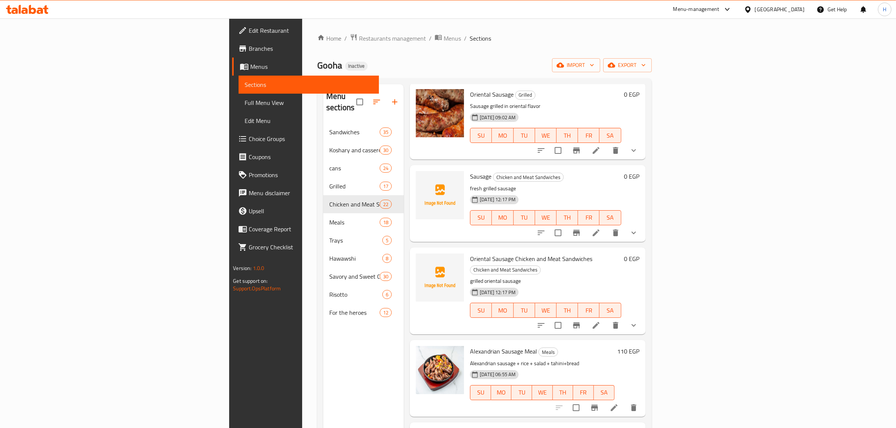
click at [471, 253] on span "Oriental Sausage Chicken and Meat Sandwiches" at bounding box center [531, 258] width 122 height 11
copy h6 "Oriental Sausage Chicken and Meat Sandwiches"
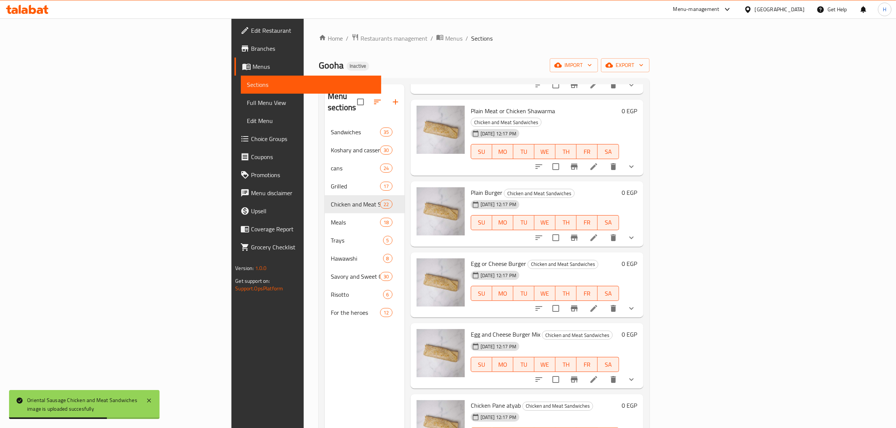
scroll to position [0, 0]
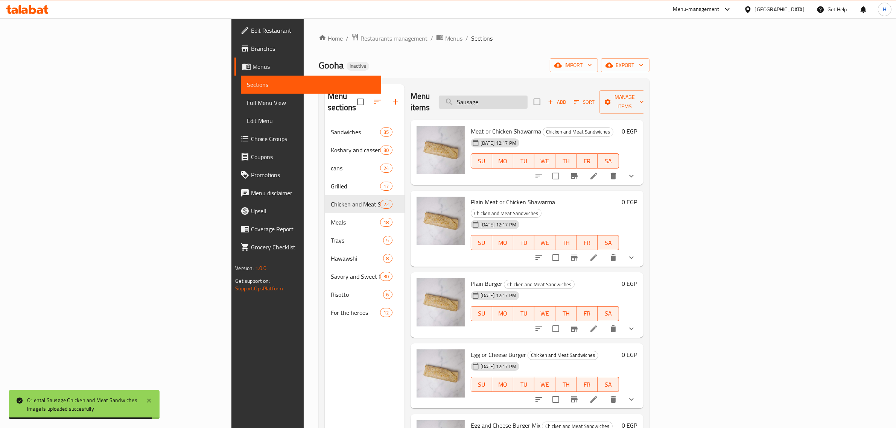
click at [528, 97] on input "Sausage" at bounding box center [483, 102] width 89 height 13
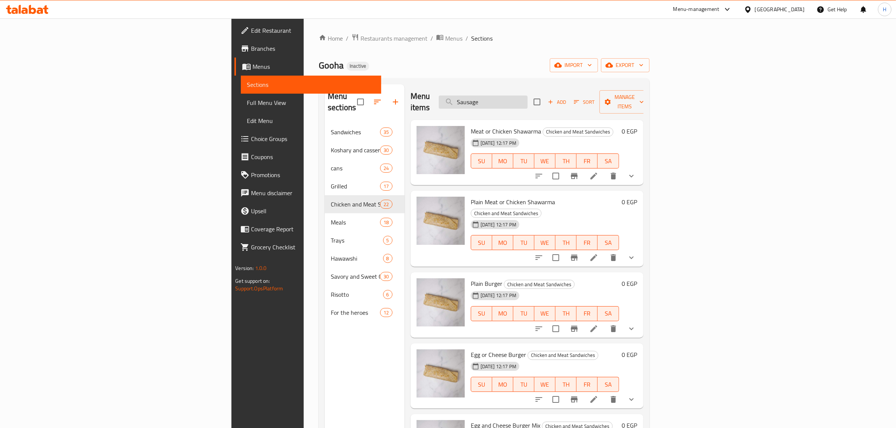
click at [528, 97] on input "Sausage" at bounding box center [483, 102] width 89 height 13
paste input "https://images.deliveryhero.io/image/talabat/Menuitems/طرب_عيش_بلدي638378021803…"
type input "https://images.deliveryhero.io/image/talabat/Menuitems/طرب_عيش_بلدي638378021803…"
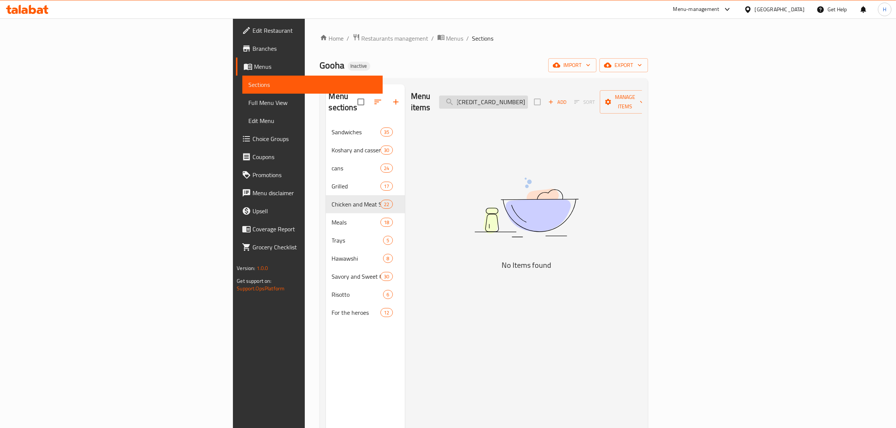
click at [528, 97] on input "https://images.deliveryhero.io/image/talabat/Menuitems/طرب_عيش_بلدي638378021803…" at bounding box center [483, 102] width 89 height 13
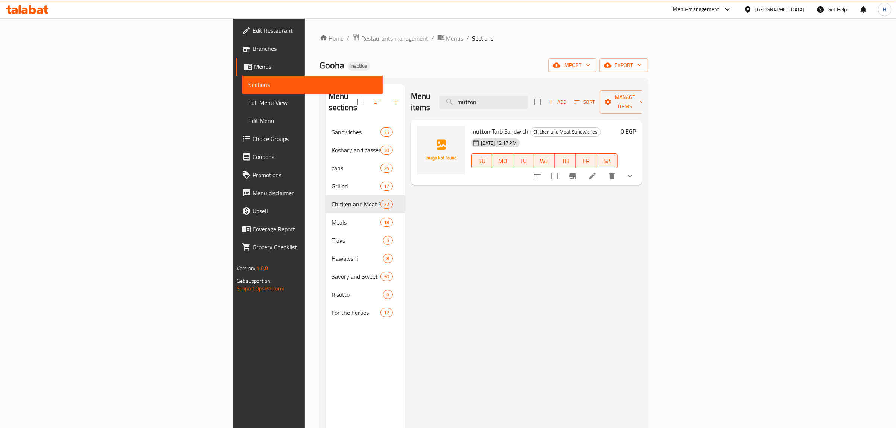
type input "mutton"
click at [460, 291] on div "Menu items mutton Add Sort Manage items mutton Tarb Sandwich Chicken and Meat S…" at bounding box center [523, 298] width 237 height 428
drag, startPoint x: 463, startPoint y: 204, endPoint x: 589, endPoint y: 196, distance: 126.3
click at [465, 204] on div "Menu items mutton Add Sort Manage items mutton Tarb Sandwich Chicken and Meat S…" at bounding box center [523, 298] width 237 height 428
click at [603, 169] on li at bounding box center [592, 176] width 21 height 14
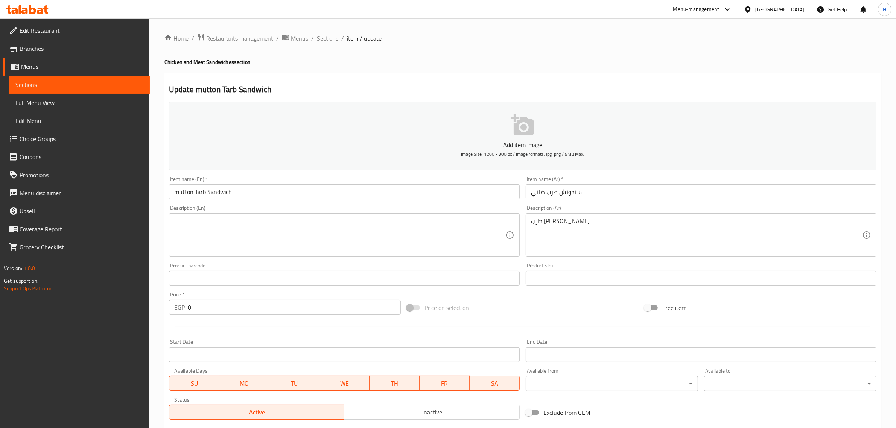
click at [332, 40] on span "Sections" at bounding box center [327, 38] width 21 height 9
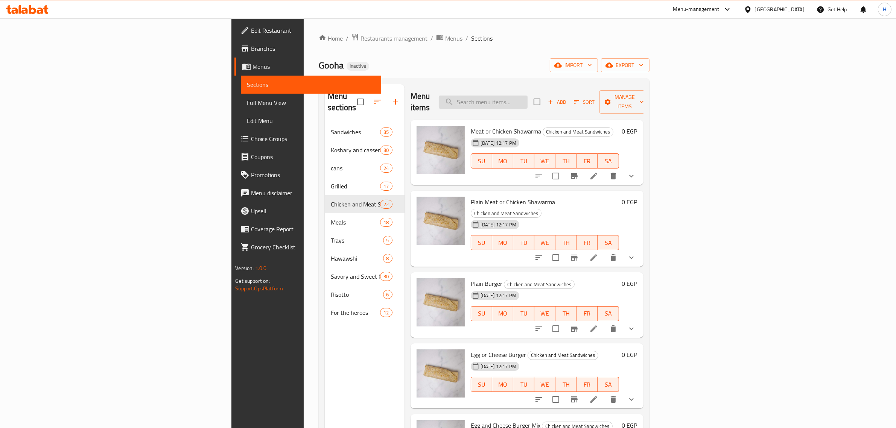
click at [528, 97] on input "search" at bounding box center [483, 102] width 89 height 13
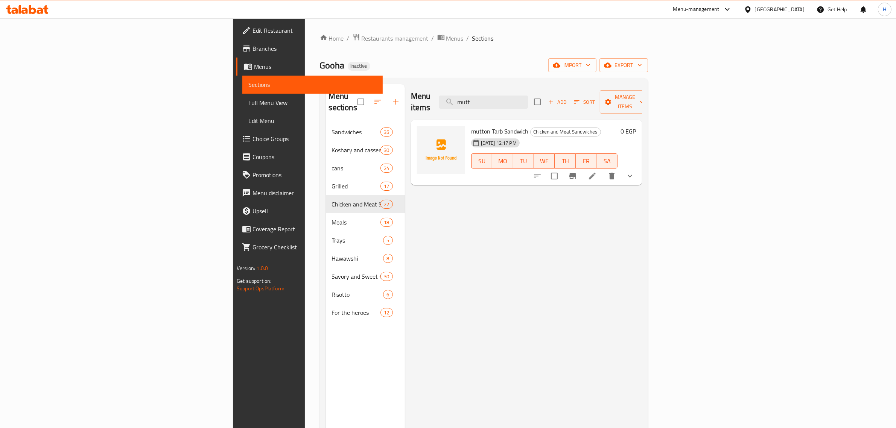
type input "mutt"
drag, startPoint x: 593, startPoint y: 254, endPoint x: 572, endPoint y: 228, distance: 33.7
click at [593, 254] on div "Menu items mutt Add Sort Manage items mutton Tarb Sandwich Chicken and Meat San…" at bounding box center [523, 298] width 237 height 428
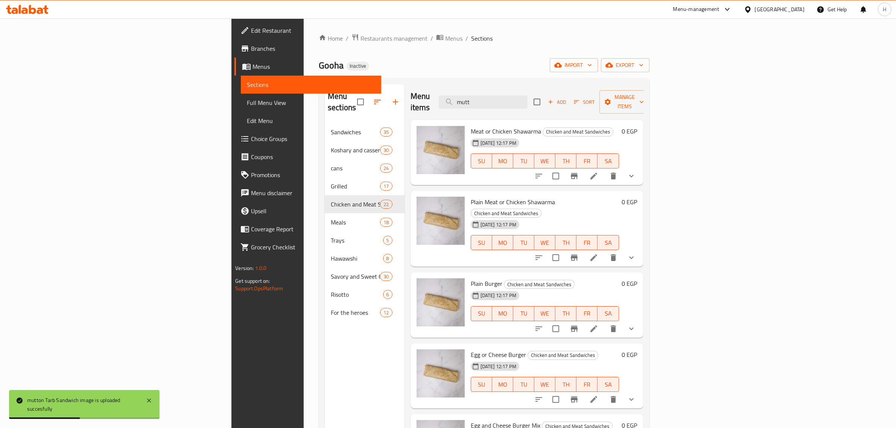
click at [247, 102] on span "Full Menu View" at bounding box center [311, 102] width 128 height 9
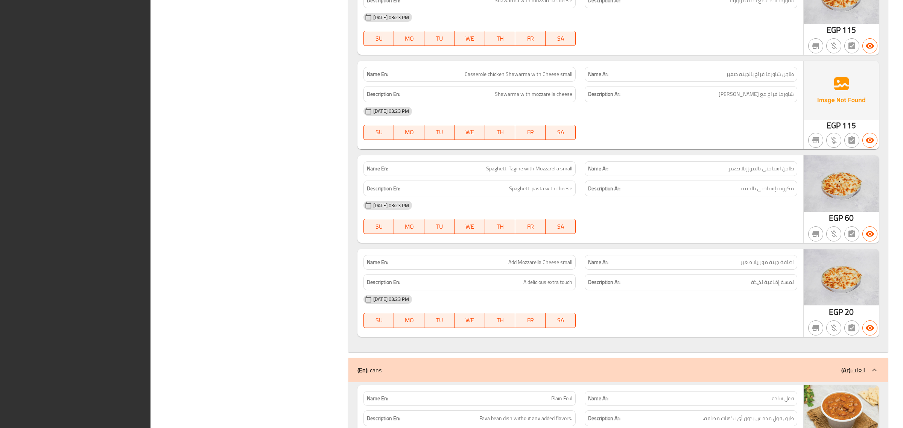
scroll to position [8102, 0]
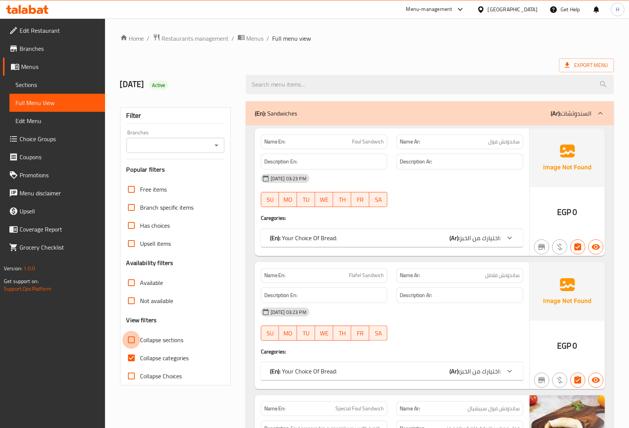
click at [130, 344] on input "Collapse sections" at bounding box center [131, 340] width 18 height 18
checkbox input "true"
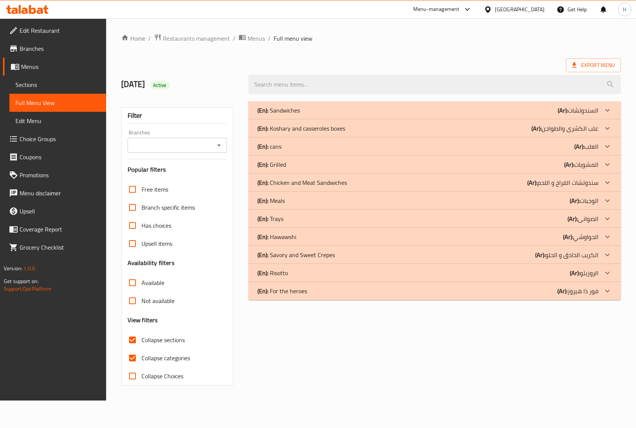
click at [563, 231] on b "(Ar):" at bounding box center [568, 236] width 10 height 11
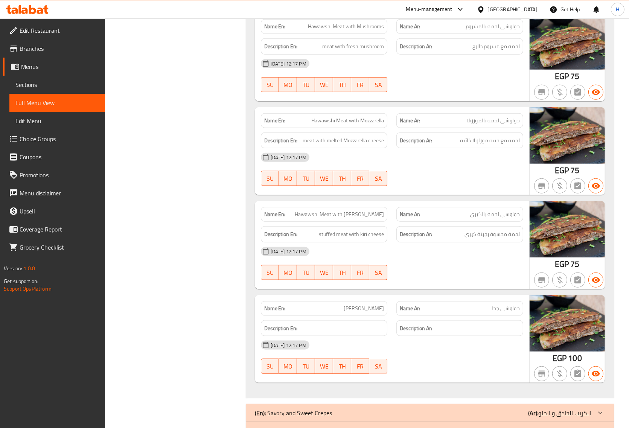
scroll to position [680, 0]
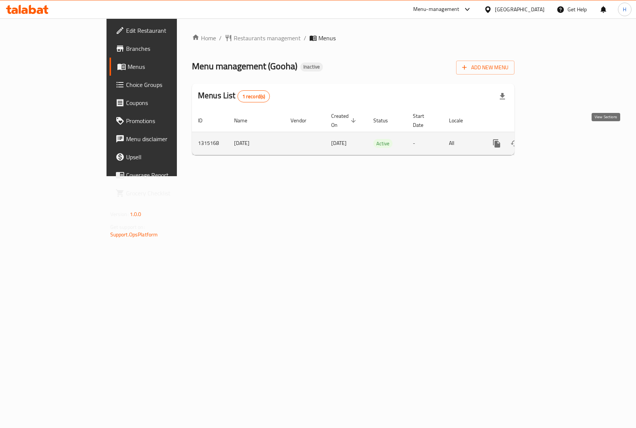
click at [556, 139] on icon "enhanced table" at bounding box center [551, 143] width 9 height 9
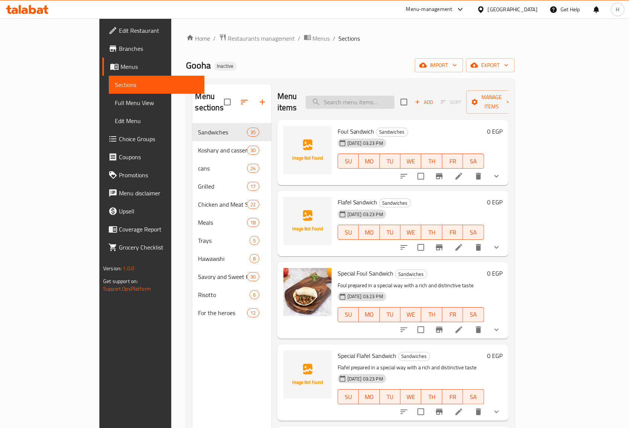
click at [394, 99] on input "search" at bounding box center [350, 102] width 89 height 13
paste input "Chicken and Meat Sandwiches"
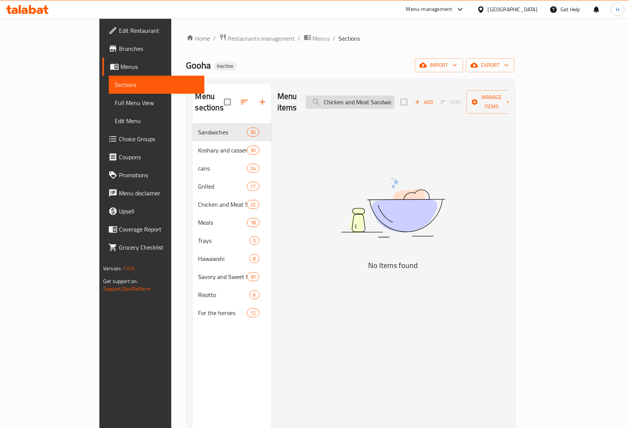
click at [394, 97] on input "Chicken and Meat Sandwiches" at bounding box center [350, 102] width 89 height 13
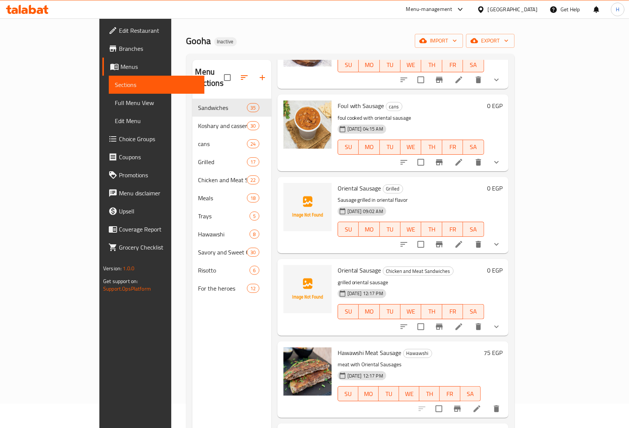
scroll to position [47, 0]
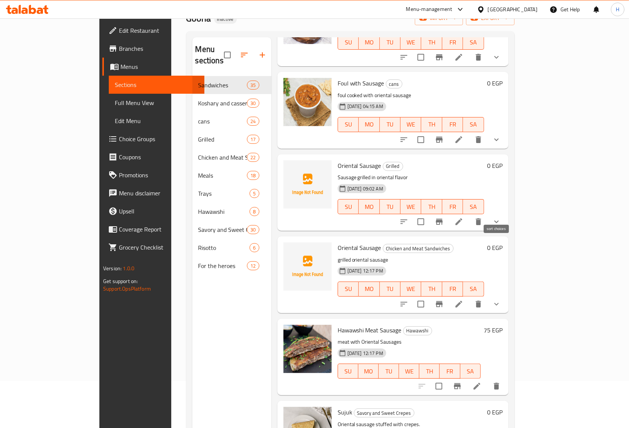
click at [408, 217] on icon "sort-choices" at bounding box center [403, 221] width 9 height 9
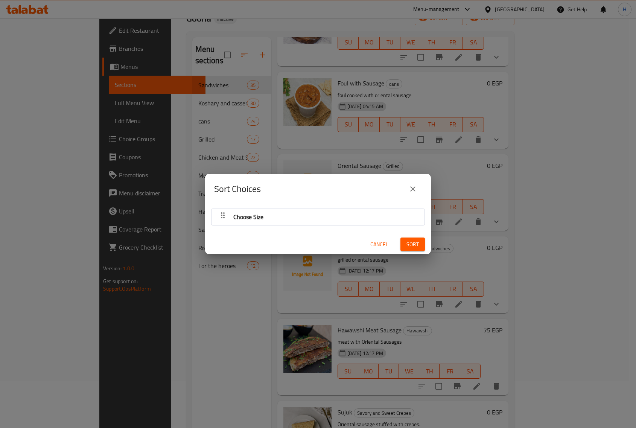
click at [347, 220] on div "Choose Size" at bounding box center [318, 217] width 206 height 18
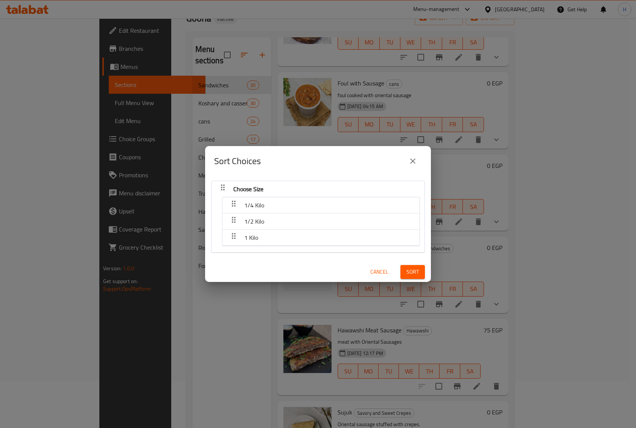
click at [534, 258] on div "Sort Choices Choose Size 1/4 Kilo 1/2 Kilo 1 Kilo Cancel Sort" at bounding box center [318, 214] width 636 height 428
click at [522, 249] on div "Sort Choices Choose Size 1/4 Kilo 1/2 Kilo 1 Kilo Cancel Sort" at bounding box center [318, 214] width 636 height 428
click at [410, 166] on button "close" at bounding box center [413, 161] width 18 height 18
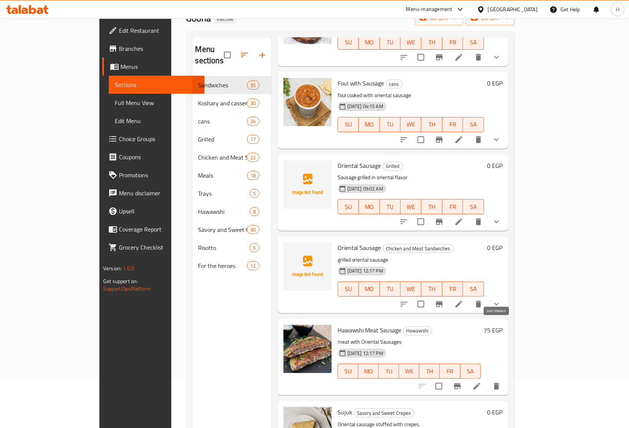
click at [413, 295] on button "sort-choices" at bounding box center [404, 304] width 18 height 18
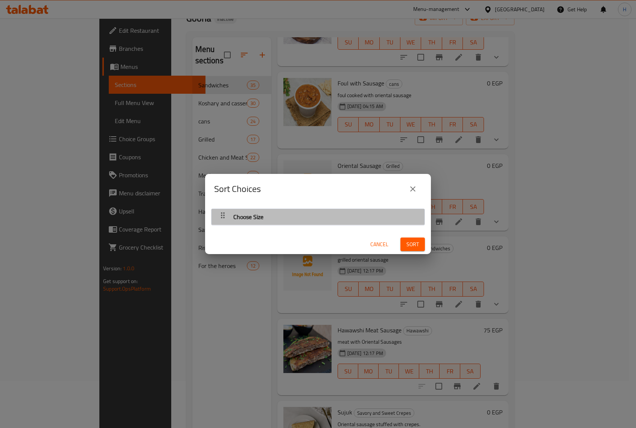
click at [321, 213] on div "Choose Size" at bounding box center [318, 217] width 206 height 18
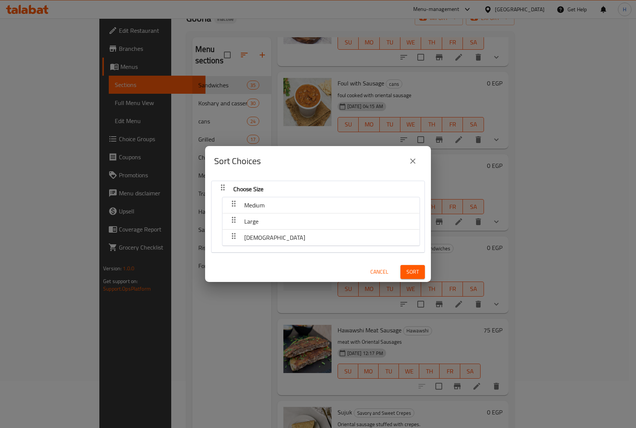
click at [465, 245] on div "Sort Choices Choose Size Medium Large Syrian Cancel Sort" at bounding box center [318, 214] width 636 height 428
click at [413, 162] on icon "close" at bounding box center [412, 161] width 9 height 9
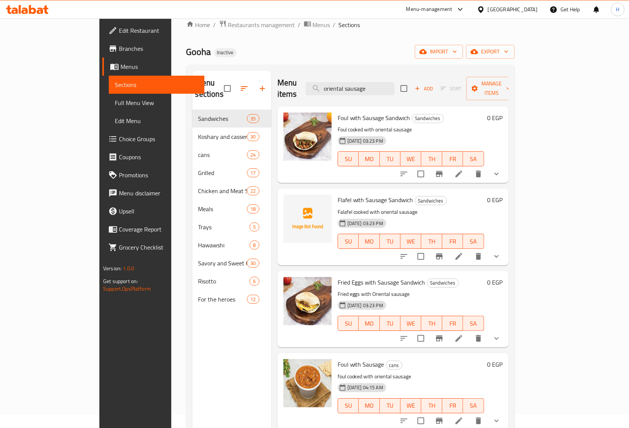
scroll to position [0, 0]
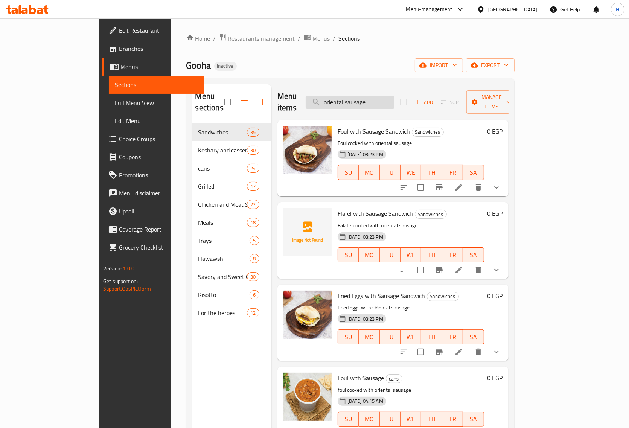
click at [367, 99] on input "oriental sausage" at bounding box center [350, 102] width 89 height 13
paste input "Crispy Chicken"
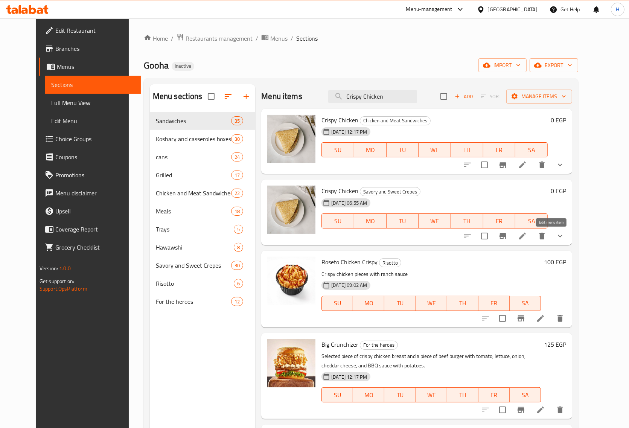
type input "Crispy Chicken"
click at [527, 238] on icon at bounding box center [522, 235] width 9 height 9
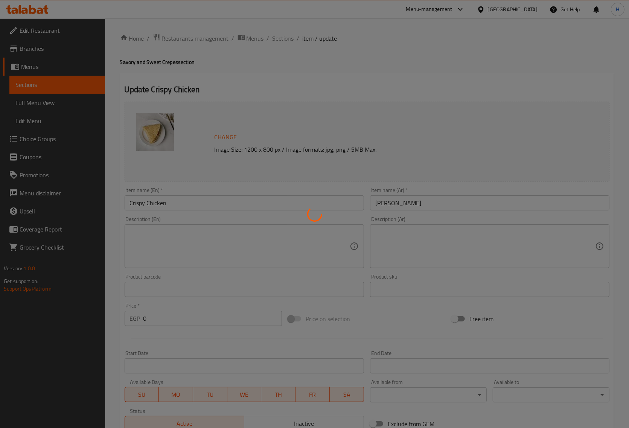
type input "اختر النوع"
type input "1"
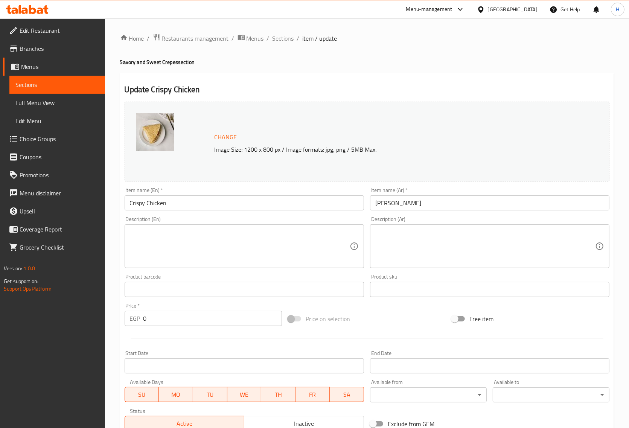
click at [166, 61] on h4 "Savory and Sweet Crepes section" at bounding box center [367, 62] width 494 height 8
copy h4 "Crepes"
click at [175, 202] on input "Crispy Chicken" at bounding box center [244, 202] width 239 height 15
paste input "Crepes"
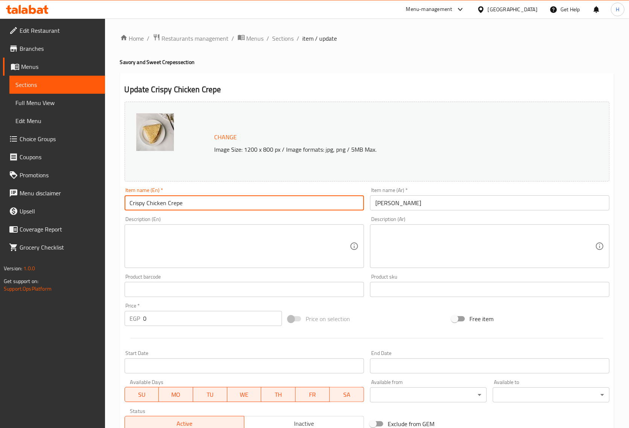
type input "Crispy Chicken Crepe"
click at [465, 207] on input "[PERSON_NAME]" at bounding box center [489, 202] width 239 height 15
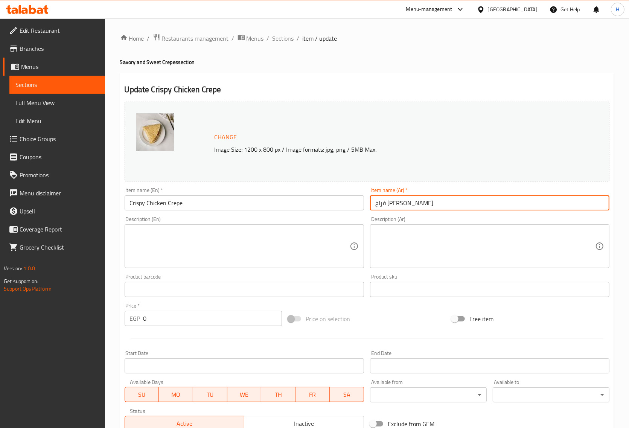
type input "فراخ [PERSON_NAME]"
click at [322, 244] on textarea at bounding box center [240, 246] width 220 height 36
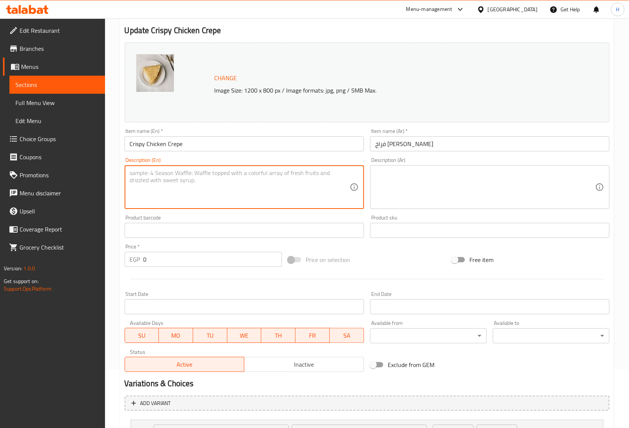
scroll to position [127, 0]
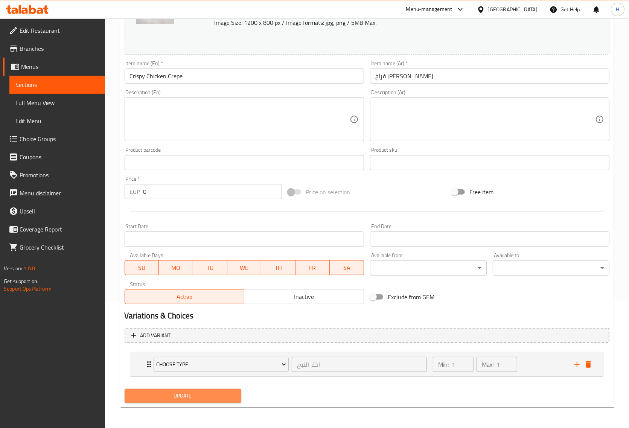
click at [215, 398] on span "Update" at bounding box center [183, 395] width 105 height 9
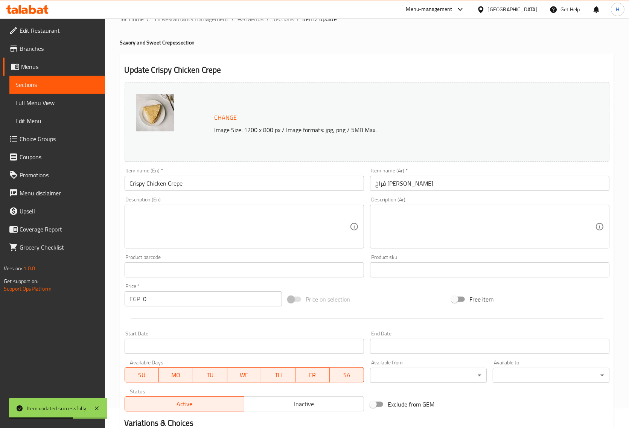
scroll to position [0, 0]
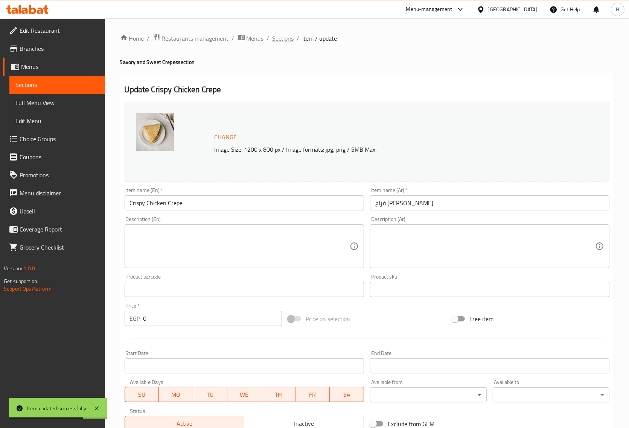
click at [278, 39] on span "Sections" at bounding box center [282, 38] width 21 height 9
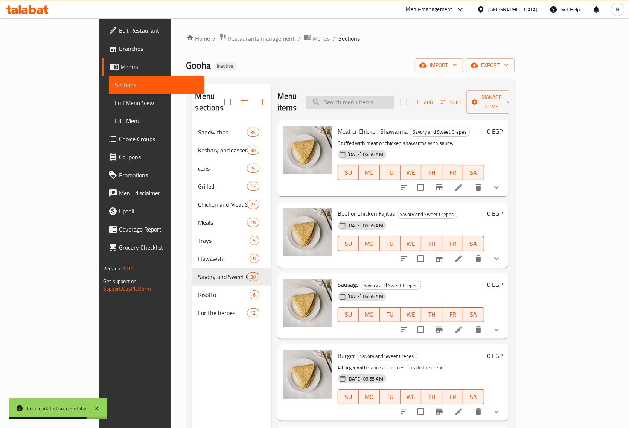
click at [361, 96] on input "search" at bounding box center [350, 102] width 89 height 13
paste input "Big Tasty"
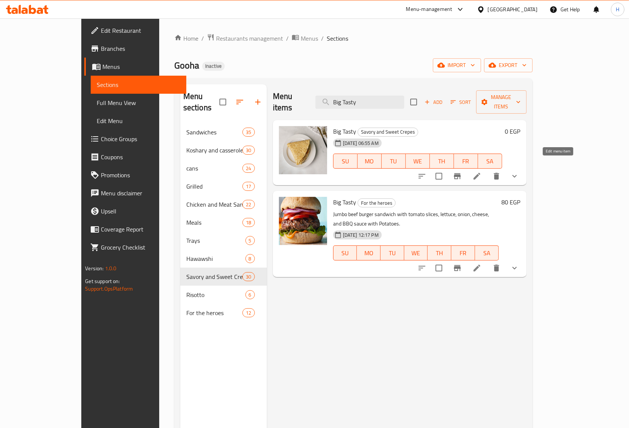
type input "Big Tasty"
click at [481, 172] on icon at bounding box center [476, 176] width 9 height 9
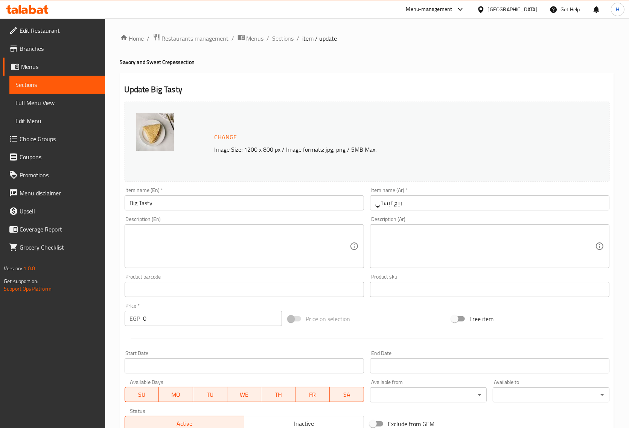
click at [172, 204] on input "Big Tasty" at bounding box center [244, 202] width 239 height 15
click at [167, 63] on h4 "Savory and Sweet Crepes section" at bounding box center [367, 62] width 494 height 8
copy h4 "Crepes"
click at [178, 204] on input "Big Tasty" at bounding box center [244, 202] width 239 height 15
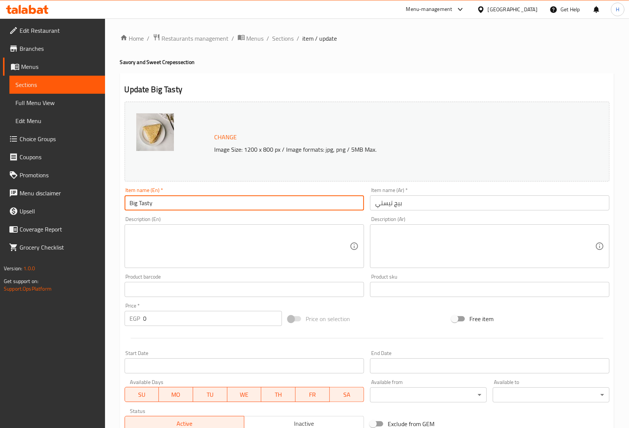
paste input "Crepes"
type input "Big Tasty Crepe"
click at [414, 201] on input "بيج تيستي" at bounding box center [489, 202] width 239 height 15
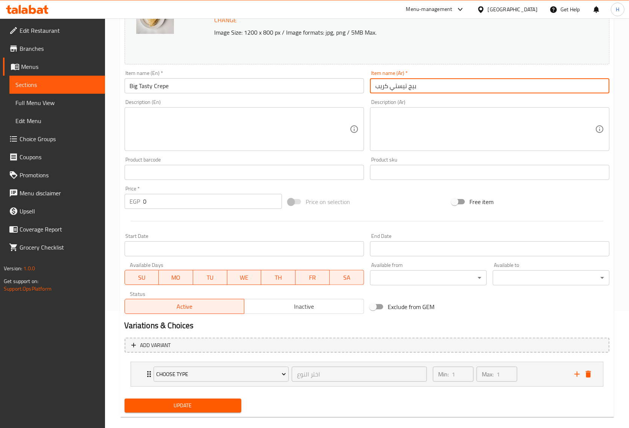
scroll to position [127, 0]
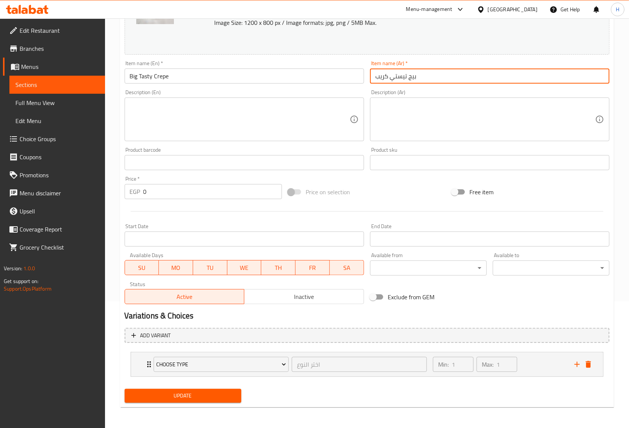
type input "بيج تيستي كريب"
click at [200, 401] on button "Update" at bounding box center [183, 396] width 117 height 14
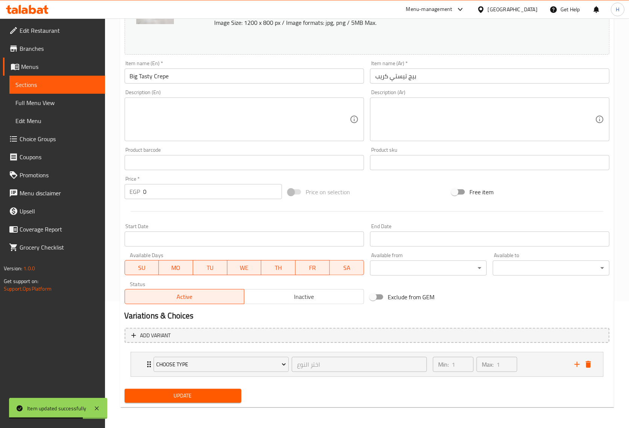
drag, startPoint x: 427, startPoint y: 191, endPoint x: 419, endPoint y: 198, distance: 11.2
click at [426, 191] on div "Price on selection" at bounding box center [367, 192] width 164 height 20
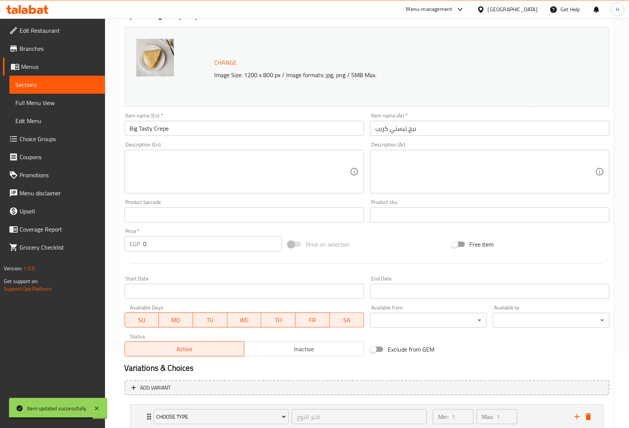
scroll to position [0, 0]
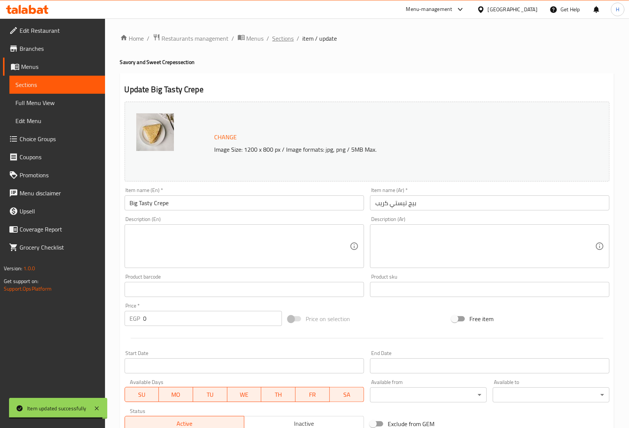
click at [288, 42] on span "Sections" at bounding box center [282, 38] width 21 height 9
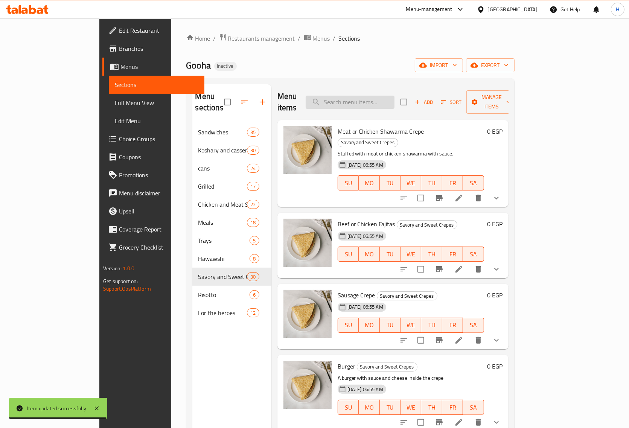
click at [394, 100] on input "search" at bounding box center [350, 102] width 89 height 13
paste input "Zinger Supreme"
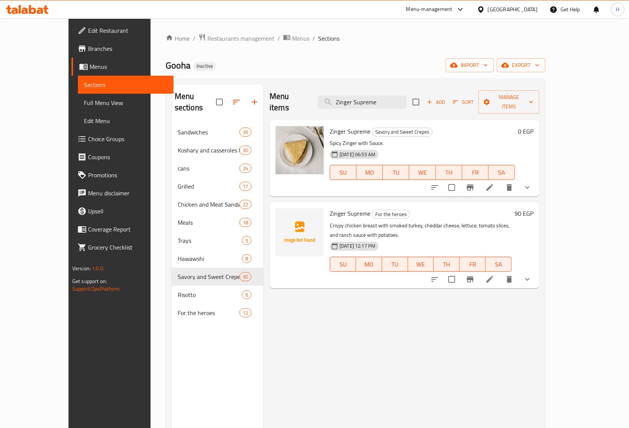
type input "Zinger Supreme"
click at [500, 181] on li at bounding box center [489, 188] width 21 height 14
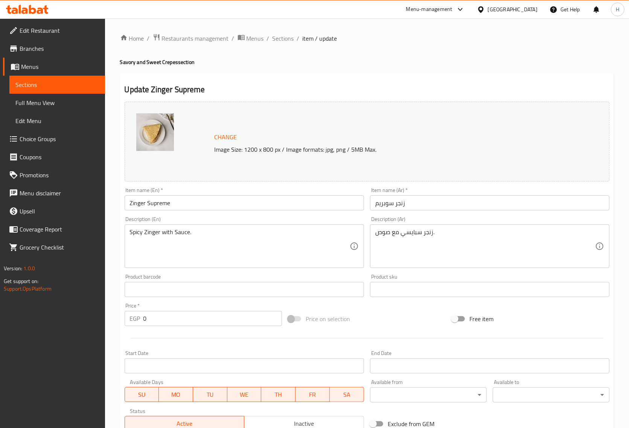
drag, startPoint x: 189, startPoint y: 195, endPoint x: 186, endPoint y: 203, distance: 8.8
click at [189, 197] on div "Item name (En)   * Zinger Supreme Item name (En) *" at bounding box center [244, 198] width 239 height 23
click at [185, 205] on input "Zinger Supreme" at bounding box center [244, 202] width 239 height 15
click at [167, 62] on h4 "Savory and Sweet Crepes section" at bounding box center [367, 62] width 494 height 8
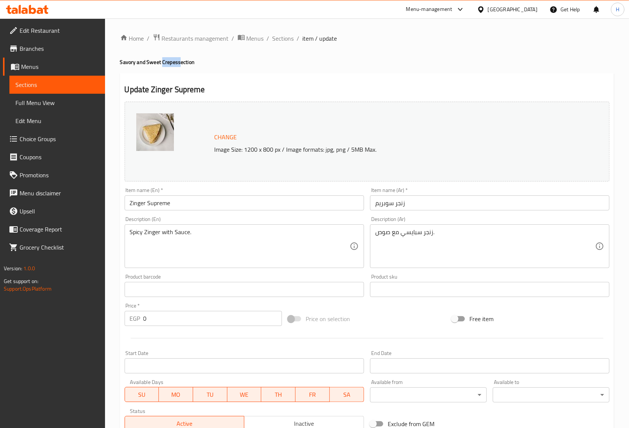
copy h4 "Crepes"
click at [177, 206] on input "Zinger Supreme" at bounding box center [244, 202] width 239 height 15
paste input "Crepes"
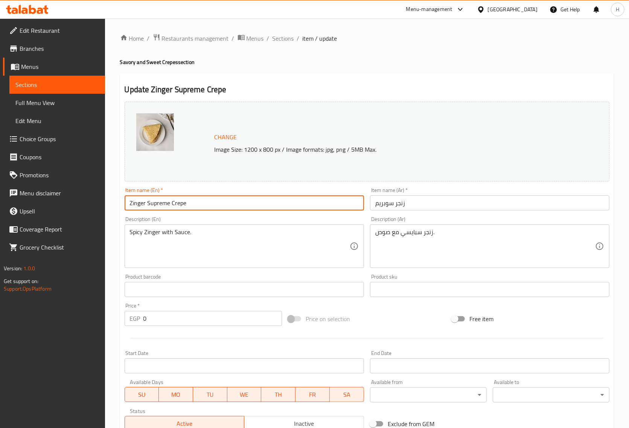
type input "Zinger Supreme Crepe"
click at [428, 208] on input "زنجر سوبريم" at bounding box center [489, 202] width 239 height 15
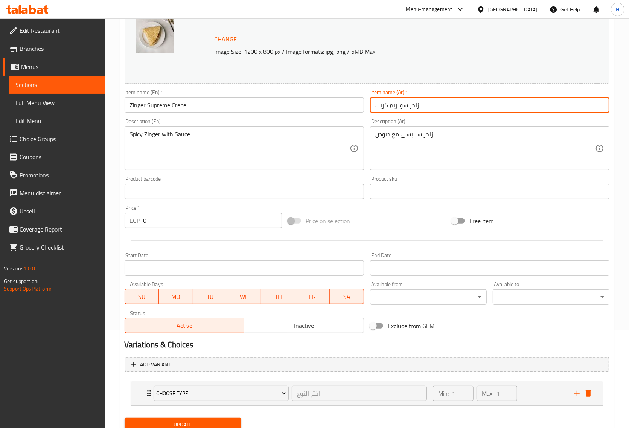
scroll to position [127, 0]
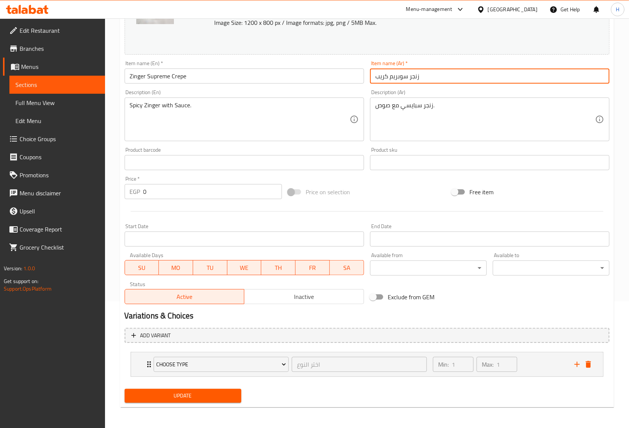
type input "زنجر سوبريم كريب"
click at [184, 398] on span "Update" at bounding box center [183, 395] width 105 height 9
click at [184, 399] on span "Update" at bounding box center [183, 395] width 105 height 9
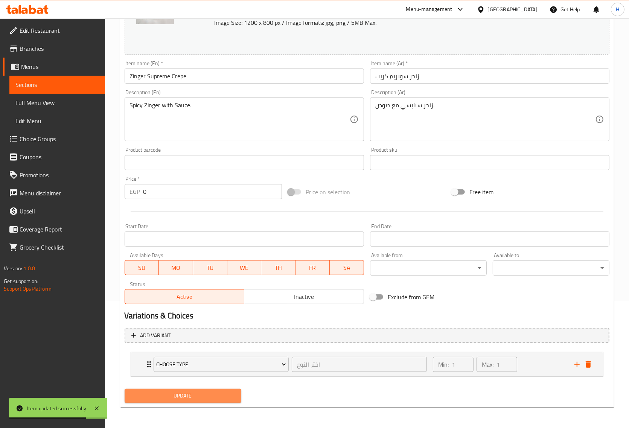
click at [210, 393] on span "Update" at bounding box center [183, 395] width 105 height 9
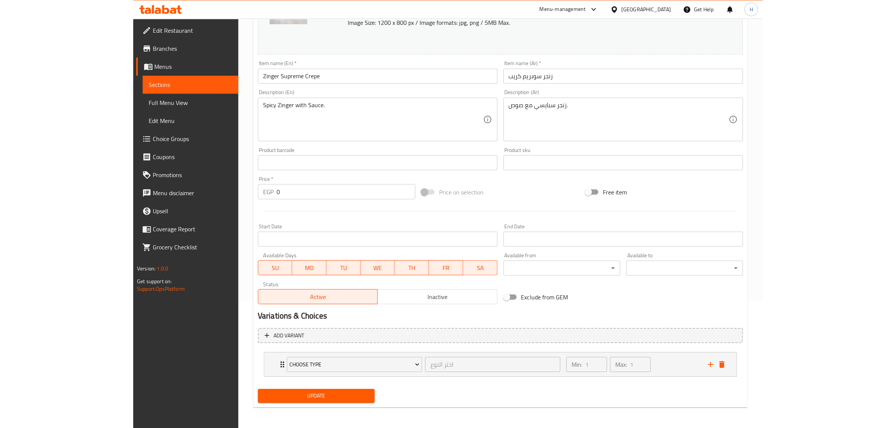
scroll to position [126, 0]
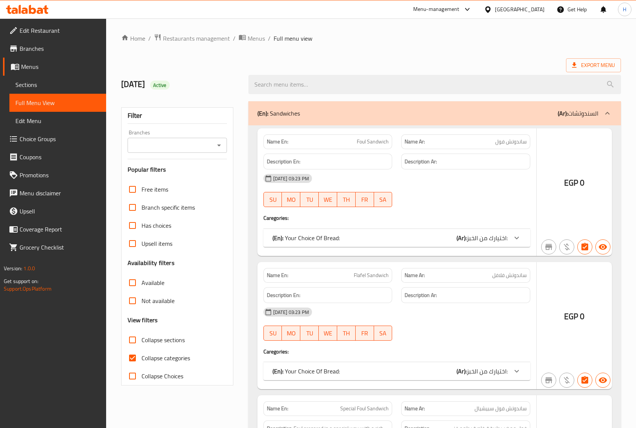
click at [405, 43] on ol "Home / Restaurants management / Menus / Full menu view" at bounding box center [371, 38] width 500 height 10
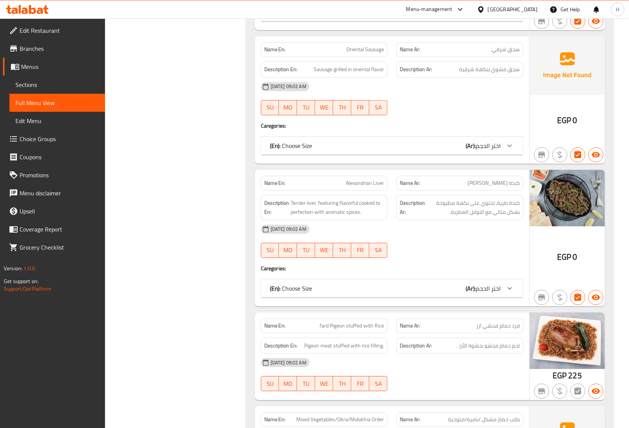
scroll to position [15493, 0]
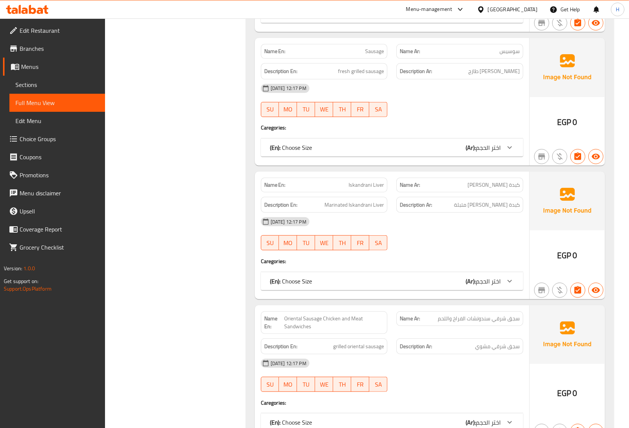
click at [373, 189] on span "Iskandrani Liver" at bounding box center [366, 185] width 35 height 8
click at [372, 189] on span "Iskandrani Liver" at bounding box center [366, 185] width 35 height 8
copy span "Iskandrani Liver"
click at [364, 189] on span "Iskandrani Liver" at bounding box center [366, 185] width 35 height 8
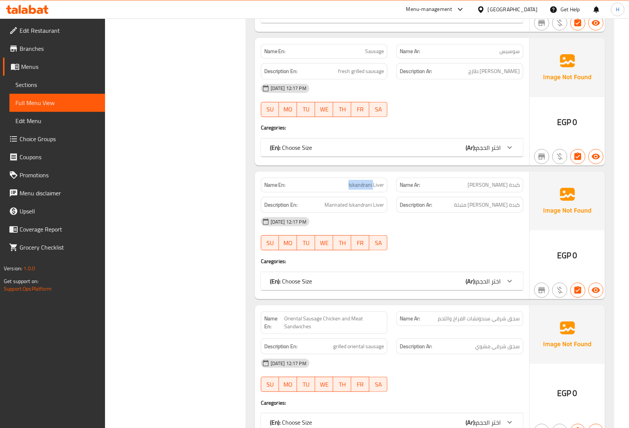
click at [364, 189] on span "Iskandrani Liver" at bounding box center [366, 185] width 35 height 8
copy span "Iskandrani Liver"
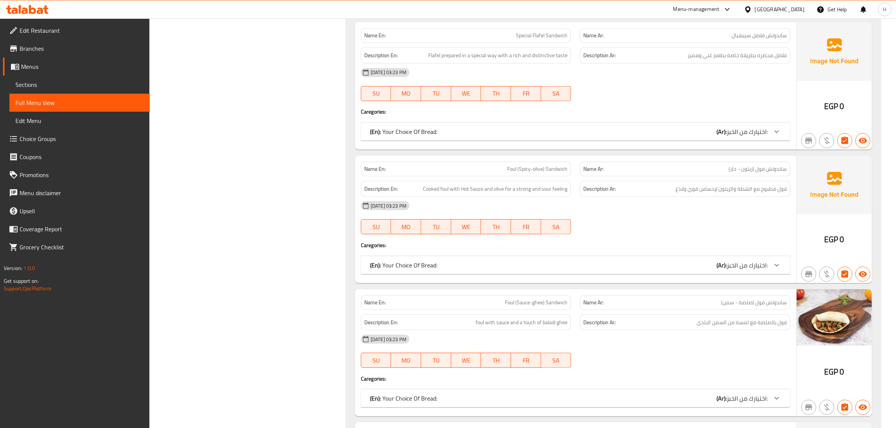
scroll to position [238, 0]
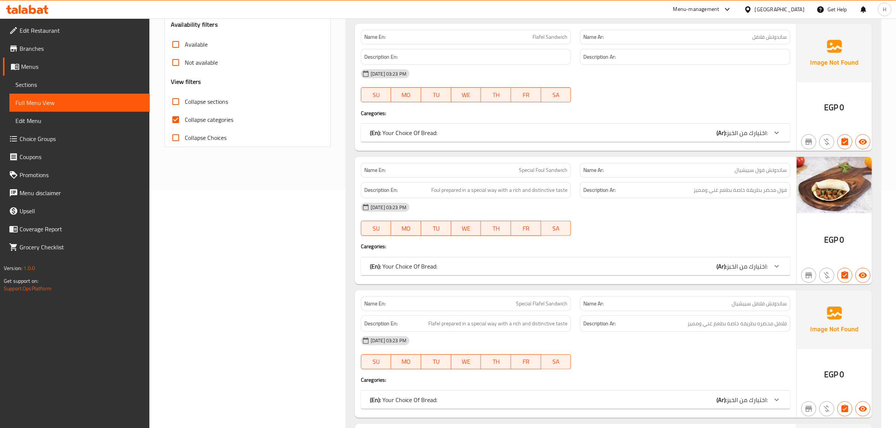
click at [178, 99] on input "Collapse sections" at bounding box center [176, 102] width 18 height 18
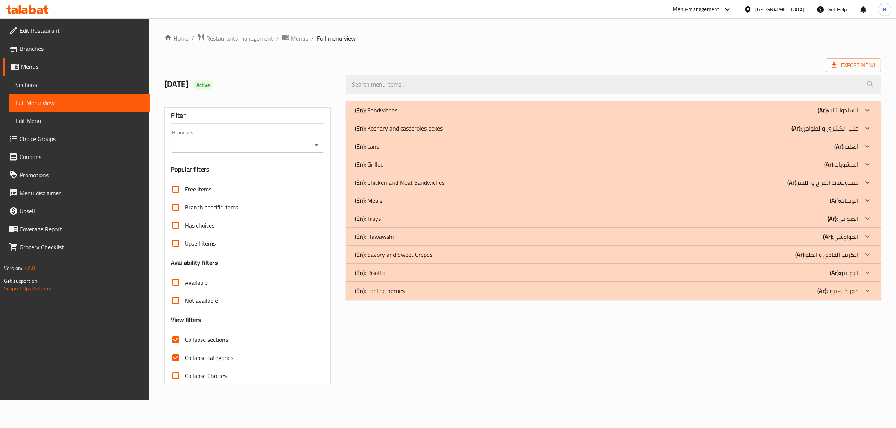
click at [176, 331] on input "Collapse sections" at bounding box center [176, 340] width 18 height 18
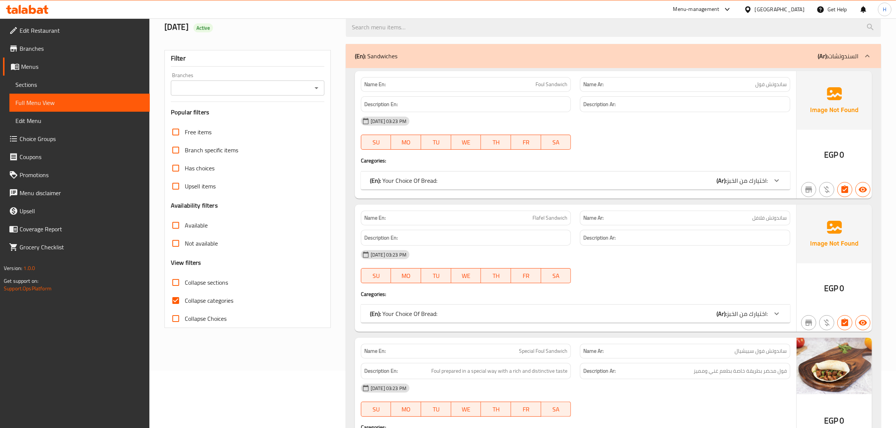
scroll to position [3, 0]
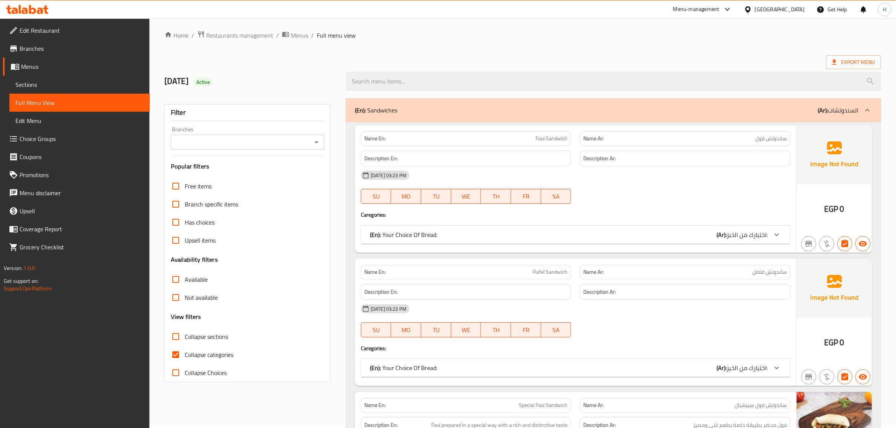
click at [164, 344] on div "Filter Branches Branches Popular filters Free items Branch specific items Has c…" at bounding box center [247, 243] width 166 height 278
click at [181, 334] on input "Collapse sections" at bounding box center [176, 337] width 18 height 18
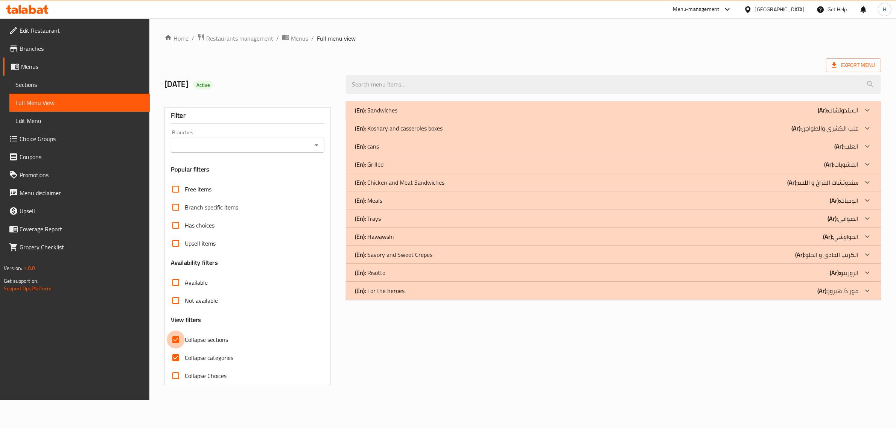
click at [177, 336] on input "Collapse sections" at bounding box center [176, 340] width 18 height 18
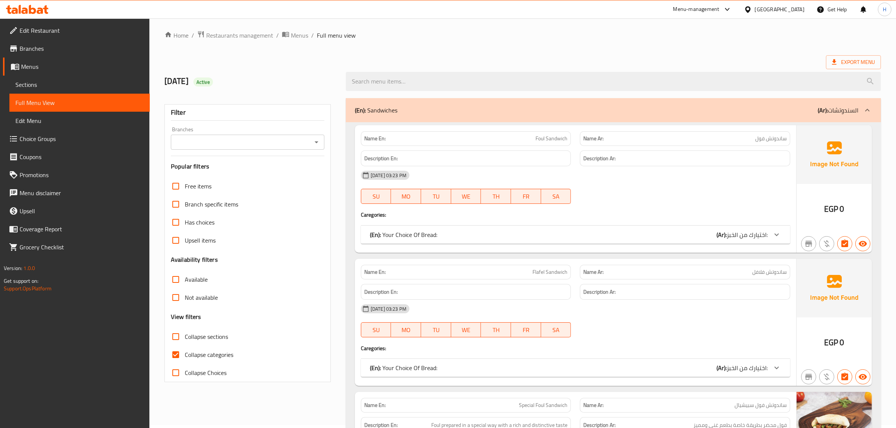
click at [175, 338] on input "Collapse sections" at bounding box center [176, 337] width 18 height 18
checkbox input "true"
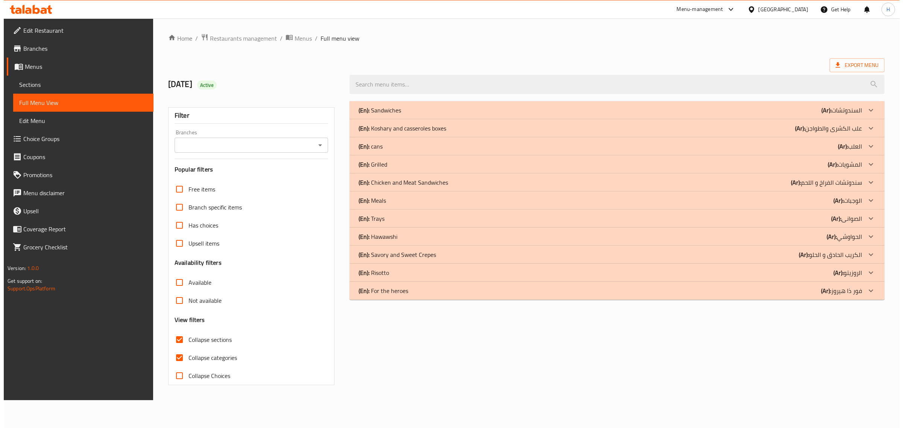
scroll to position [0, 0]
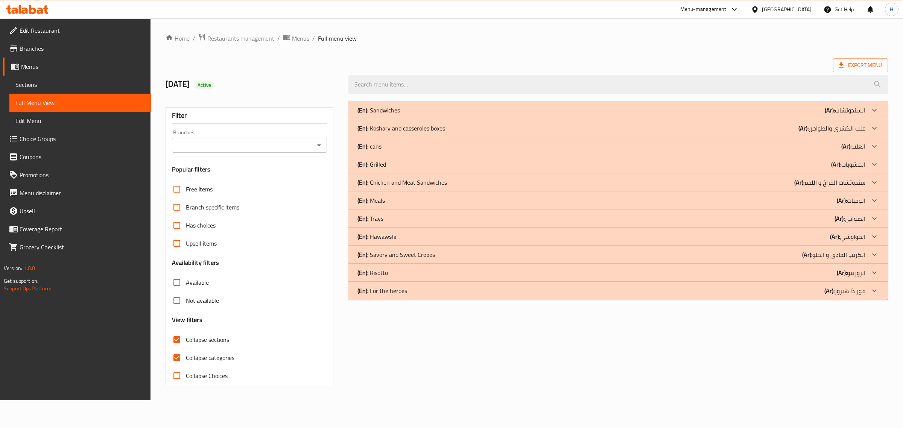
click at [636, 294] on div "(En): For the heroes (Ar): فور ذا هيروز" at bounding box center [612, 290] width 508 height 9
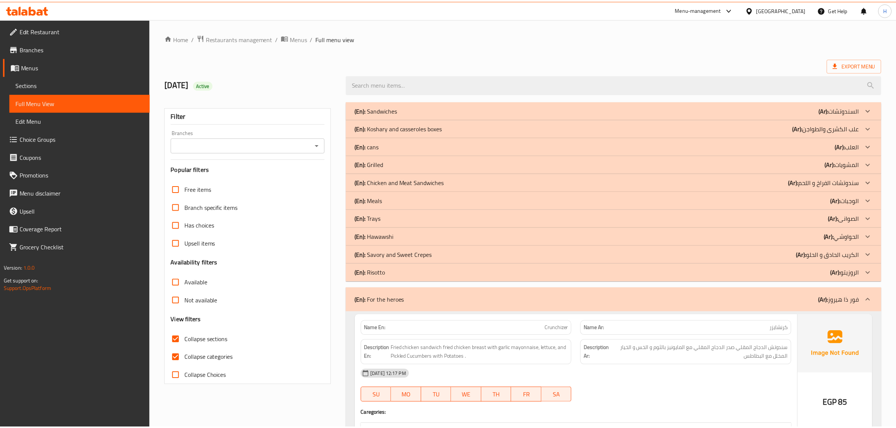
scroll to position [141, 0]
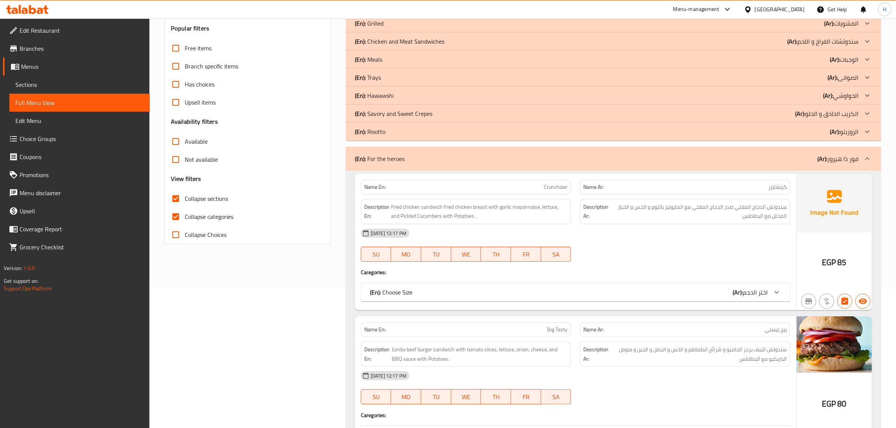
click at [636, 290] on icon at bounding box center [776, 292] width 9 height 9
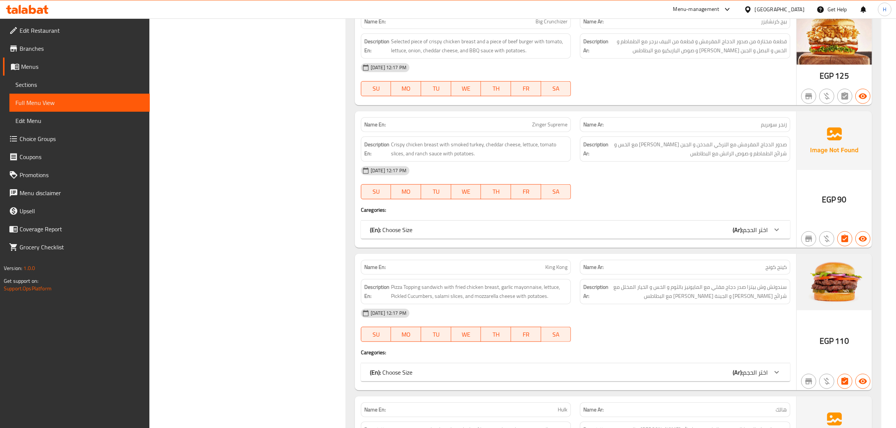
scroll to position [941, 0]
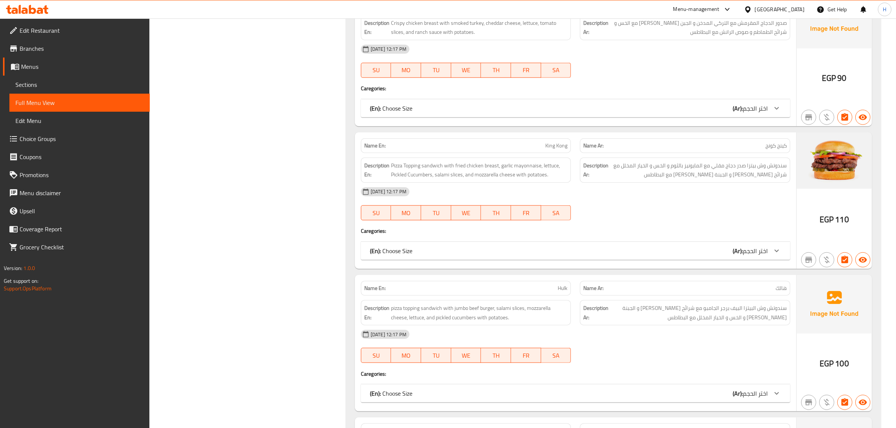
click at [526, 55] on div "30-09-2025 12:17 PM" at bounding box center [575, 49] width 438 height 18
click at [38, 66] on span "Menus" at bounding box center [82, 66] width 123 height 9
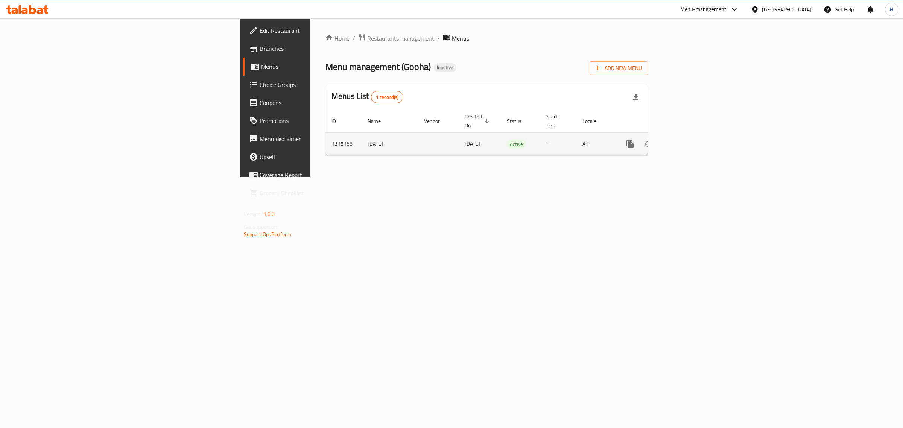
click at [636, 139] on td "enhanced table" at bounding box center [657, 143] width 84 height 23
click at [636, 141] on icon "enhanced table" at bounding box center [684, 144] width 7 height 7
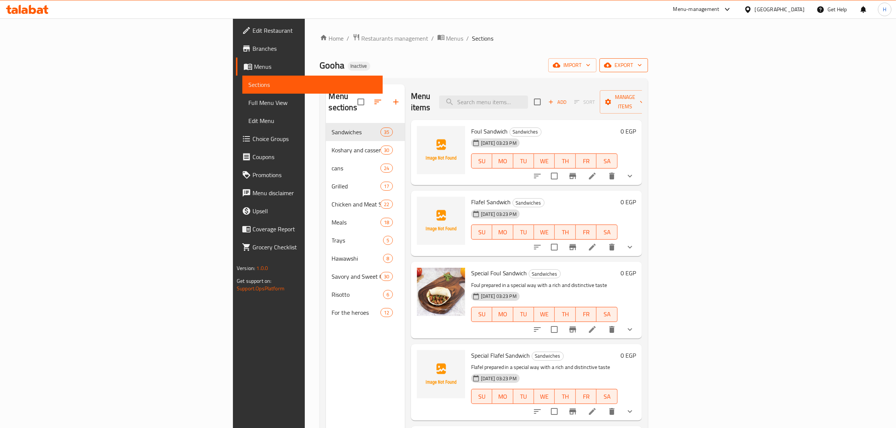
click at [636, 64] on icon "button" at bounding box center [640, 65] width 8 height 8
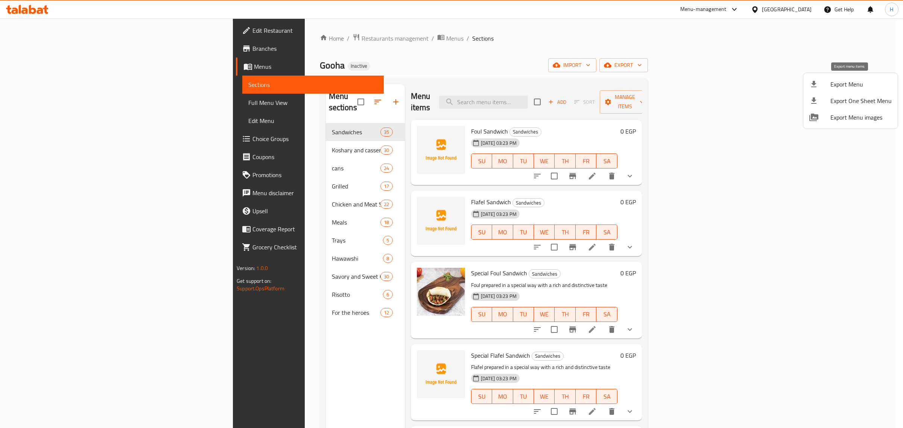
click at [636, 84] on span "Export Menu" at bounding box center [861, 84] width 61 height 9
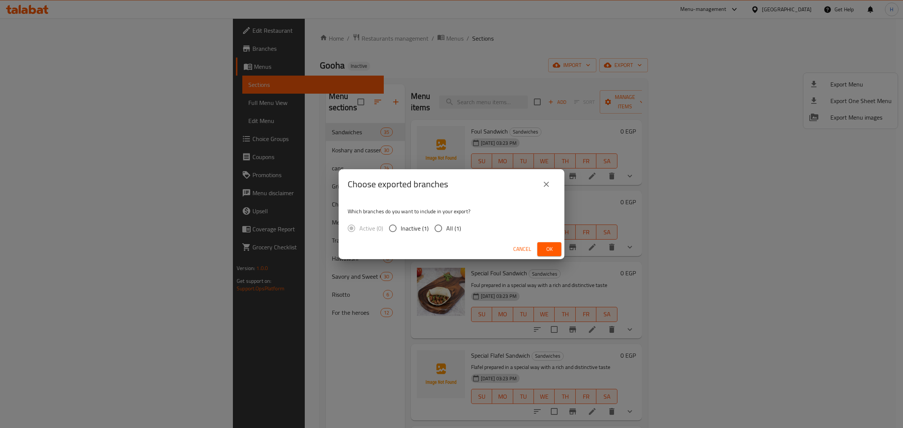
click at [440, 228] on input "All (1)" at bounding box center [439, 229] width 16 height 16
radio input "true"
click at [546, 247] on span "Ok" at bounding box center [549, 249] width 12 height 9
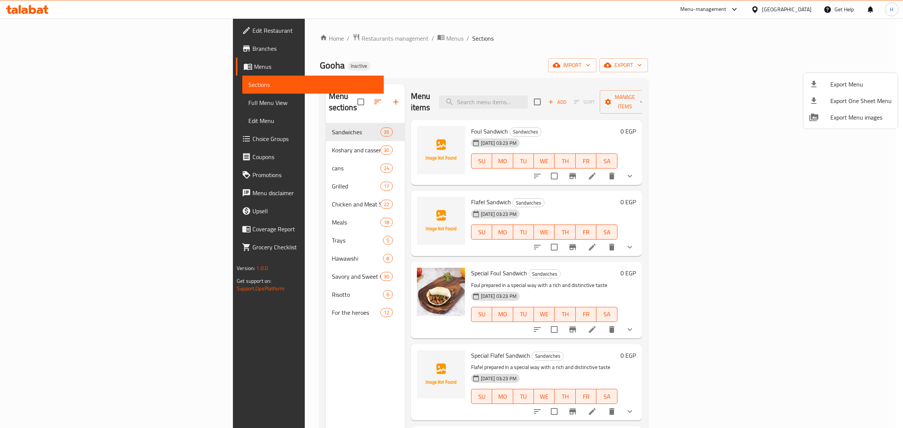
click at [562, 39] on div at bounding box center [451, 214] width 903 height 428
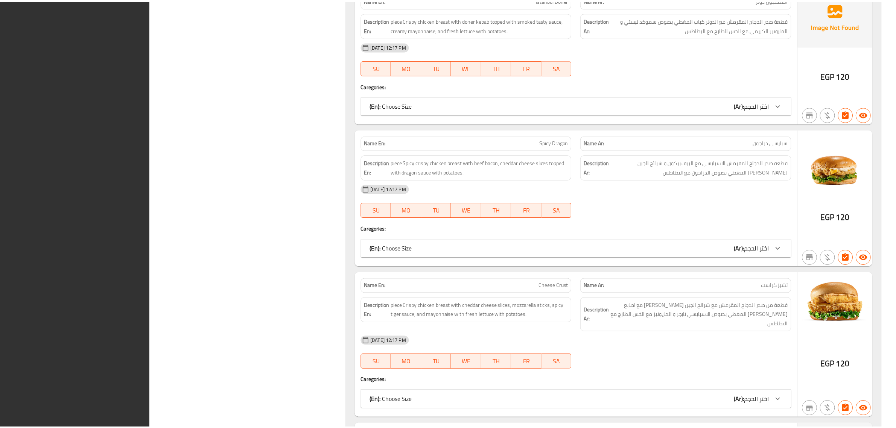
scroll to position [25582, 0]
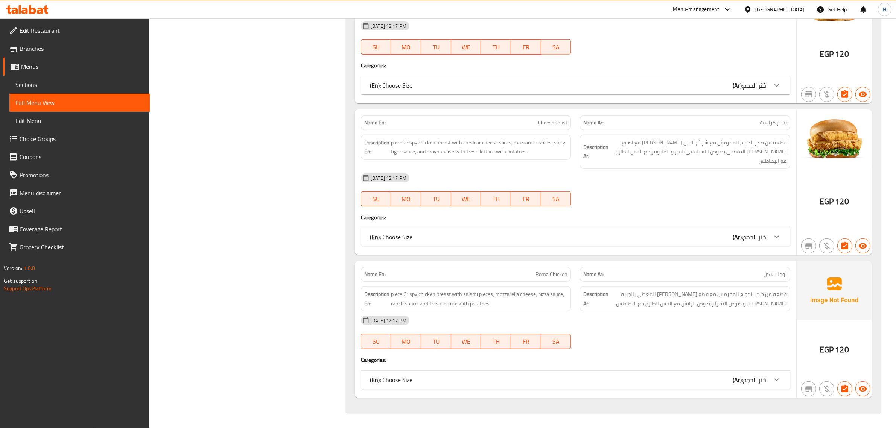
click at [793, 11] on div "[GEOGRAPHIC_DATA]" at bounding box center [780, 9] width 50 height 8
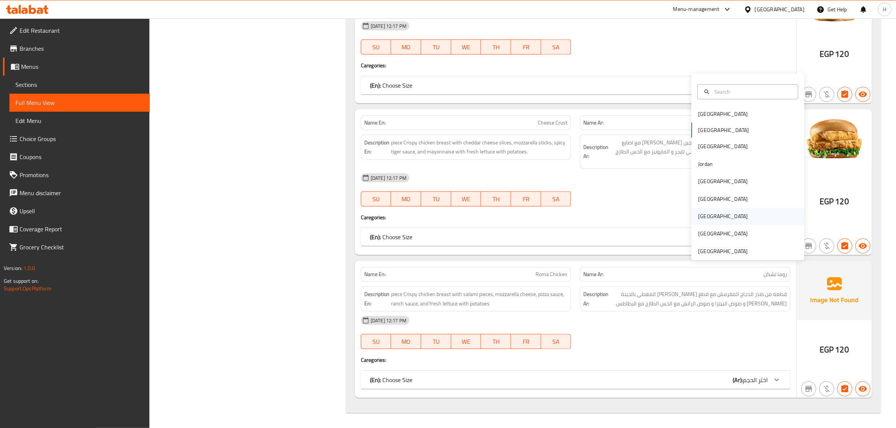
click at [703, 212] on div "[GEOGRAPHIC_DATA]" at bounding box center [723, 216] width 50 height 8
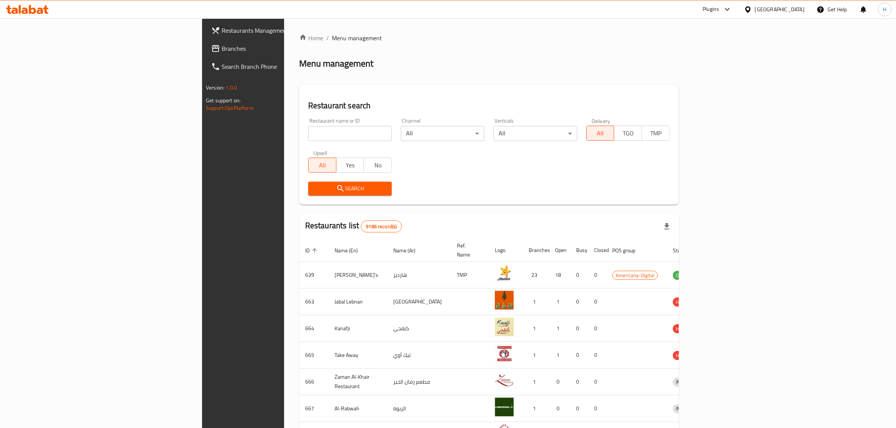
click at [222, 48] on span "Branches" at bounding box center [284, 48] width 124 height 9
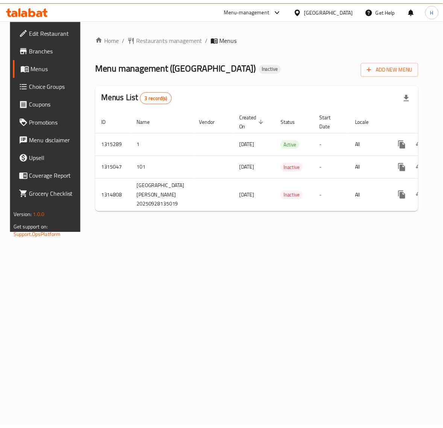
scroll to position [0, 28]
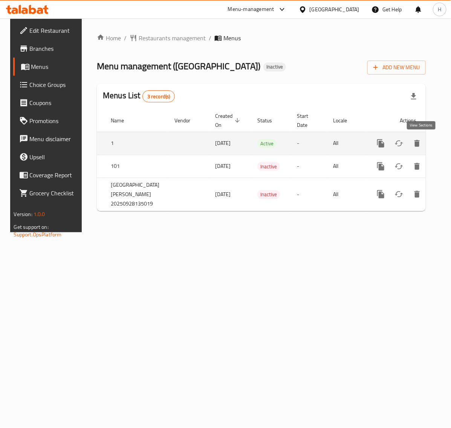
click at [430, 144] on icon "enhanced table" at bounding box center [434, 143] width 9 height 9
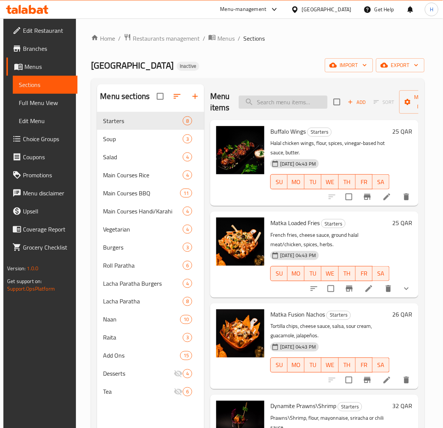
click at [278, 100] on input "search" at bounding box center [283, 102] width 89 height 13
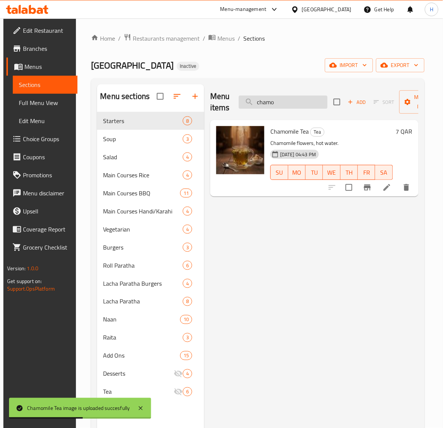
click at [272, 105] on input "chamo" at bounding box center [283, 102] width 89 height 13
paste input "Cocktail Sauce"
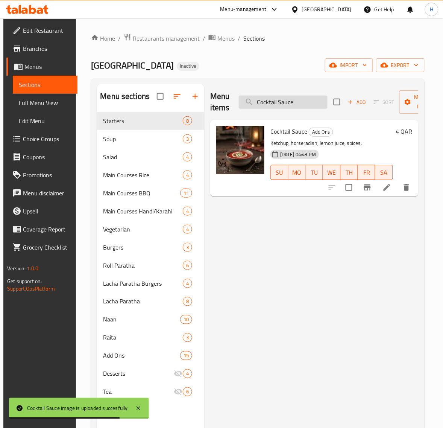
click at [271, 103] on input "Cocktail Sauce" at bounding box center [283, 102] width 89 height 13
paste input "Dynamite"
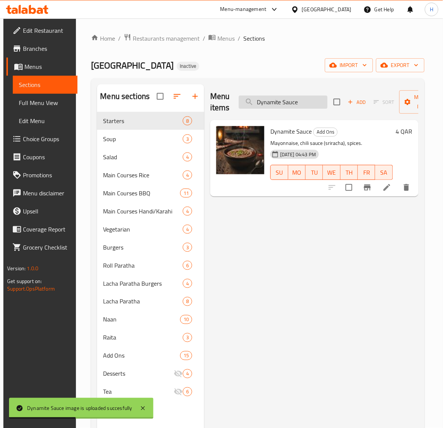
click at [277, 99] on input "Dynamite Sauce" at bounding box center [283, 102] width 89 height 13
paste input "Extra Cheddar Chees"
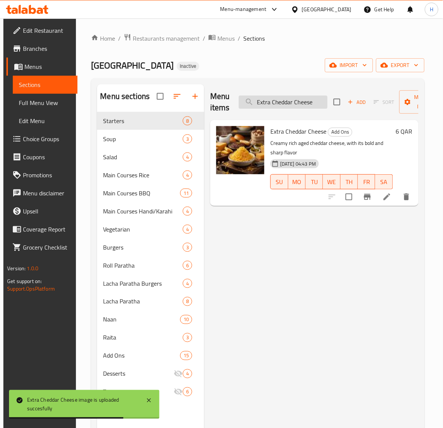
click at [277, 106] on input "Extra Cheddar Cheese" at bounding box center [283, 102] width 89 height 13
paste input "Mozzarella"
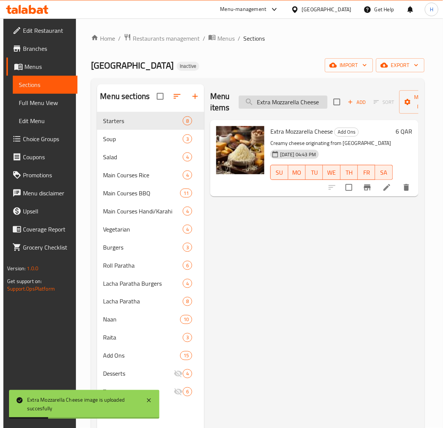
click at [273, 104] on input "Extra Mozzarella Cheese" at bounding box center [283, 102] width 89 height 13
paste input "Garlic Mayo Dip"
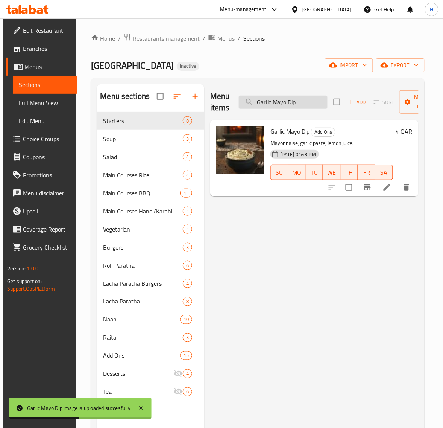
click at [284, 103] on input "Garlic Mayo Dip" at bounding box center [283, 102] width 89 height 13
paste input "reen Tea"
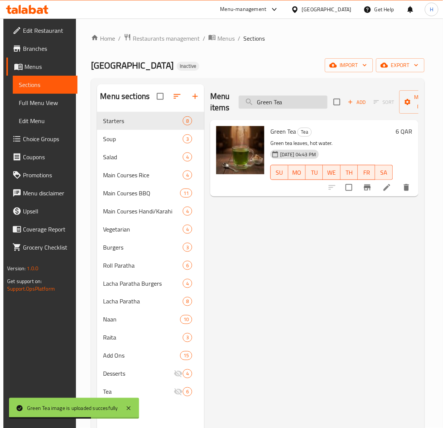
click at [288, 104] on input "Green Tea" at bounding box center [283, 102] width 89 height 13
paste input "herki"
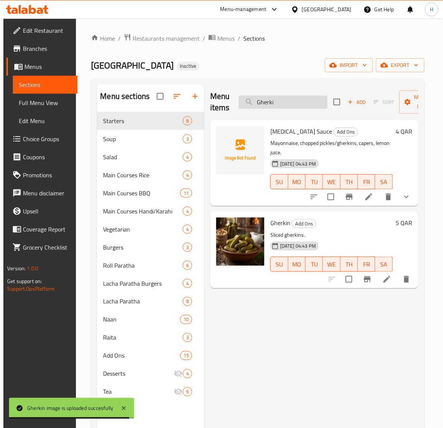
click at [263, 104] on input "Gherki" at bounding box center [283, 102] width 89 height 13
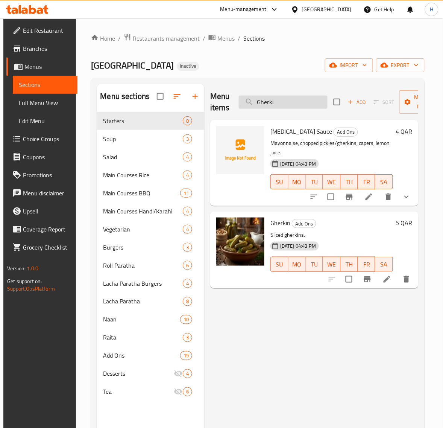
paste input "ulab Jamun 3 Pieces"
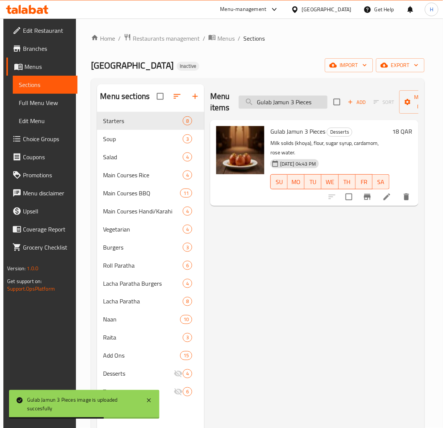
click at [280, 104] on input "Gulab Jamun 3 Pieces" at bounding box center [283, 102] width 89 height 13
paste input "Honey Mustard Sauce"
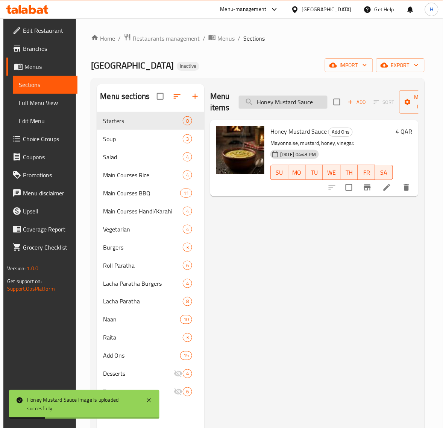
click at [262, 99] on input "Honey Mustard Sauce" at bounding box center [283, 102] width 89 height 13
paste input "Jalapeños"
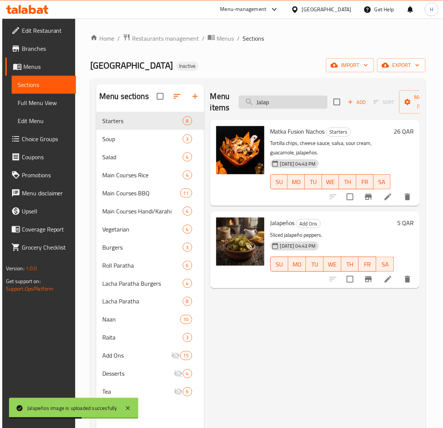
click at [265, 104] on input "Jalap" at bounding box center [283, 102] width 89 height 13
paste input "Lemon Ginger Tea"
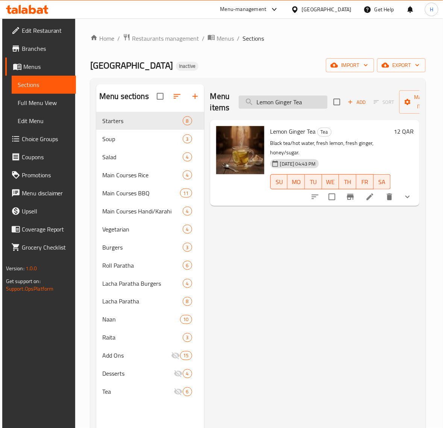
click at [270, 102] on input "Lemon Ginger Tea" at bounding box center [283, 102] width 89 height 13
paste input "Matka Falood"
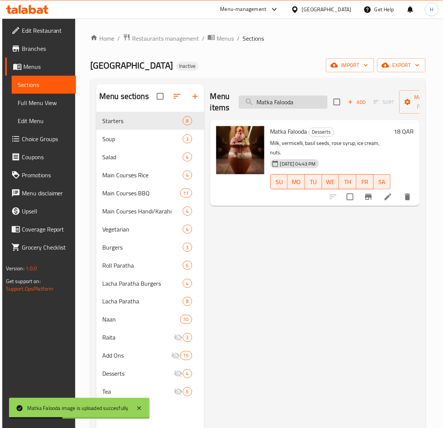
click at [260, 105] on input "Matka Falooda" at bounding box center [283, 102] width 89 height 13
paste input "Kulfi 2 Pieces"
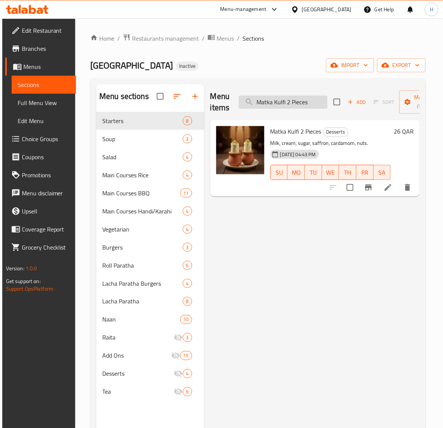
click at [277, 106] on input "Matka Kulfi 2 Pieces" at bounding box center [283, 102] width 89 height 13
paste input "Nashville [PERSON_NAME]"
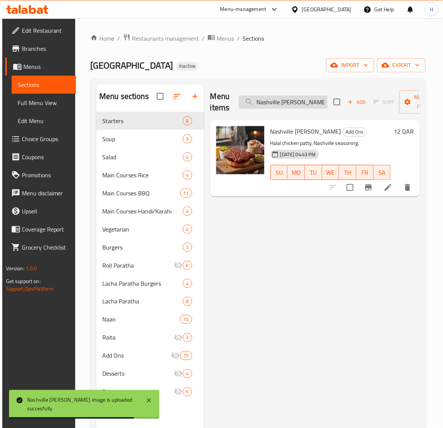
click at [288, 102] on input "Nashville [PERSON_NAME]" at bounding box center [283, 102] width 89 height 13
click at [287, 102] on input "Nashville [PERSON_NAME]" at bounding box center [283, 102] width 89 height 13
paste input "n"
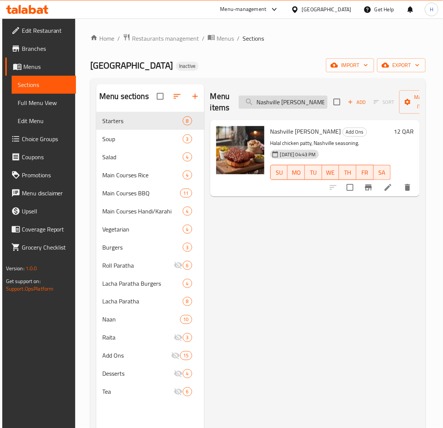
click at [280, 102] on input "Nashville [PERSON_NAME]" at bounding box center [283, 102] width 89 height 13
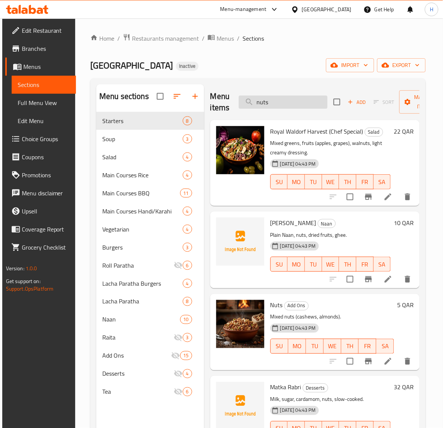
click at [273, 104] on input "nuts" at bounding box center [283, 102] width 89 height 13
paste input "[PERSON_NAME]"
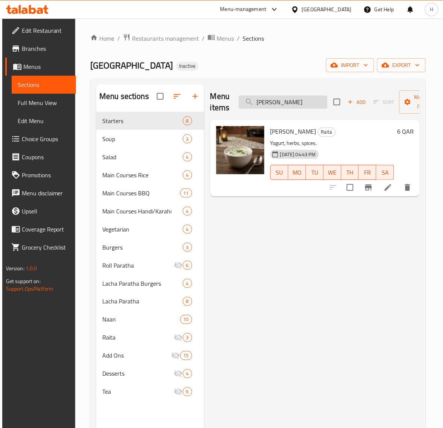
click at [272, 104] on input "[PERSON_NAME]" at bounding box center [283, 102] width 89 height 13
paste input "Olives"
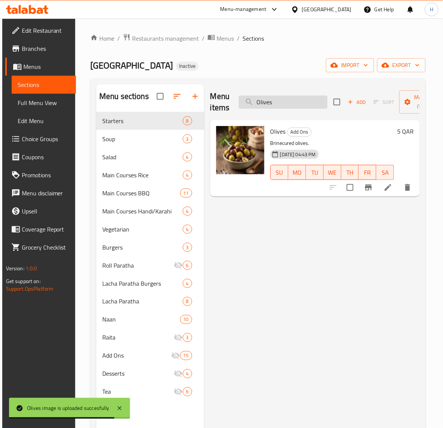
click at [268, 98] on input "Olives" at bounding box center [283, 102] width 89 height 13
paste input "[PERSON_NAME]"
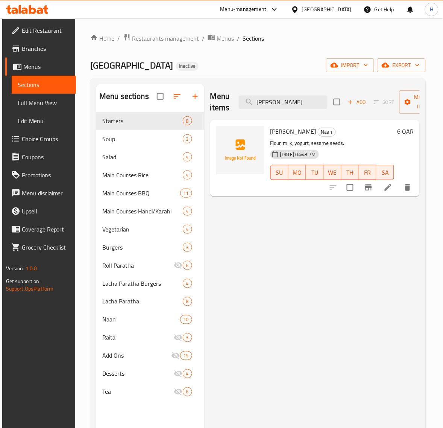
type input "[PERSON_NAME]"
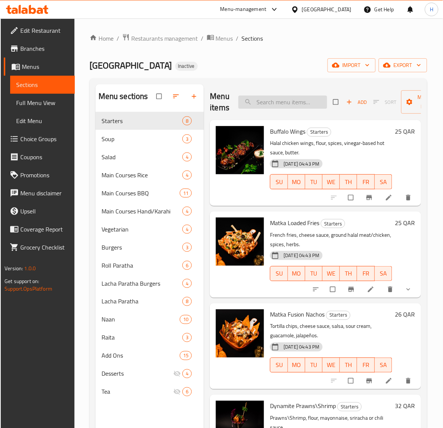
click at [277, 100] on input "search" at bounding box center [283, 102] width 89 height 13
paste input "mixed nuts"
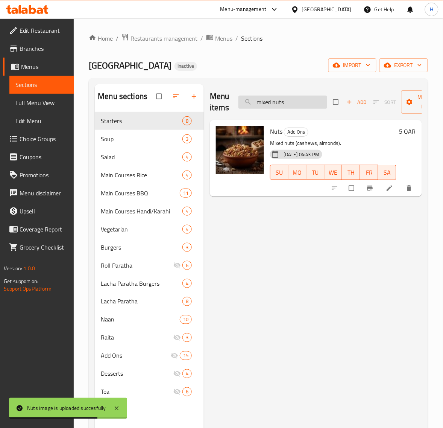
click at [267, 107] on input "mixed nuts" at bounding box center [283, 102] width 89 height 13
paste input "Plain Raita"
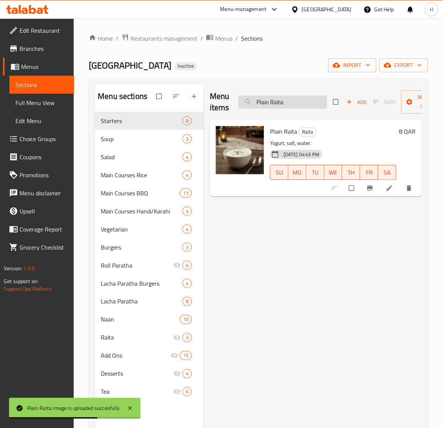
click at [268, 102] on input "Plain Raita" at bounding box center [283, 102] width 89 height 13
paste input "Red Te"
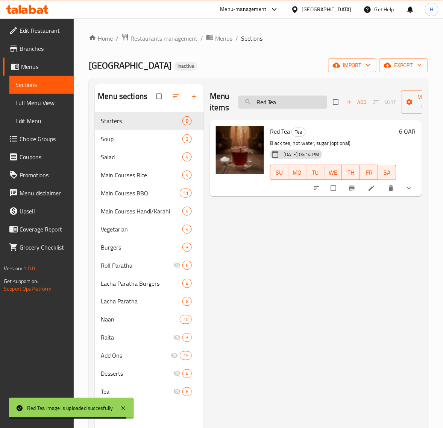
click at [267, 106] on input "Red Tea" at bounding box center [283, 102] width 89 height 13
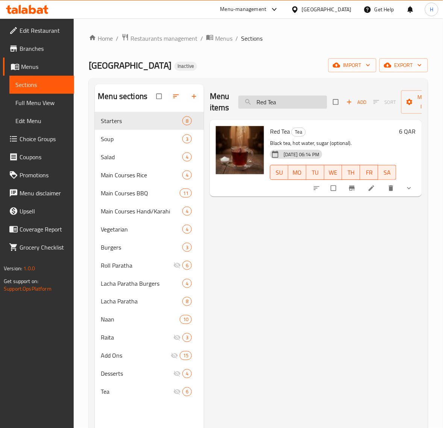
paste input "Smashed Patty"
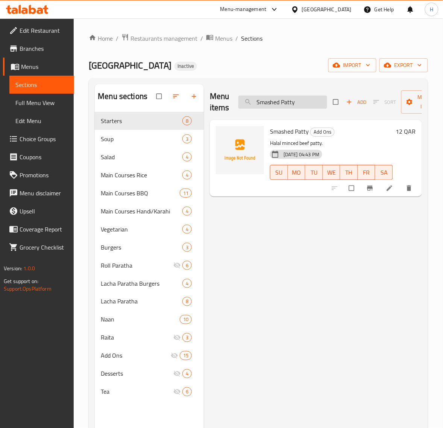
click at [281, 99] on input "Smashed Patty" at bounding box center [283, 102] width 89 height 13
paste input "[MEDICAL_DATA] Sauce"
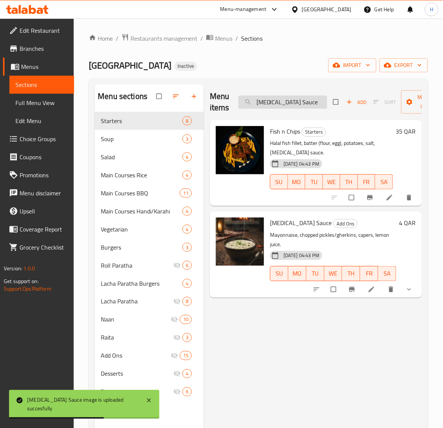
click at [287, 103] on input "[MEDICAL_DATA] Sauce" at bounding box center [283, 102] width 89 height 13
paste input "HE MATKA [PERSON_NAME] (SIGNATURE)"
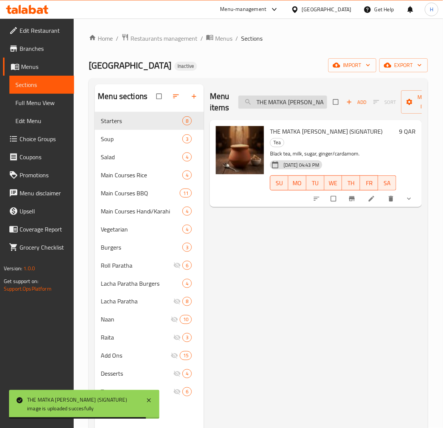
click at [298, 104] on input "THE MATKA [PERSON_NAME] (SIGNATURE)" at bounding box center [283, 102] width 89 height 13
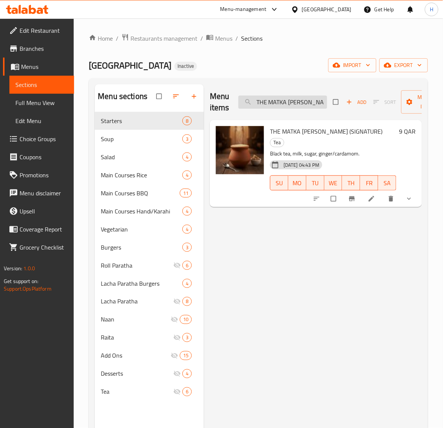
paste input "[PERSON_NAME]"
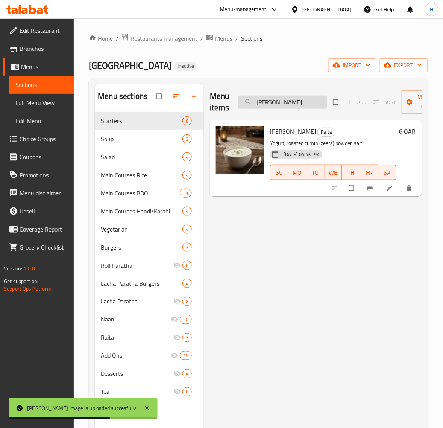
click at [266, 102] on input "[PERSON_NAME]" at bounding box center [283, 102] width 89 height 13
paste input "Turkish Te"
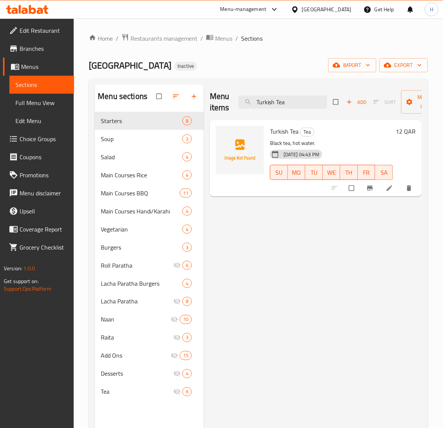
type input "Turkish Tea"
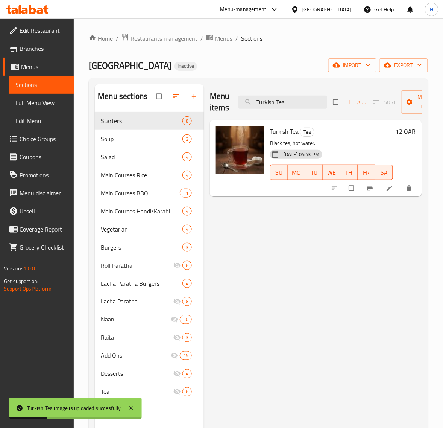
click at [47, 102] on span "Full Menu View" at bounding box center [41, 102] width 53 height 9
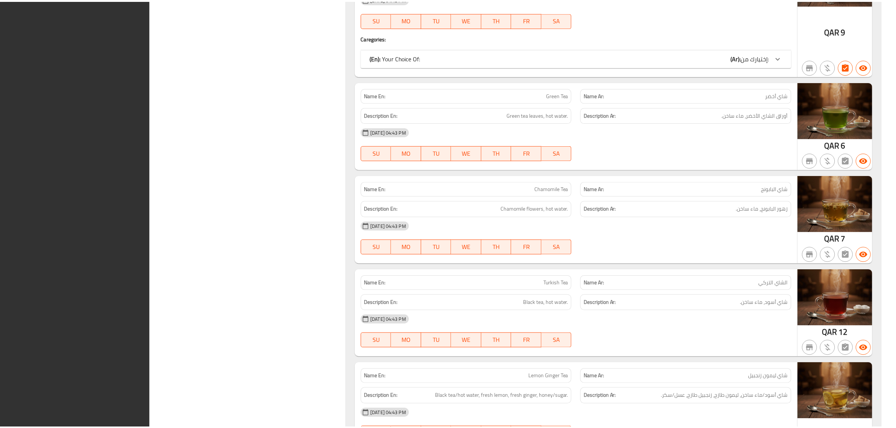
scroll to position [10602, 0]
